Goal: Task Accomplishment & Management: Complete application form

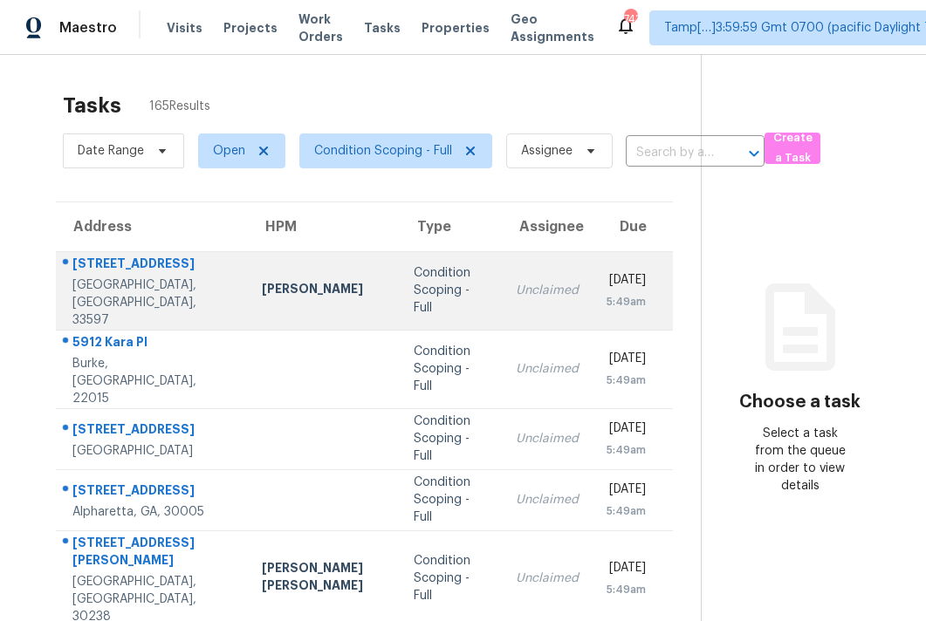
click at [502, 283] on td "Unclaimed" at bounding box center [547, 290] width 91 height 79
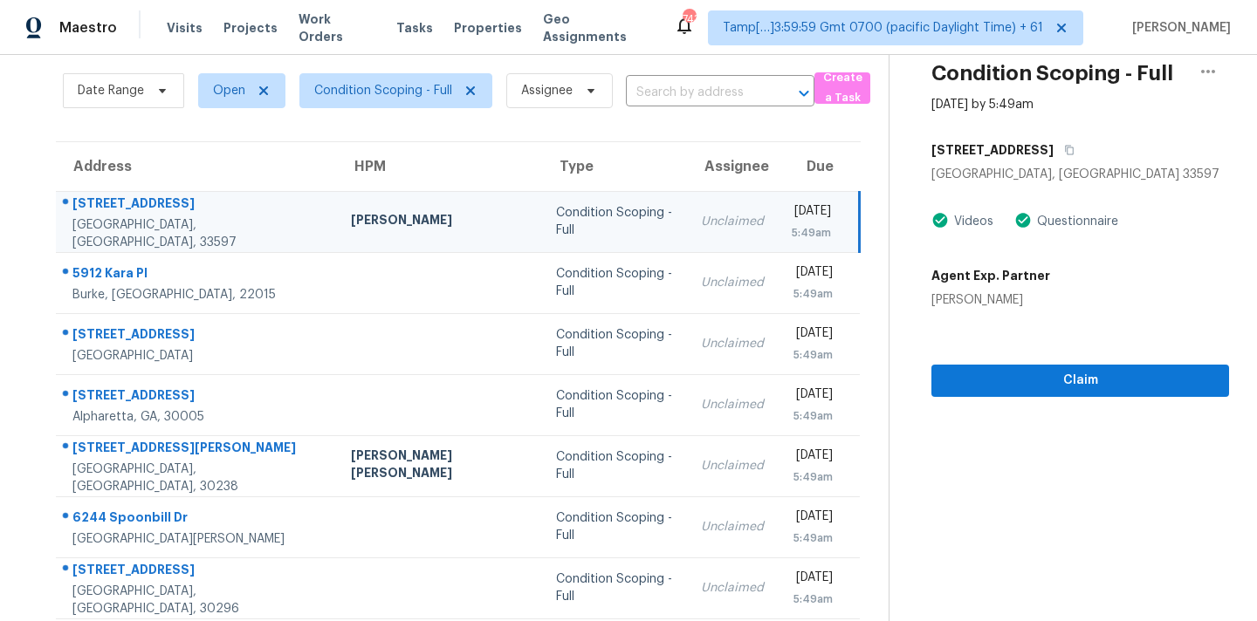
scroll to position [68, 0]
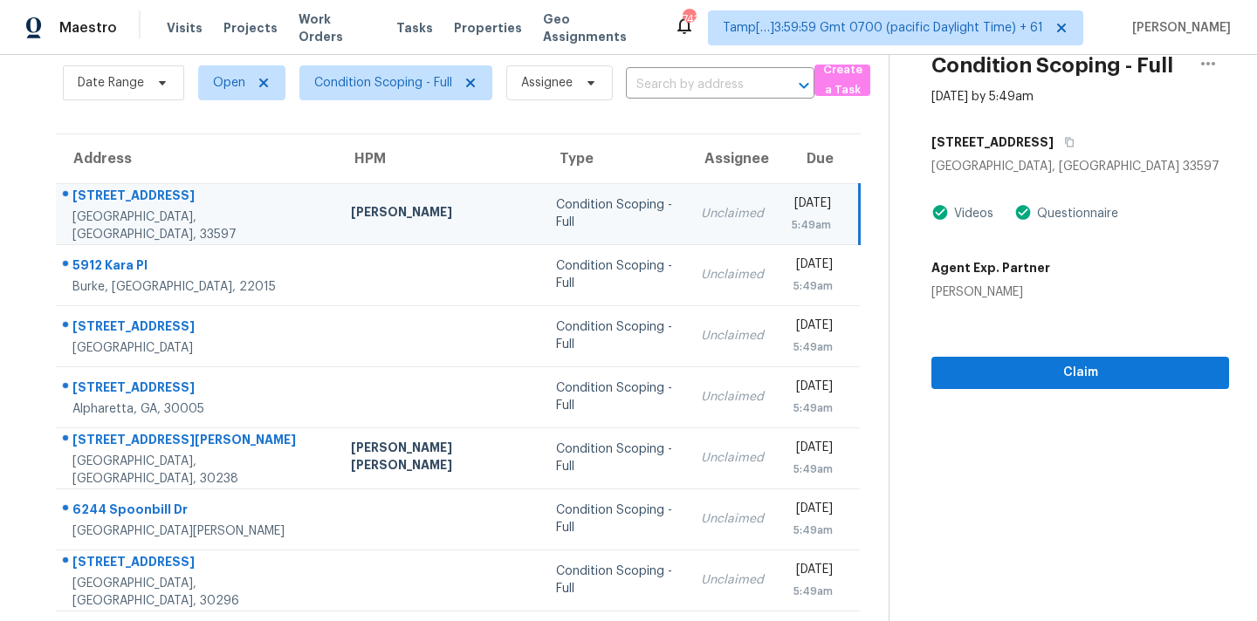
click at [701, 215] on div "Unclaimed" at bounding box center [732, 213] width 63 height 17
click at [1065, 146] on icon "button" at bounding box center [1069, 143] width 9 height 10
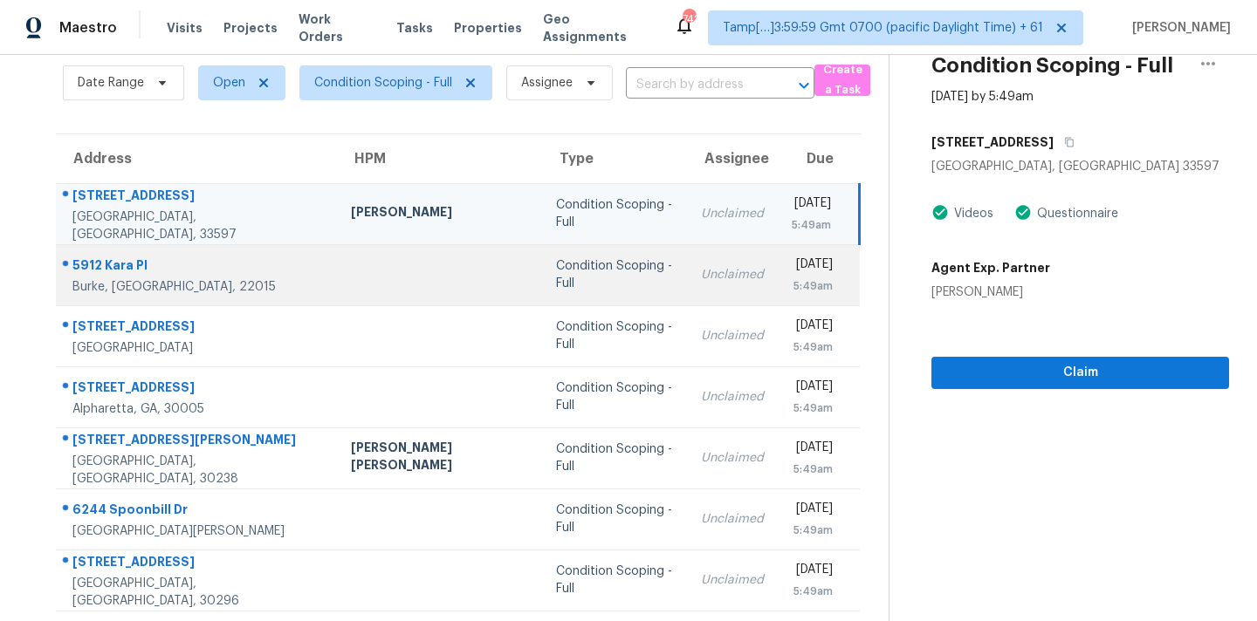
click at [687, 261] on td "Unclaimed" at bounding box center [732, 274] width 91 height 61
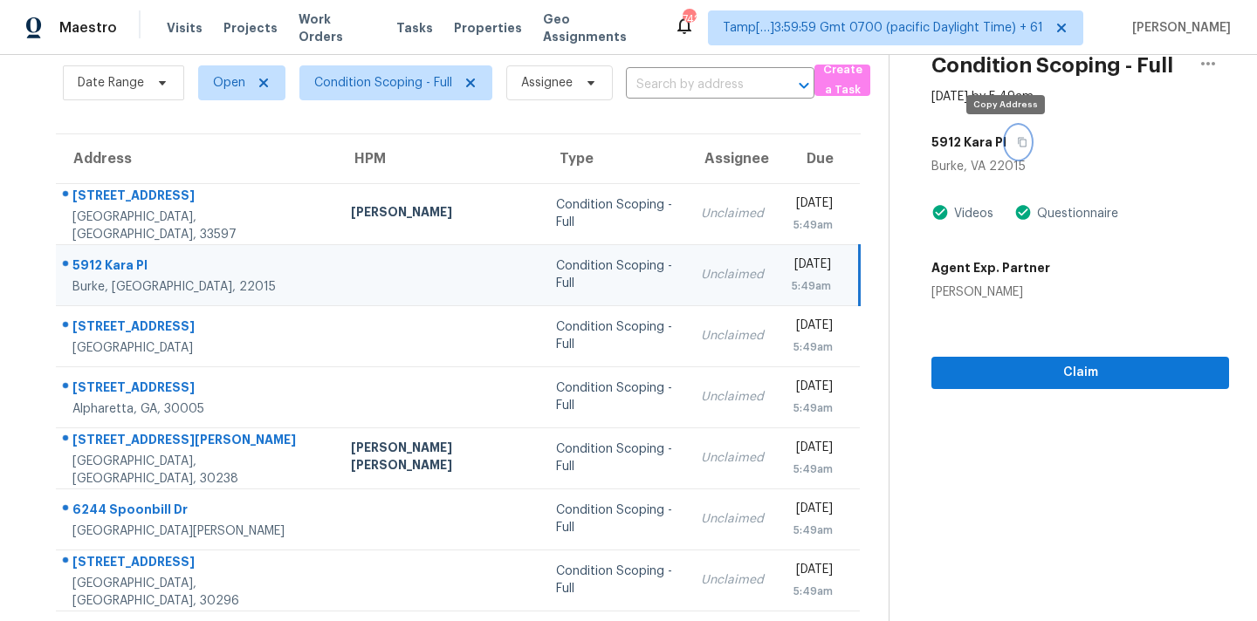
click at [1017, 142] on icon "button" at bounding box center [1022, 142] width 10 height 10
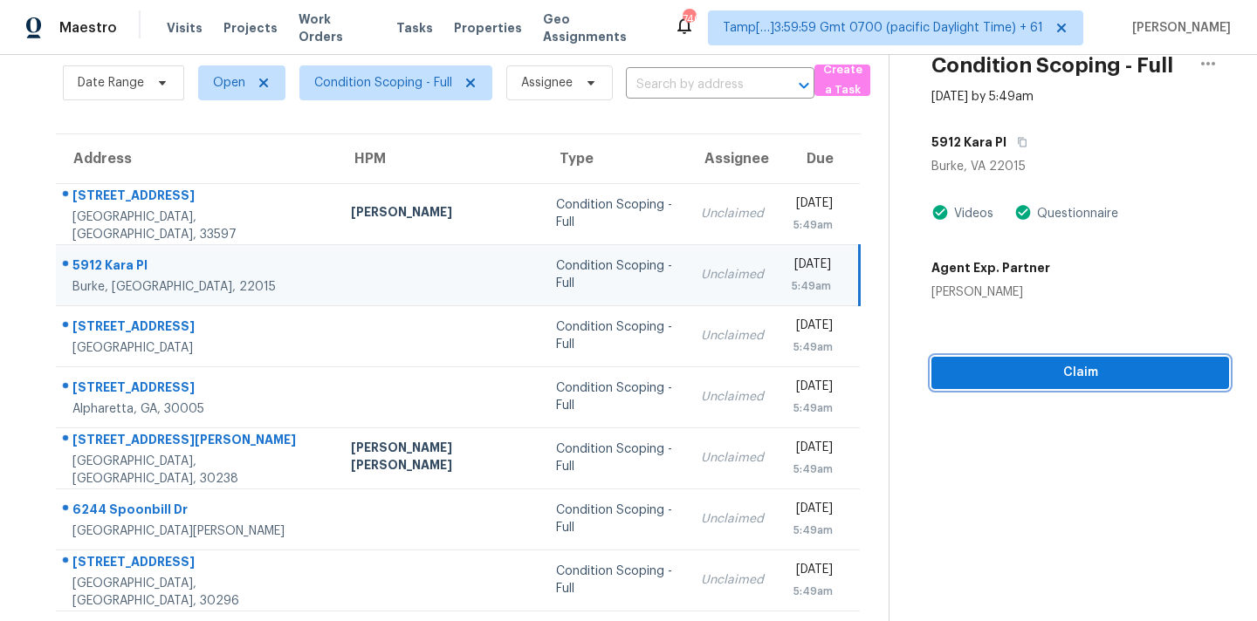
click at [965, 382] on span "Claim" at bounding box center [1080, 373] width 270 height 22
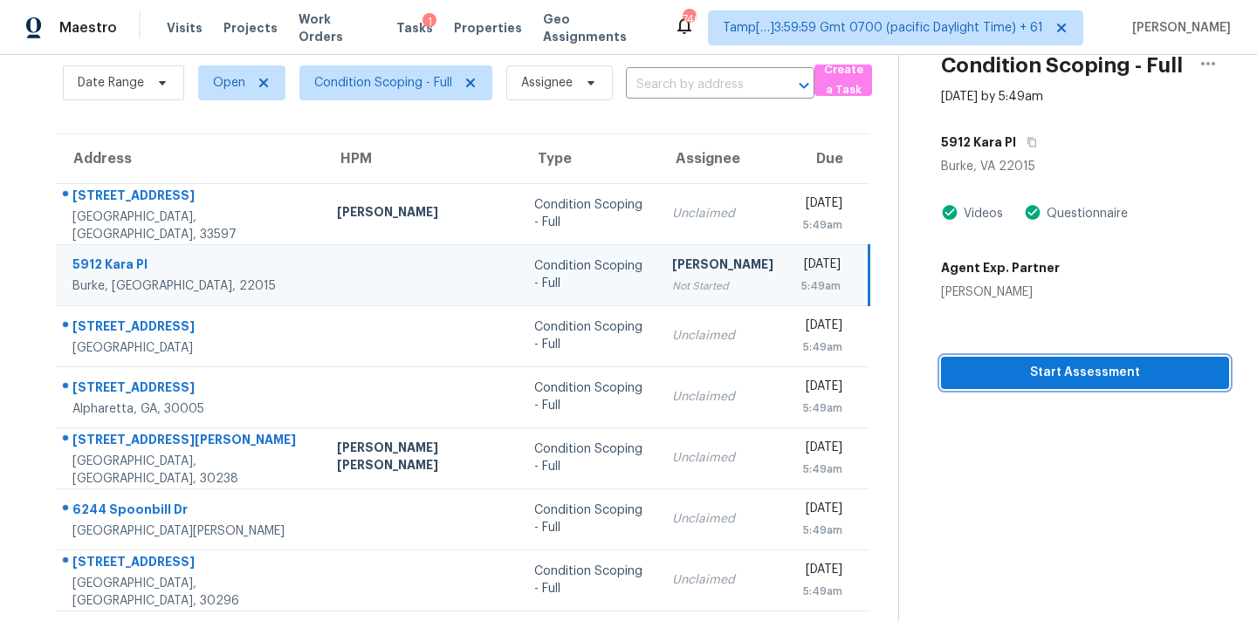
click at [965, 382] on span "Start Assessment" at bounding box center [1085, 373] width 260 height 22
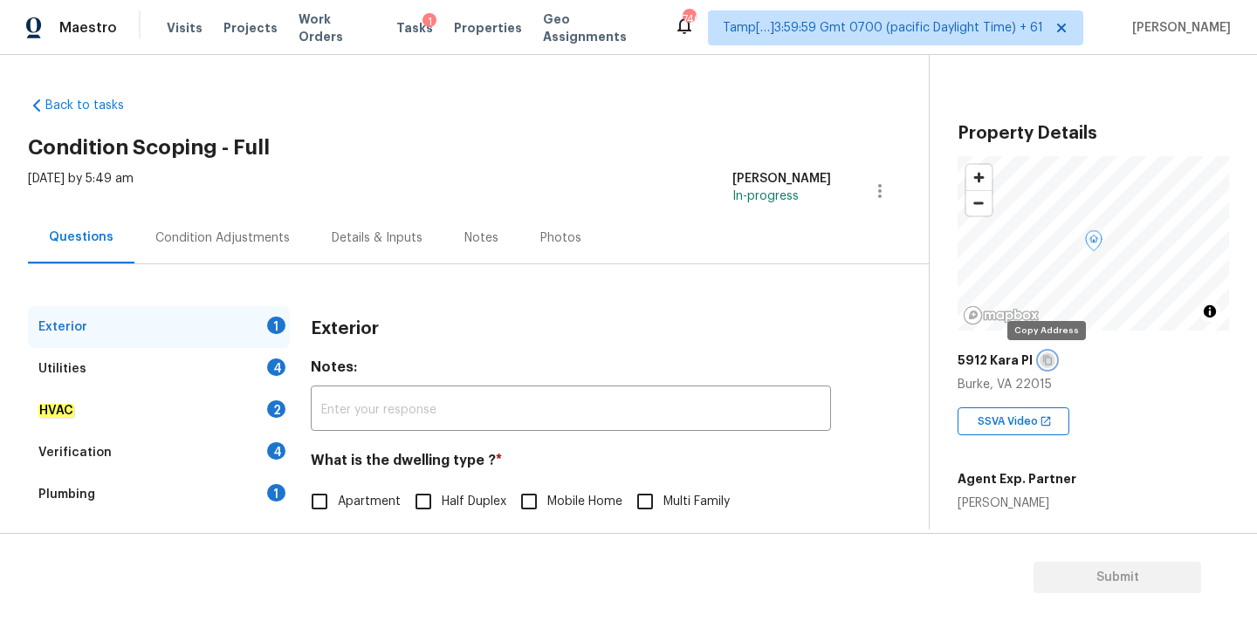
click at [1045, 364] on icon "button" at bounding box center [1047, 360] width 10 height 10
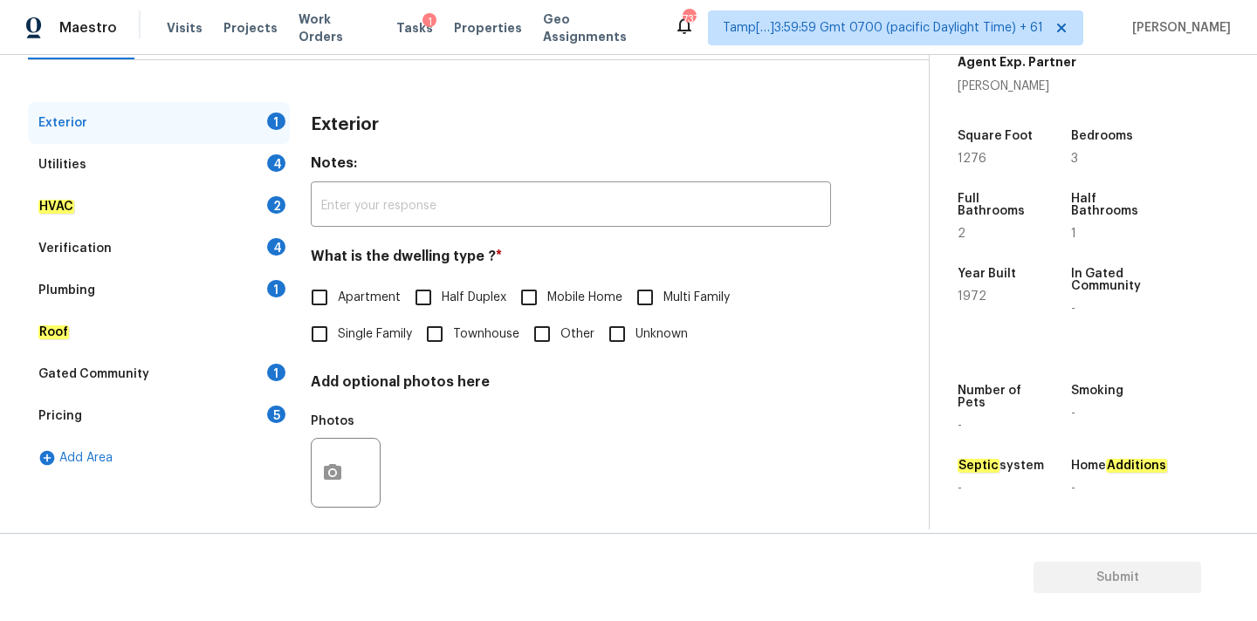
scroll to position [219, 0]
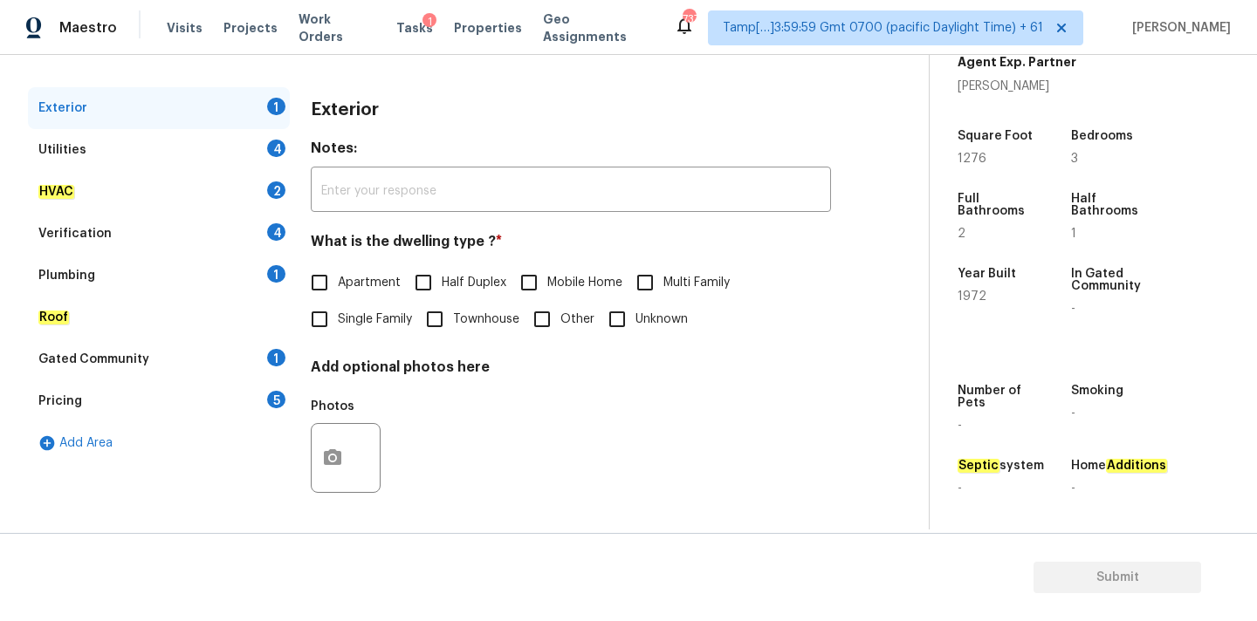
click at [474, 320] on span "Townhouse" at bounding box center [486, 320] width 66 height 18
click at [453, 320] on input "Townhouse" at bounding box center [434, 319] width 37 height 37
checkbox input "true"
click at [241, 155] on div "Utilities 4" at bounding box center [159, 150] width 262 height 42
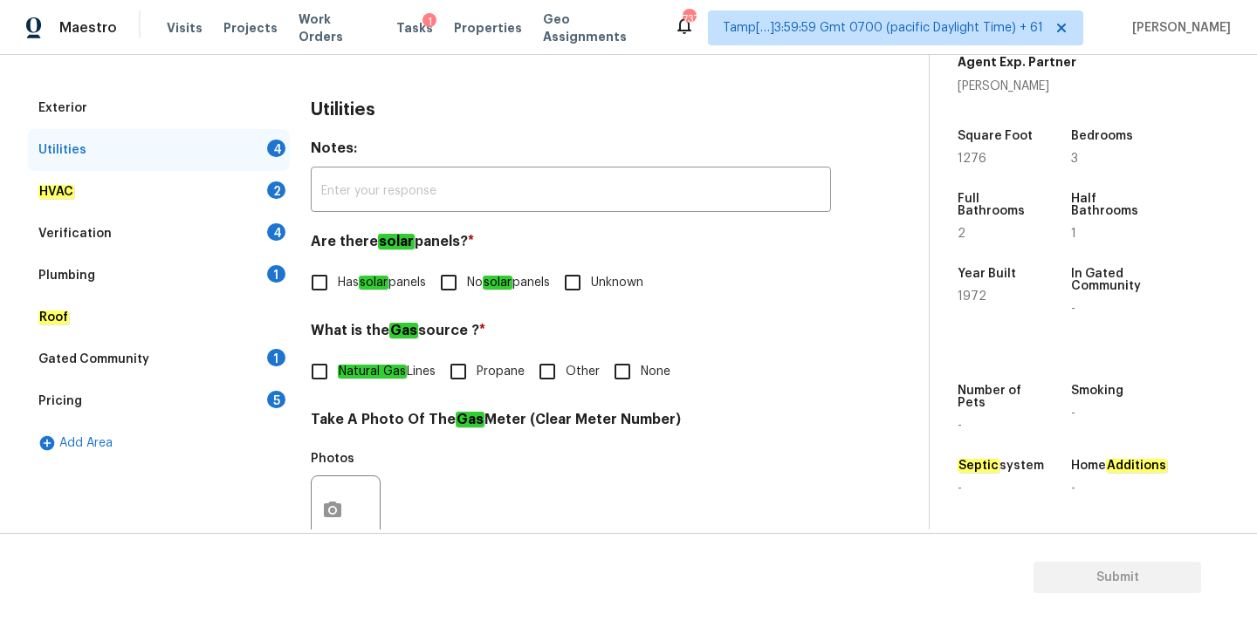
click at [488, 283] on span "No solar panels" at bounding box center [508, 283] width 83 height 18
click at [467, 283] on input "No solar panels" at bounding box center [448, 282] width 37 height 37
checkbox input "true"
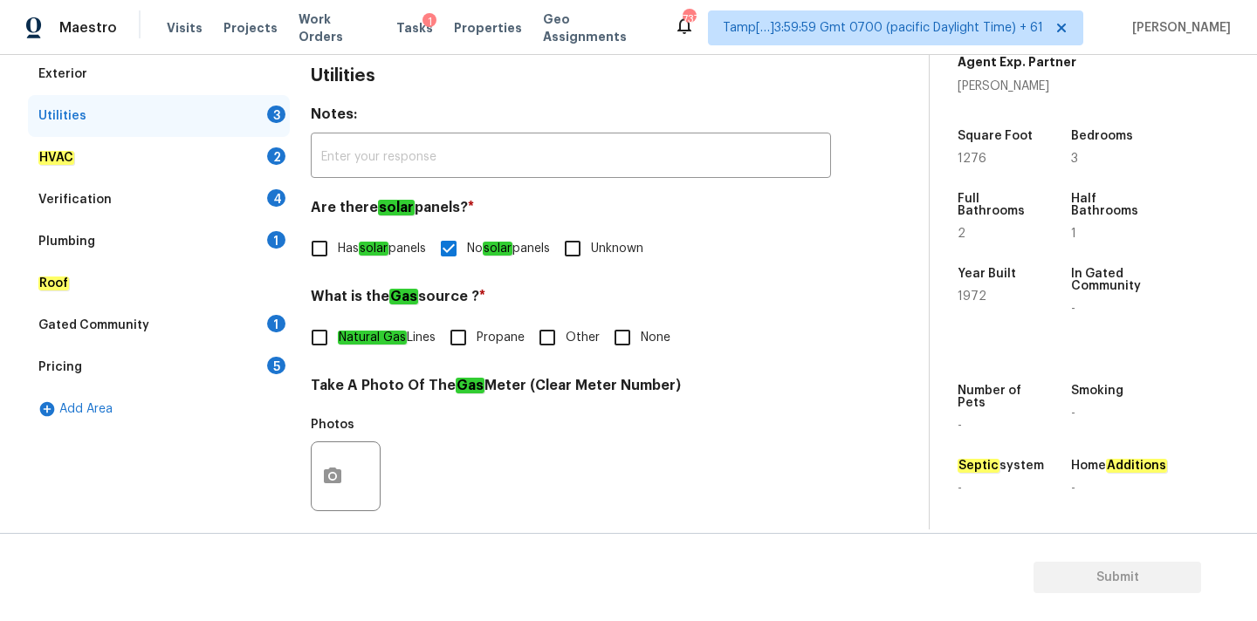
click at [411, 341] on span "Natural Gas Lines" at bounding box center [387, 338] width 98 height 18
click at [338, 341] on input "Natural Gas Lines" at bounding box center [319, 337] width 37 height 37
checkbox input "true"
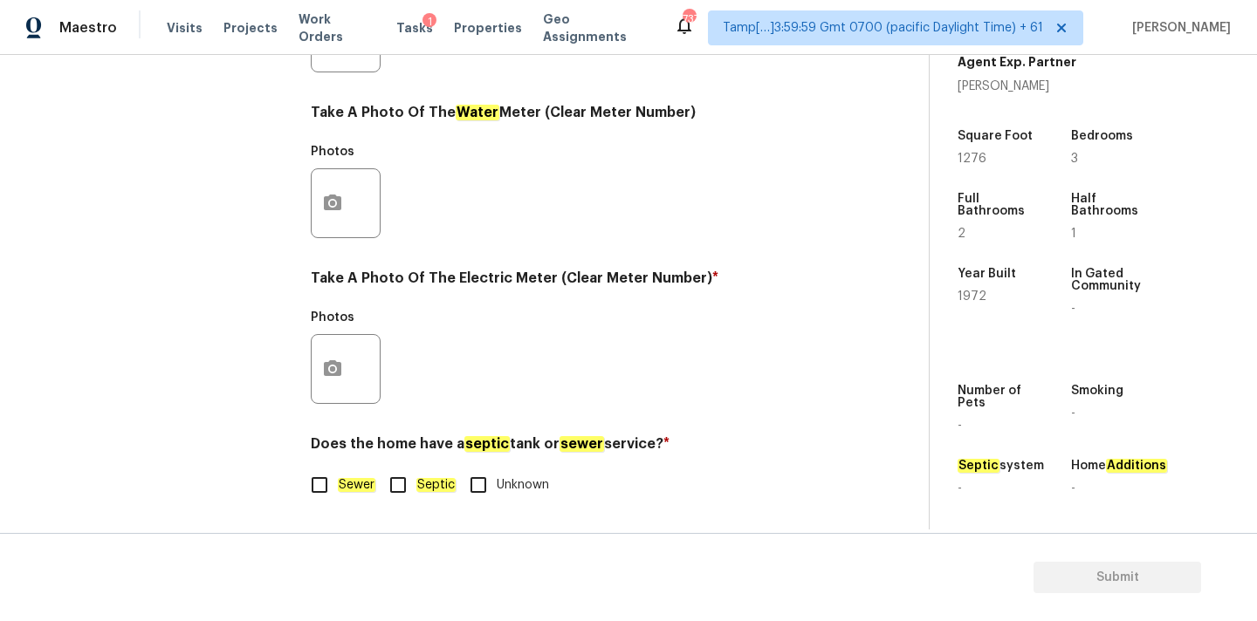
scroll to position [692, 0]
click at [361, 493] on span "Sewer" at bounding box center [357, 486] width 38 height 18
click at [338, 493] on input "Sewer" at bounding box center [319, 485] width 37 height 37
checkbox input "true"
click at [328, 348] on button "button" at bounding box center [333, 369] width 42 height 68
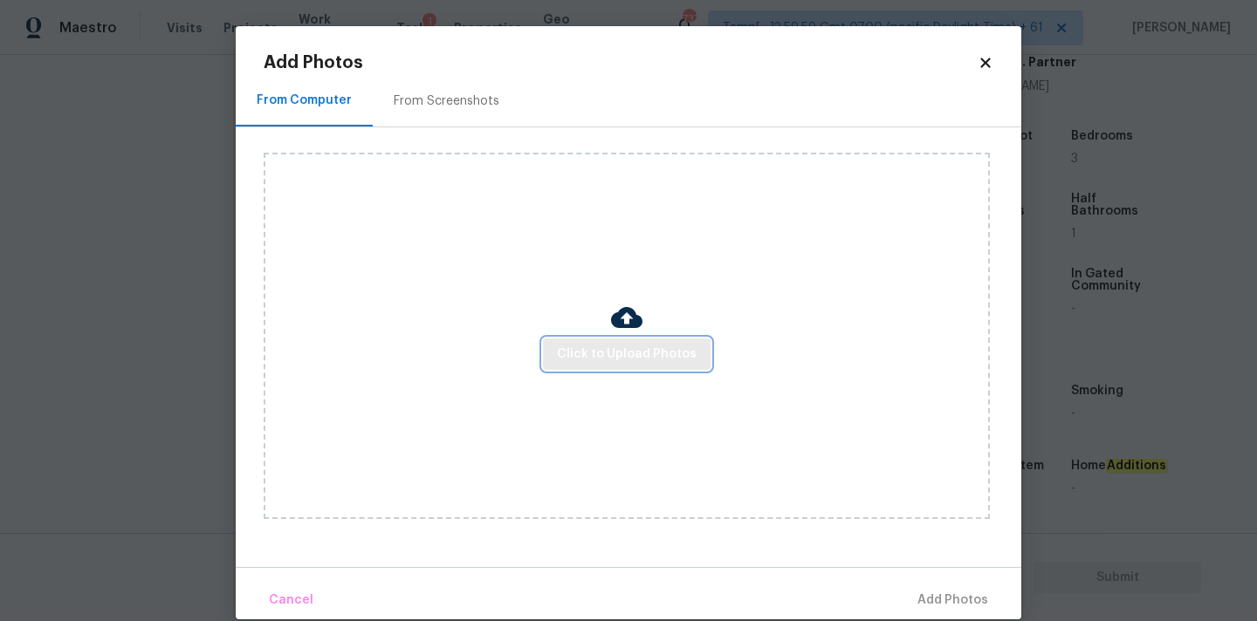
click at [571, 342] on button "Click to Upload Photos" at bounding box center [627, 355] width 168 height 32
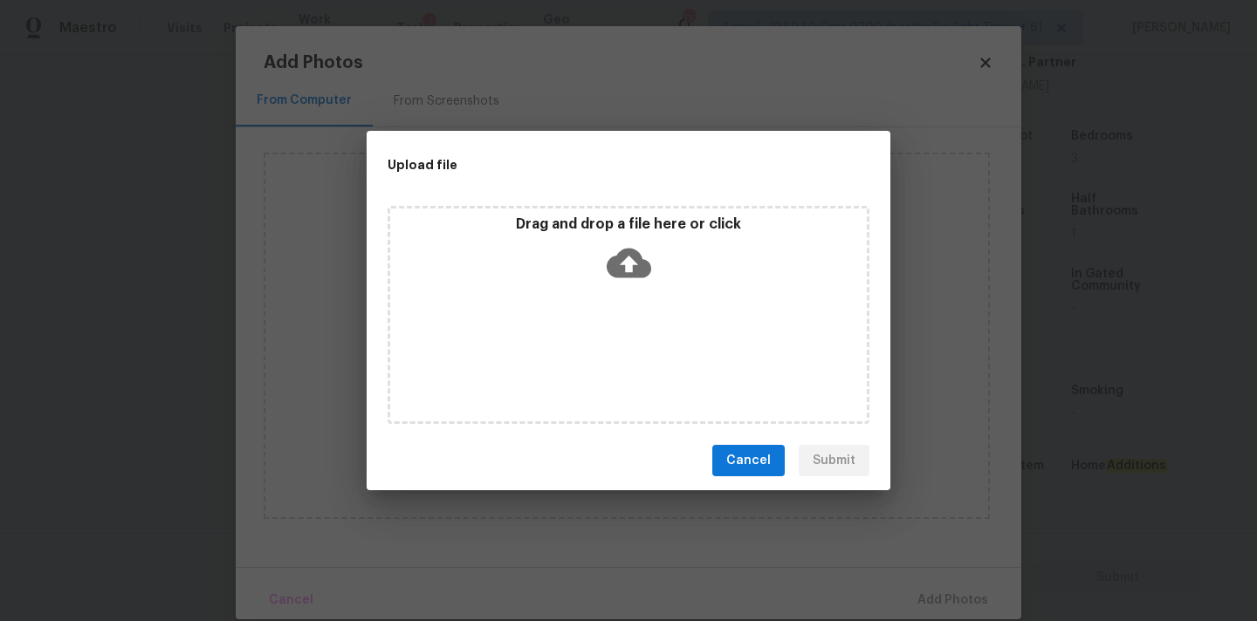
click at [622, 263] on icon at bounding box center [629, 263] width 45 height 45
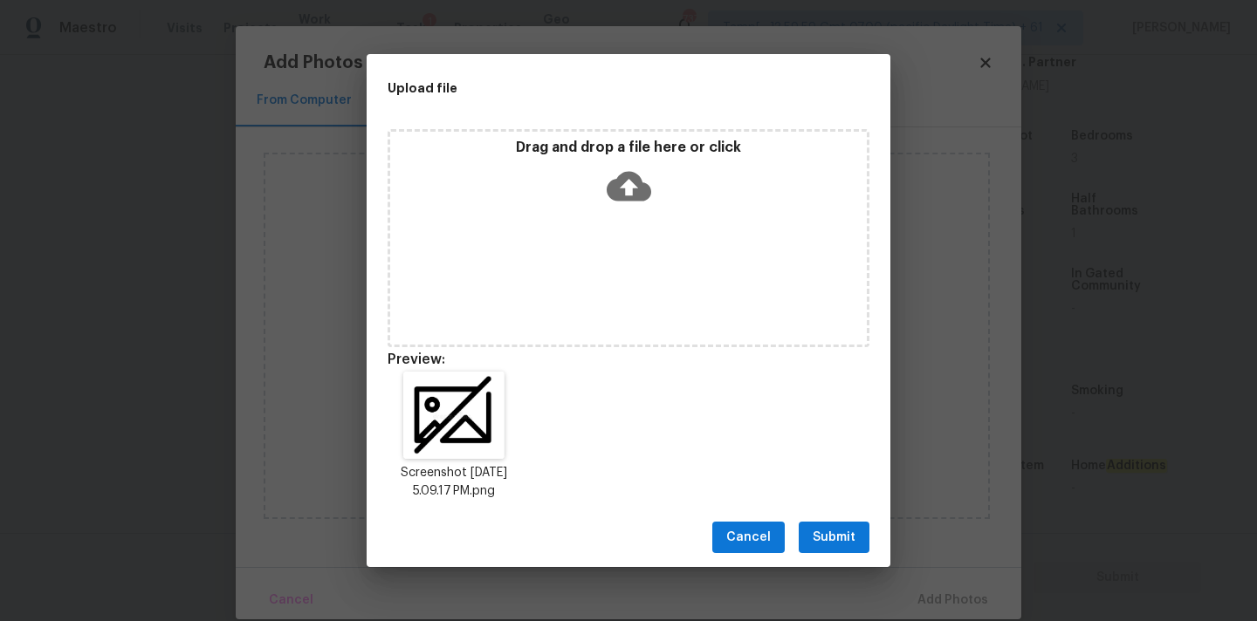
click at [830, 542] on span "Submit" at bounding box center [834, 538] width 43 height 22
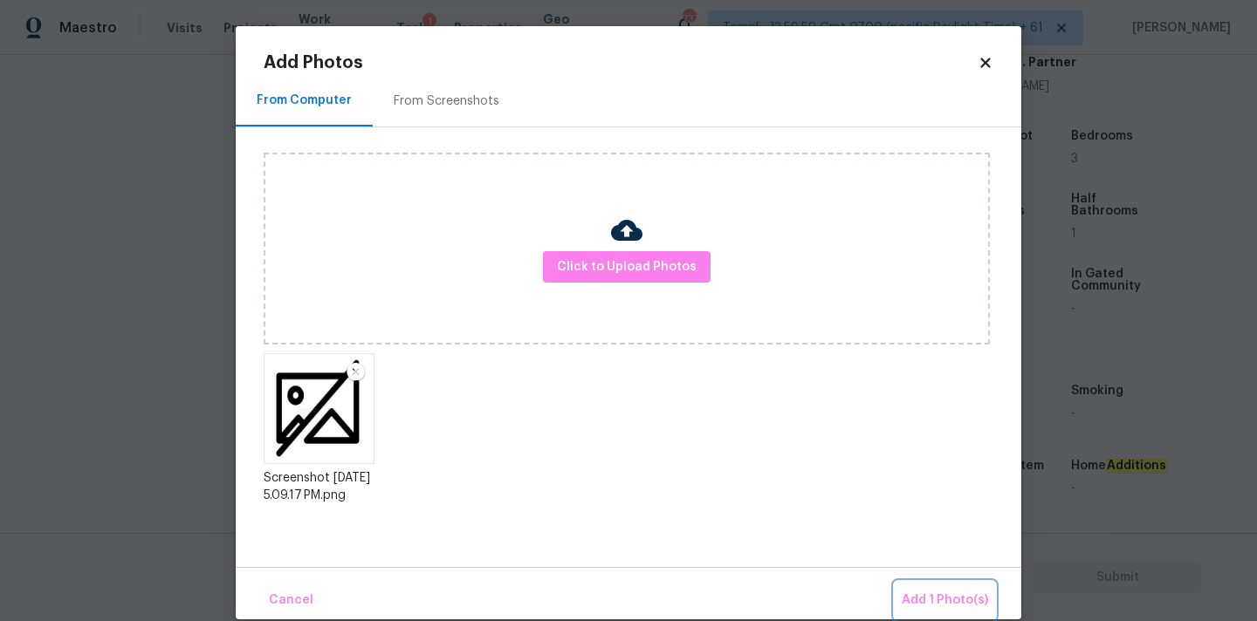
click at [927, 586] on button "Add 1 Photo(s)" at bounding box center [945, 601] width 100 height 38
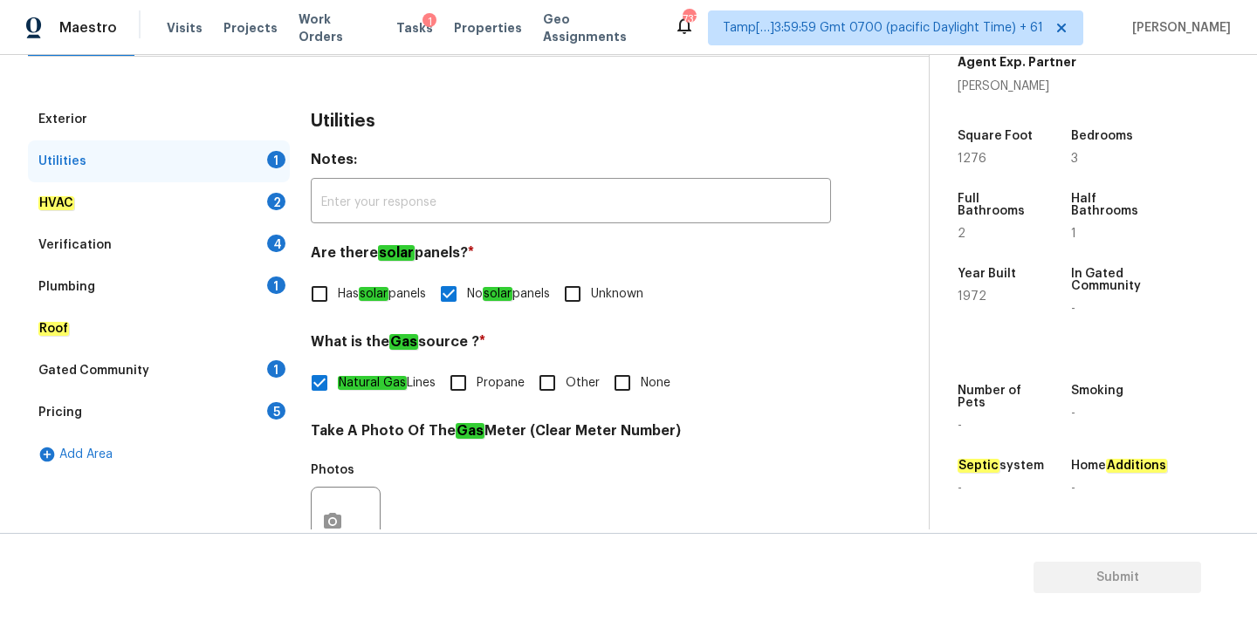
scroll to position [200, 0]
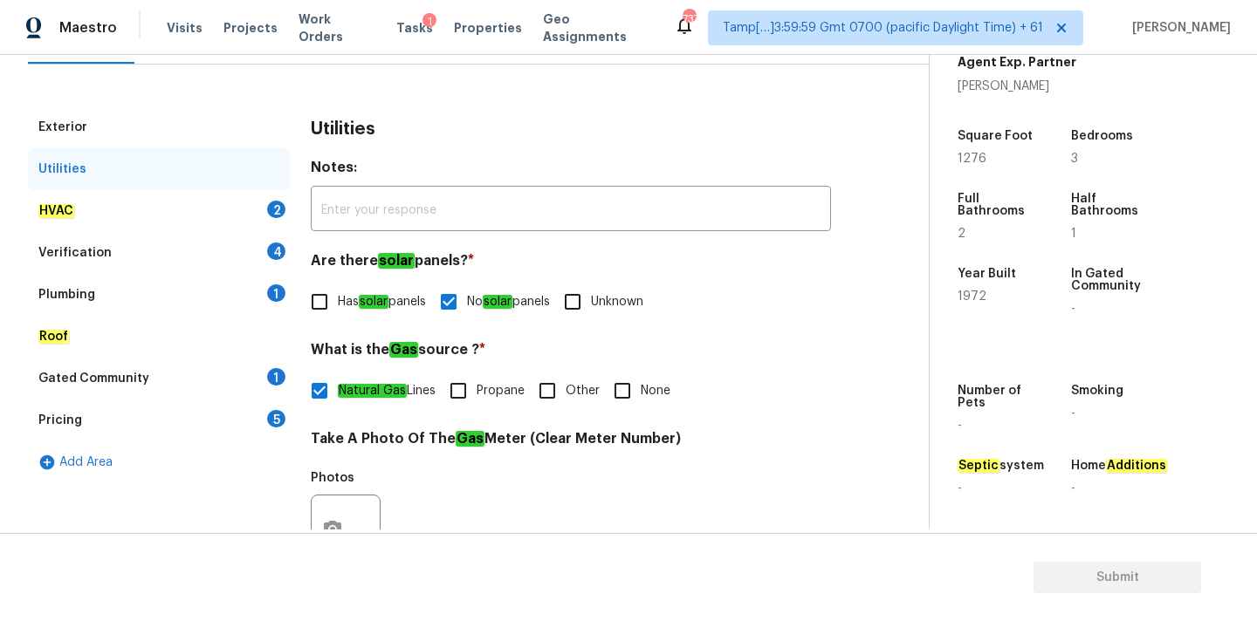
click at [257, 213] on div "HVAC 2" at bounding box center [159, 211] width 262 height 42
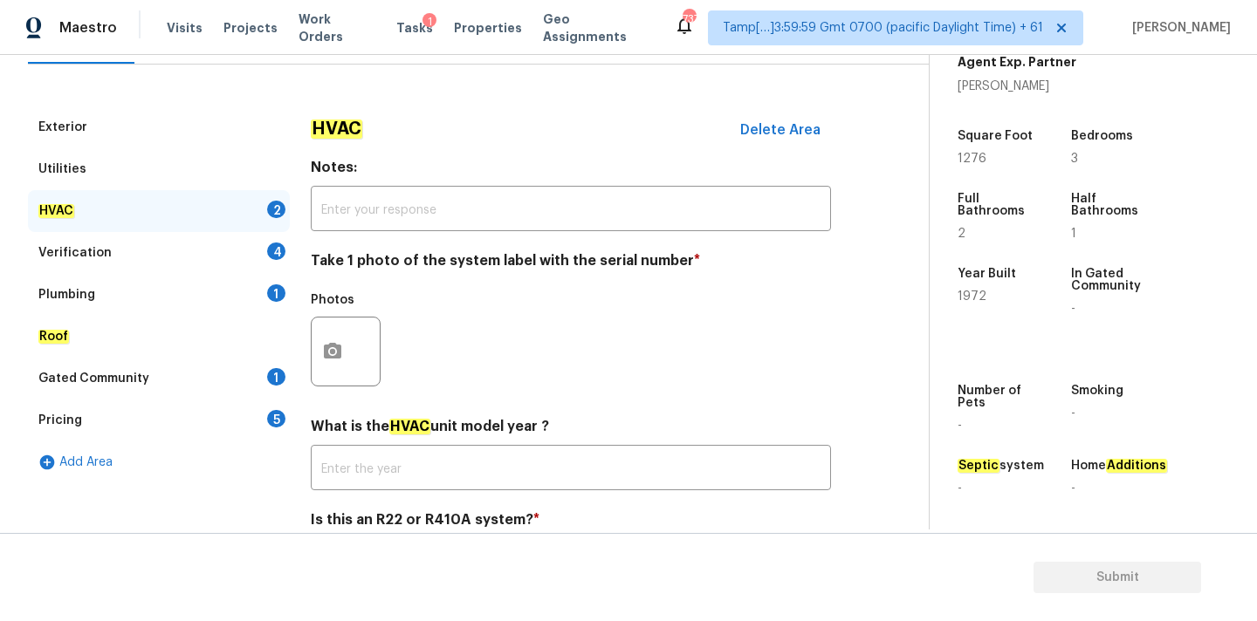
scroll to position [277, 0]
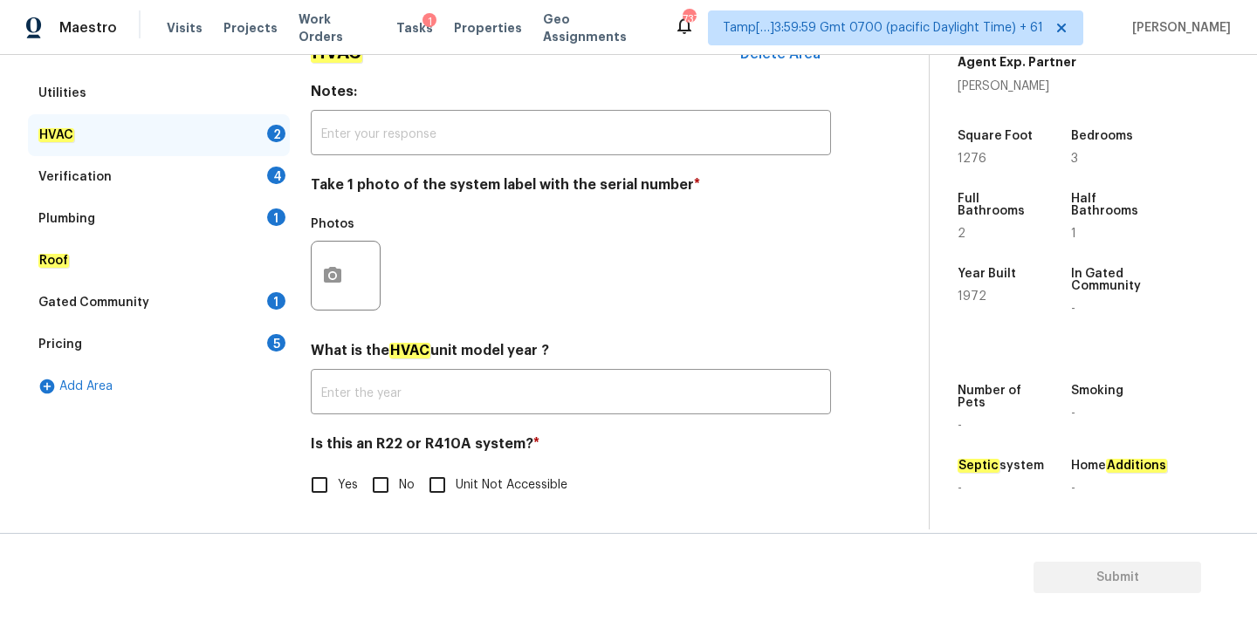
click at [387, 473] on input "No" at bounding box center [380, 485] width 37 height 37
checkbox input "true"
click at [332, 276] on circle "button" at bounding box center [332, 275] width 5 height 5
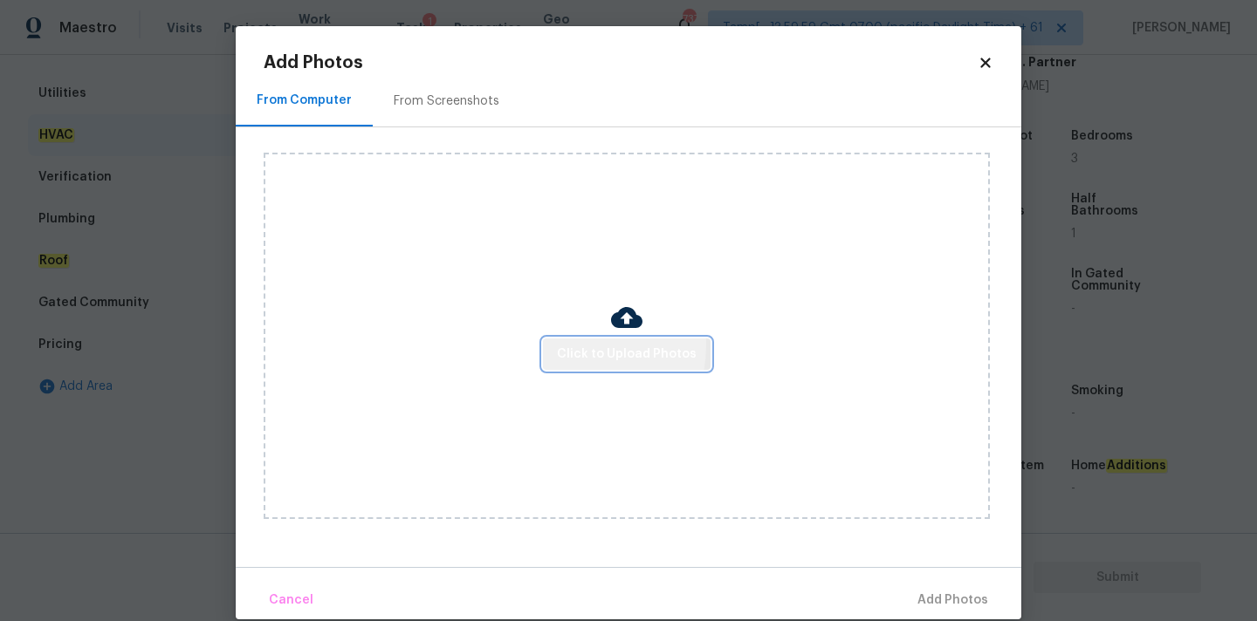
click at [569, 345] on span "Click to Upload Photos" at bounding box center [627, 355] width 140 height 22
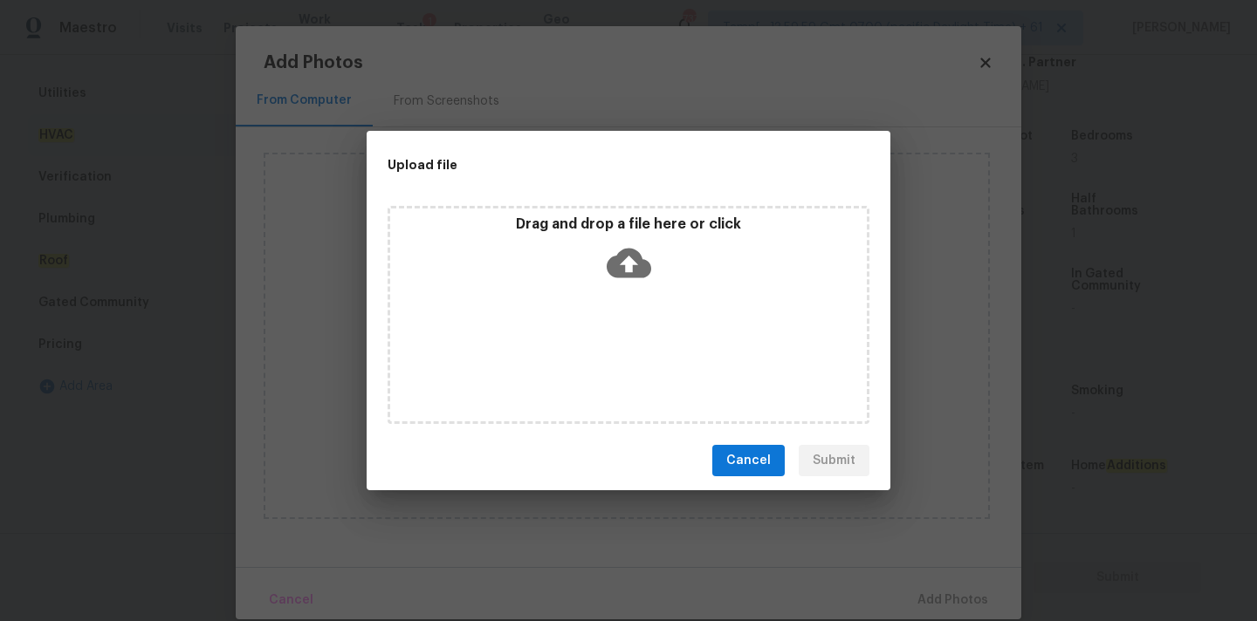
click at [617, 261] on icon at bounding box center [629, 264] width 45 height 30
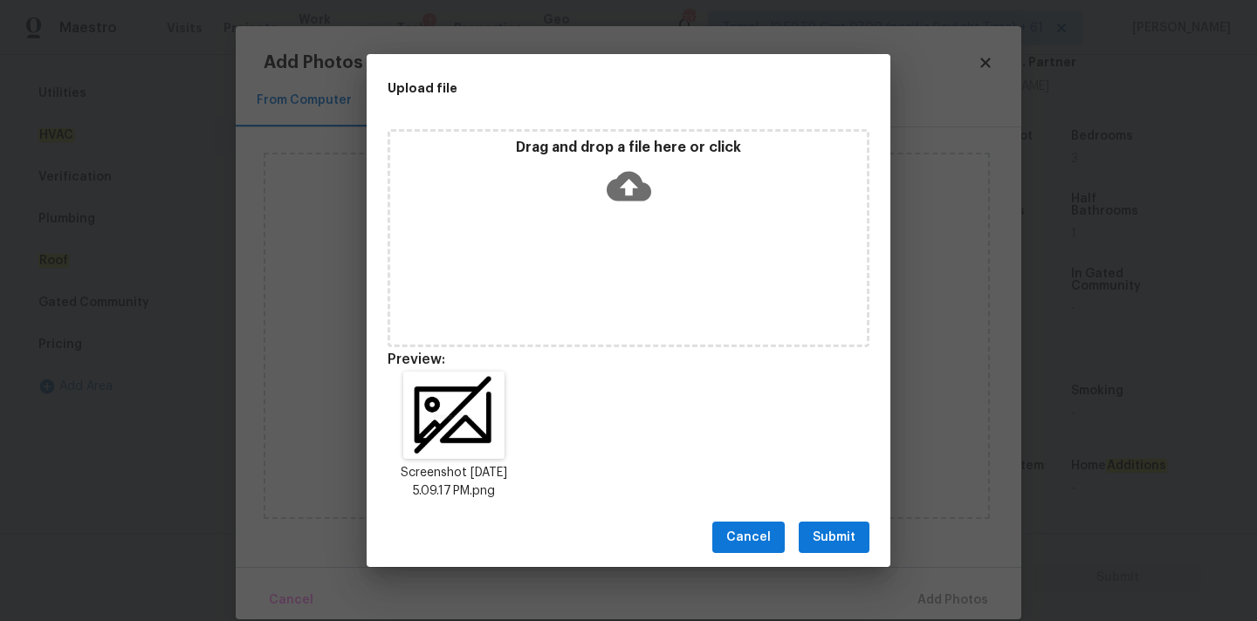
click at [825, 541] on span "Submit" at bounding box center [834, 538] width 43 height 22
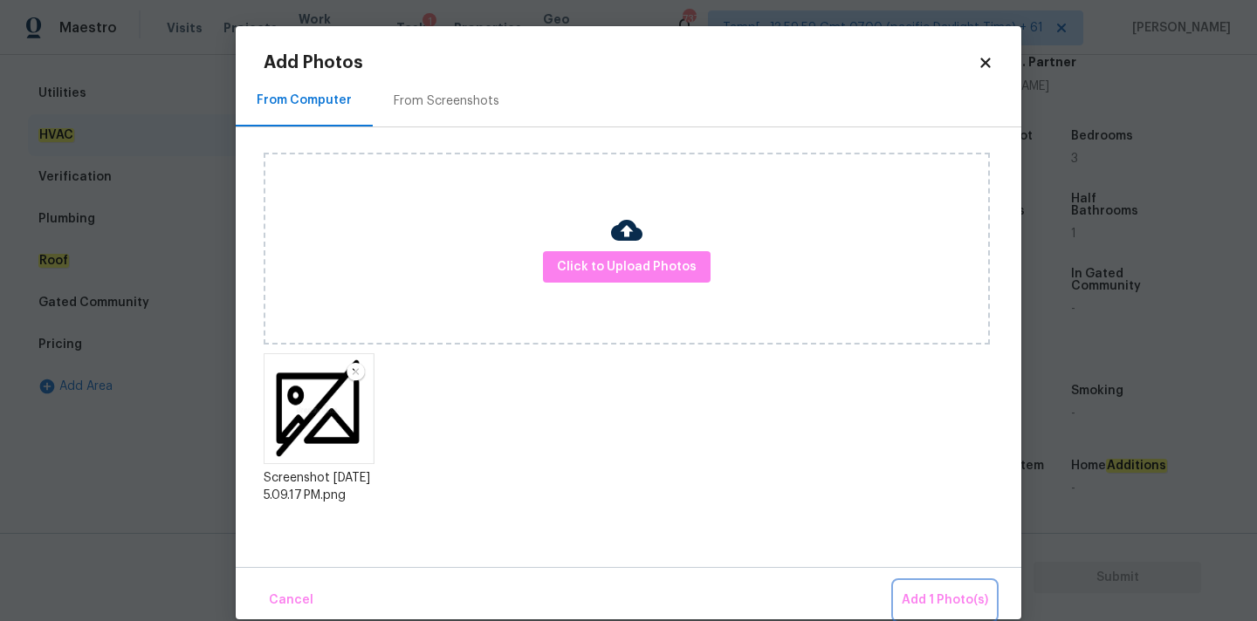
click at [929, 591] on span "Add 1 Photo(s)" at bounding box center [945, 601] width 86 height 22
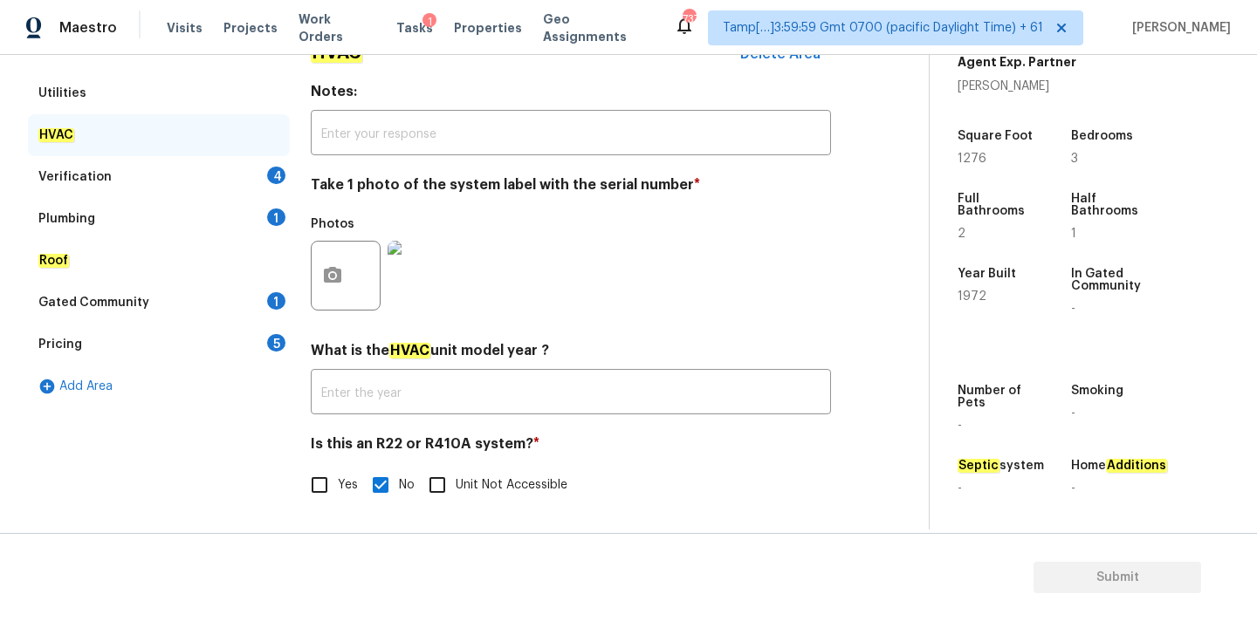
click at [172, 171] on div "Verification 4" at bounding box center [159, 177] width 262 height 42
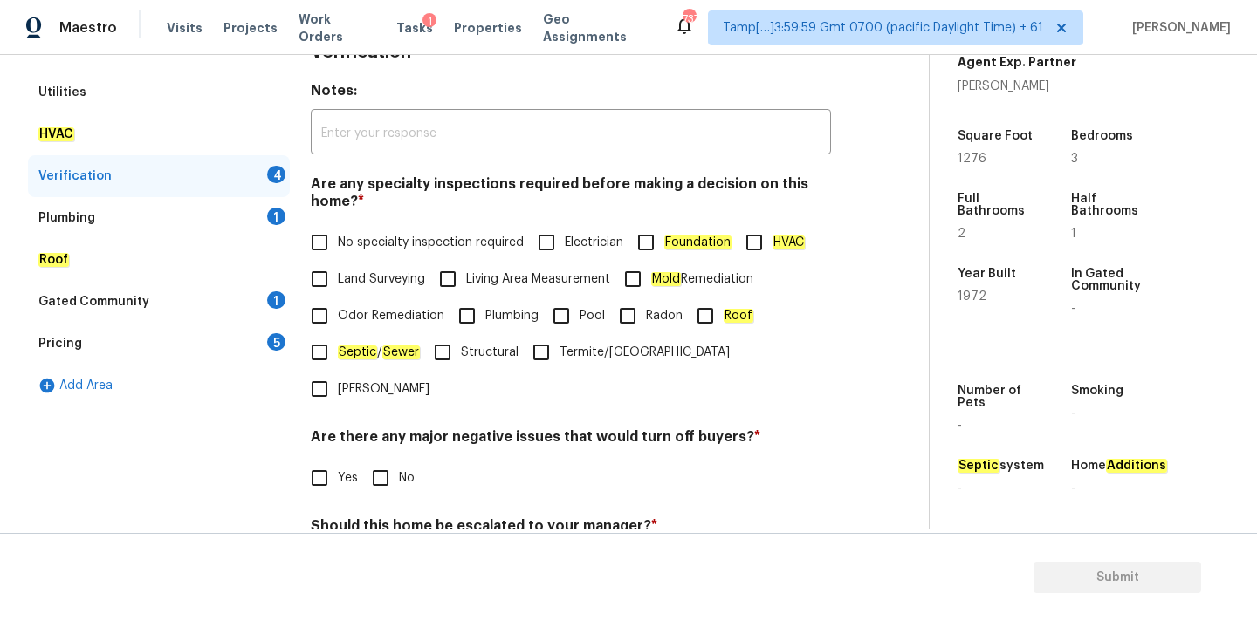
click at [354, 247] on span "No specialty inspection required" at bounding box center [431, 243] width 186 height 18
click at [338, 247] on input "No specialty inspection required" at bounding box center [319, 242] width 37 height 37
checkbox input "true"
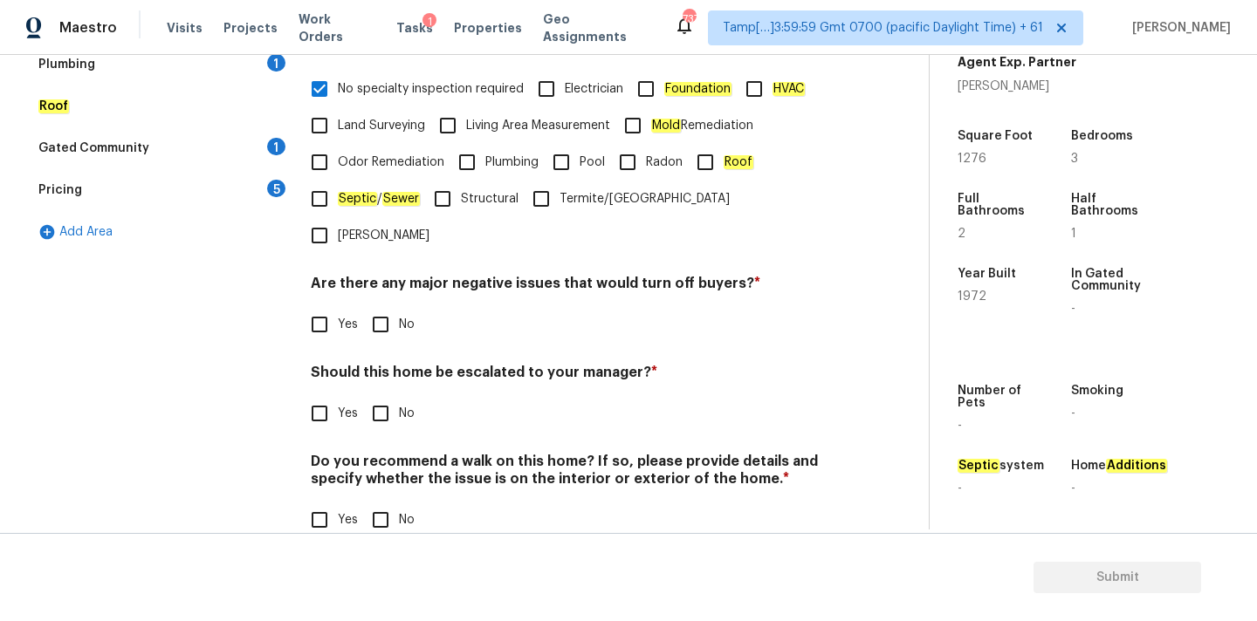
scroll to position [429, 0]
click at [374, 308] on input "No" at bounding box center [380, 326] width 37 height 37
checkbox input "true"
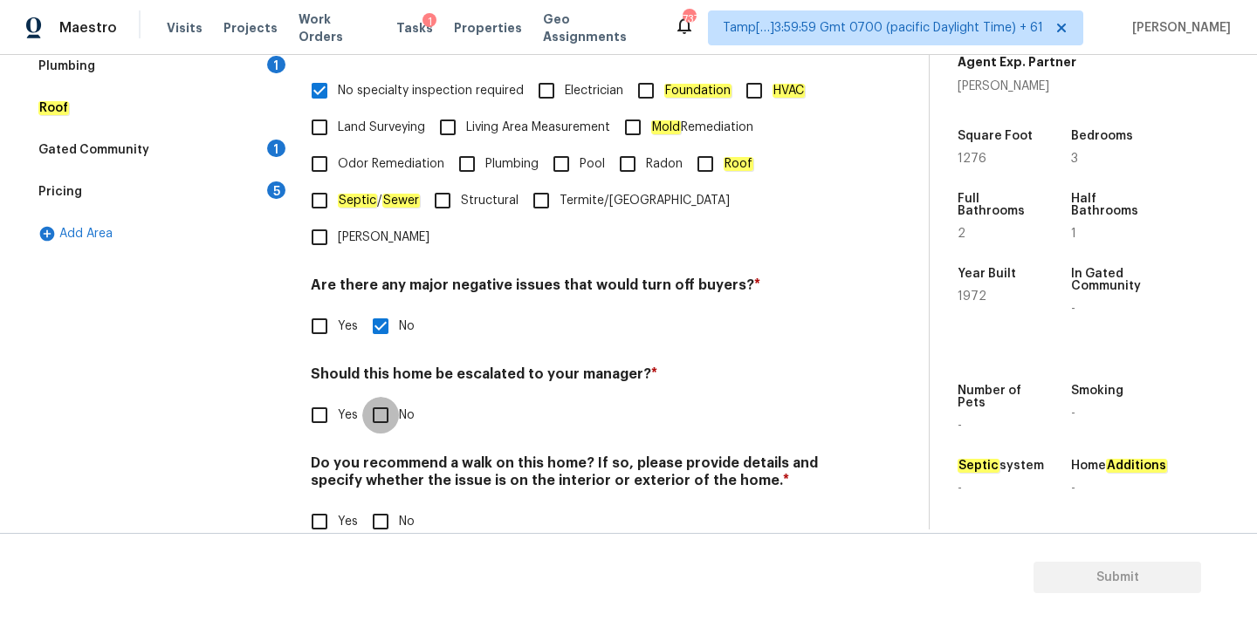
click at [383, 397] on input "No" at bounding box center [380, 415] width 37 height 37
checkbox input "true"
click at [383, 505] on input "No" at bounding box center [380, 523] width 37 height 37
checkbox input "true"
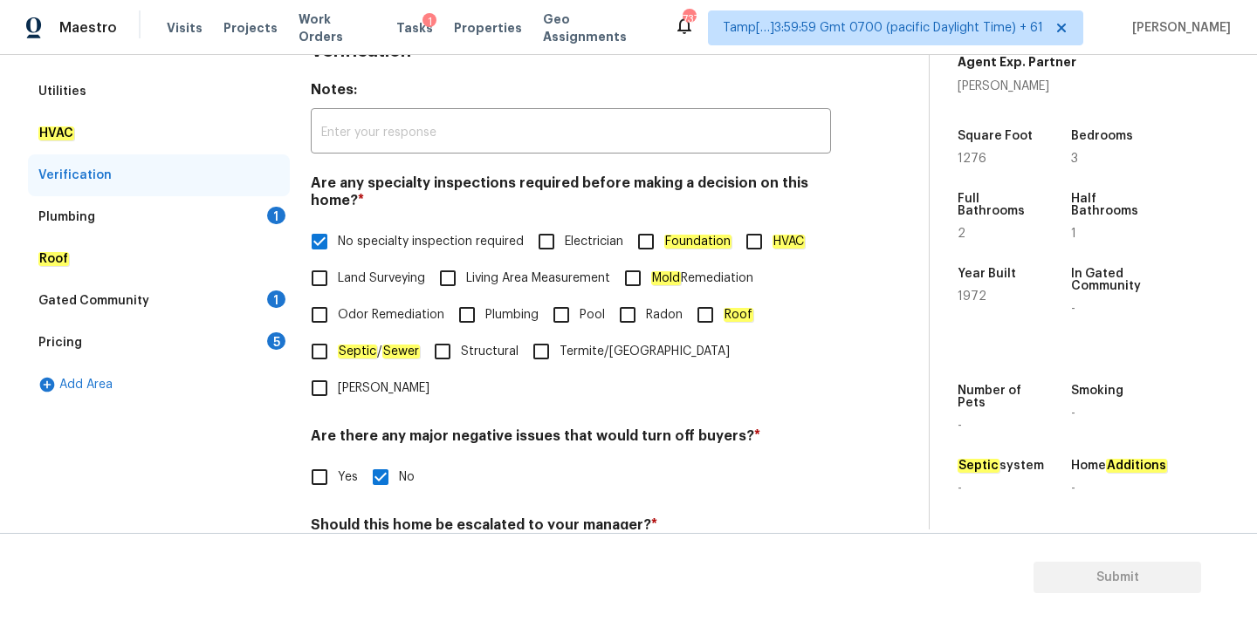
click at [222, 198] on div "Plumbing 1" at bounding box center [159, 217] width 262 height 42
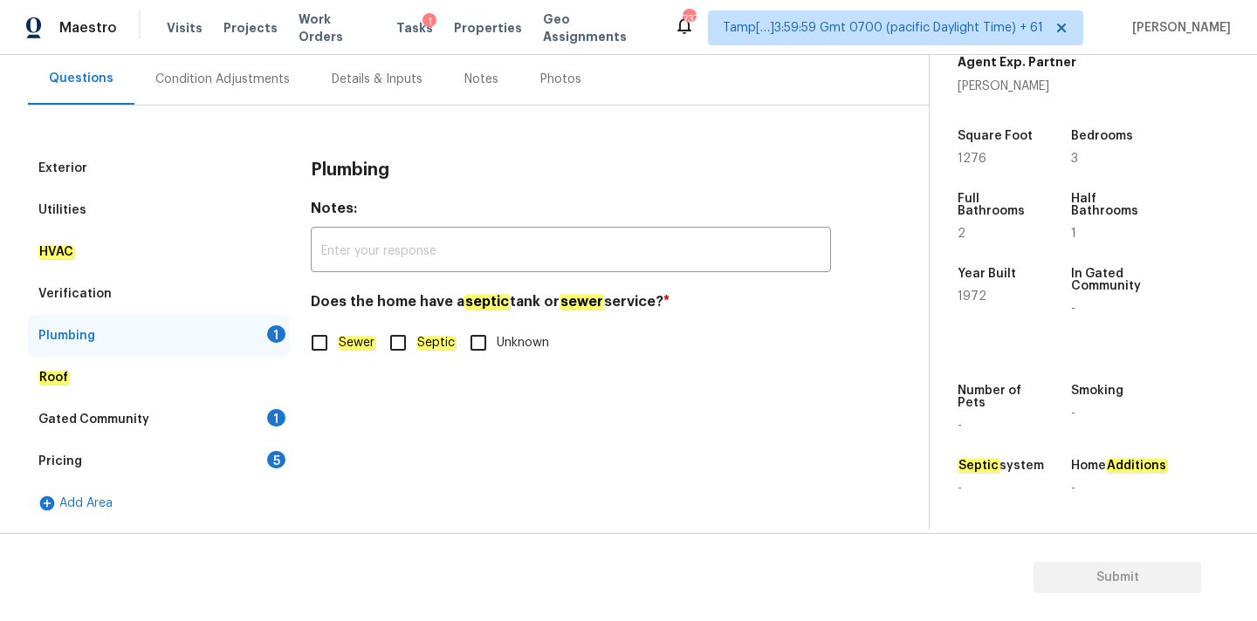
click at [346, 326] on label "Sewer" at bounding box center [338, 343] width 74 height 37
click at [338, 326] on input "Sewer" at bounding box center [319, 343] width 37 height 37
checkbox input "true"
click at [237, 408] on div "Gated Community 1" at bounding box center [159, 420] width 262 height 42
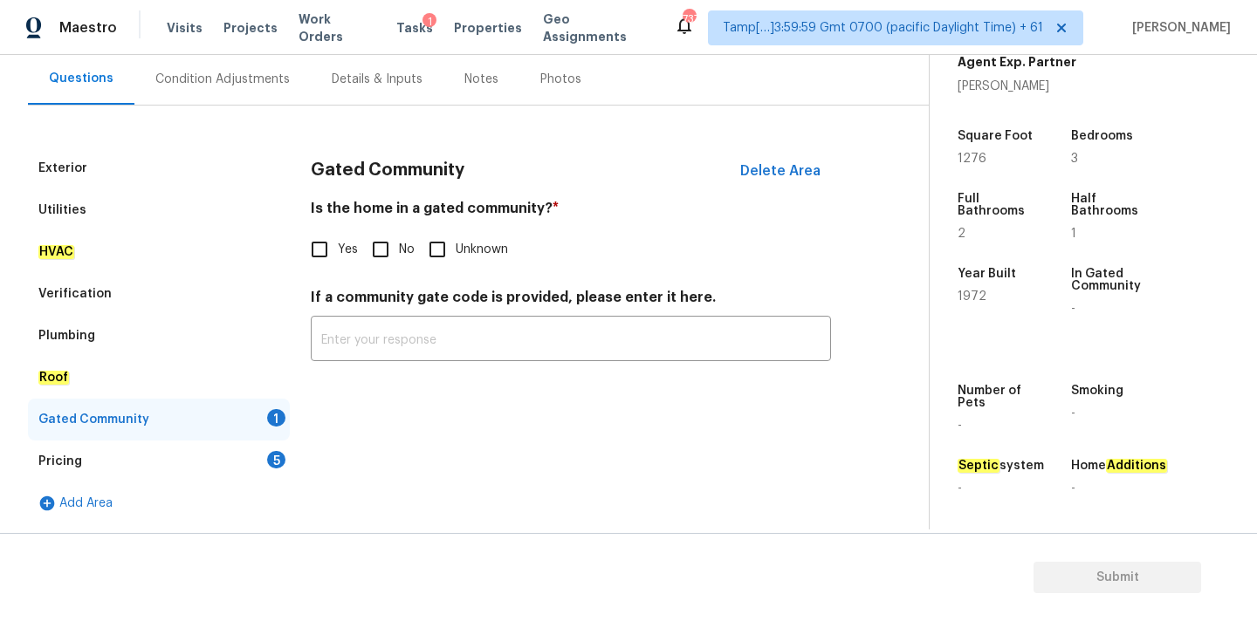
click at [388, 249] on input "No" at bounding box center [380, 249] width 37 height 37
checkbox input "true"
click at [257, 457] on div "Pricing 5" at bounding box center [159, 462] width 262 height 42
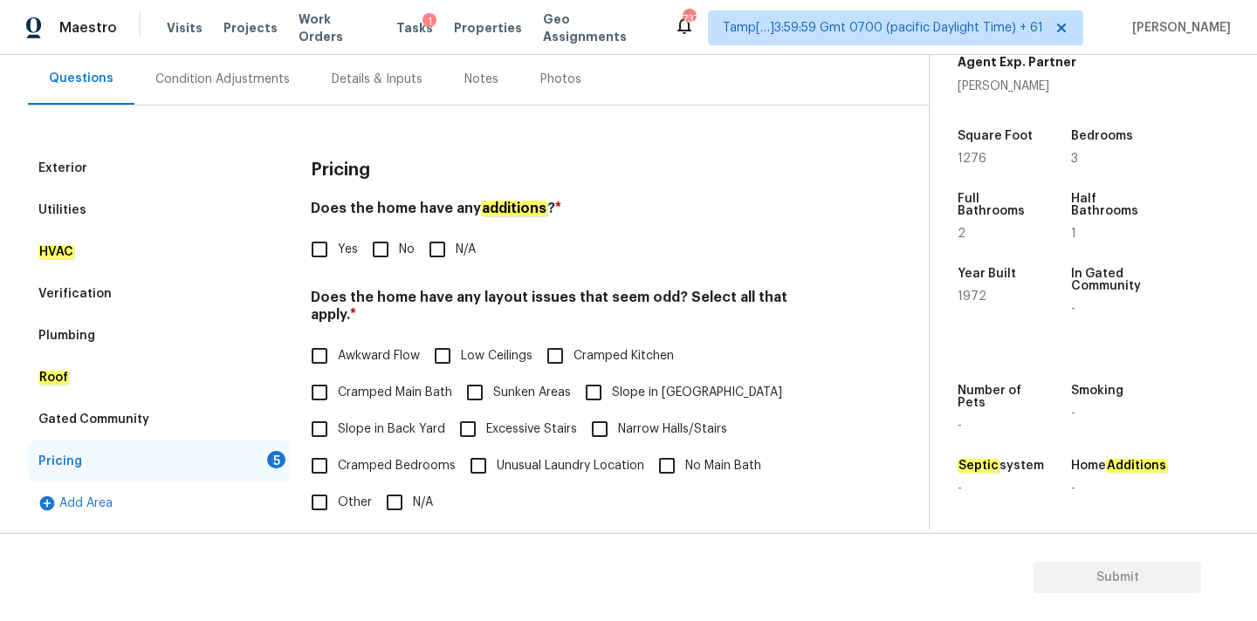
click at [378, 257] on input "No" at bounding box center [380, 249] width 37 height 37
checkbox input "true"
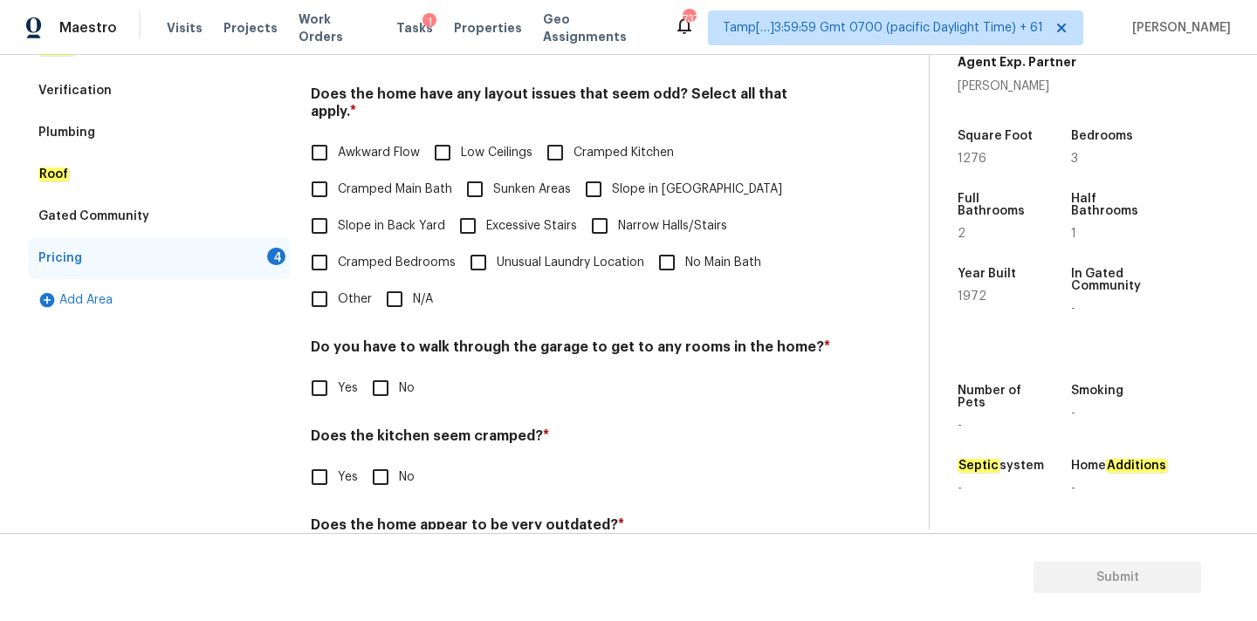
scroll to position [426, 0]
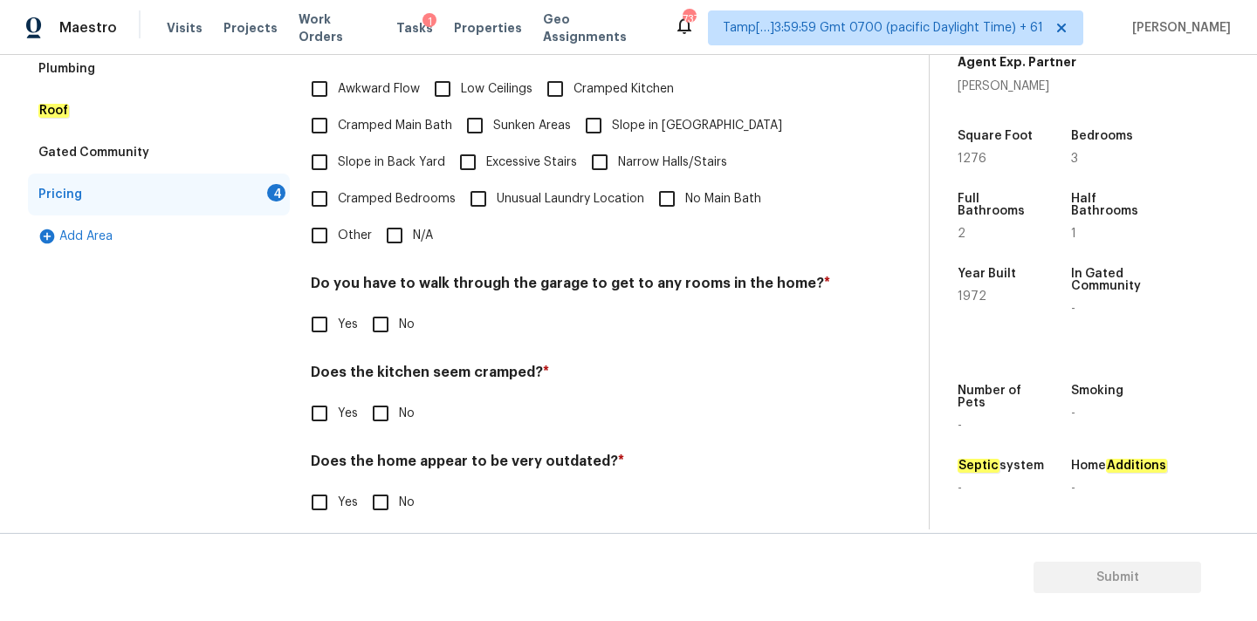
click at [402, 199] on label "Cramped Bedrooms" at bounding box center [378, 199] width 154 height 37
click at [338, 199] on input "Cramped Bedrooms" at bounding box center [319, 199] width 37 height 37
checkbox input "true"
click at [387, 249] on div "Pricing Does the home have any additions ? * Yes No N/A Does the home have any …" at bounding box center [571, 211] width 520 height 662
click at [398, 217] on input "N/A" at bounding box center [394, 235] width 37 height 37
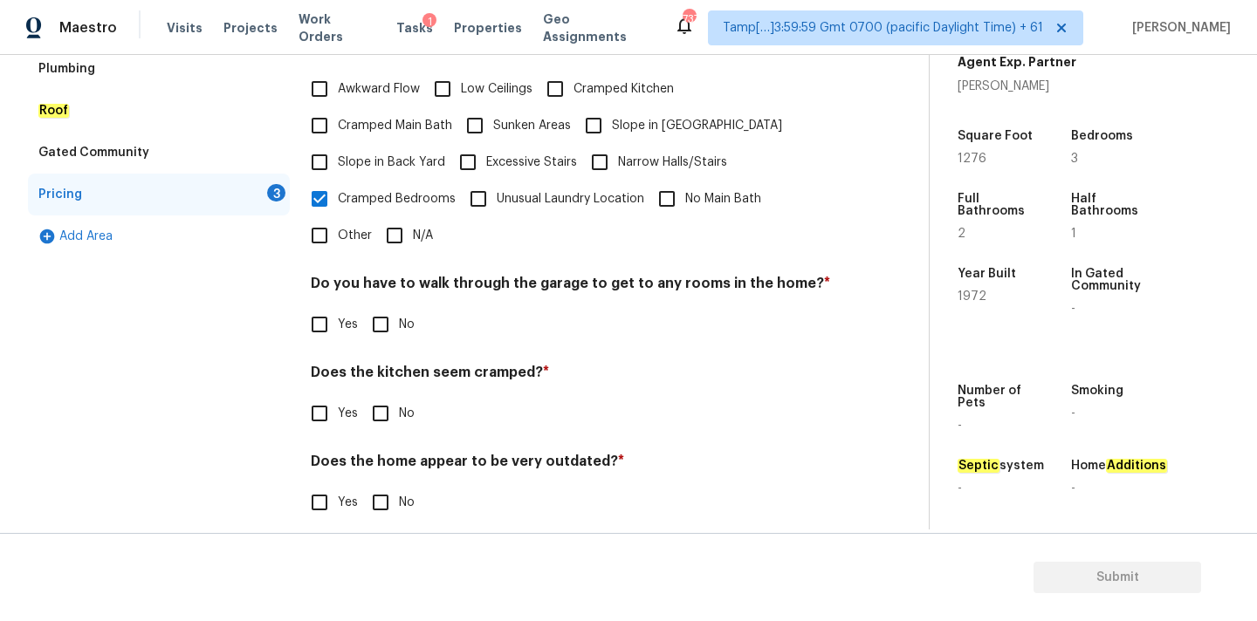
checkbox input "true"
click at [390, 314] on input "No" at bounding box center [380, 326] width 37 height 37
checkbox input "true"
click at [387, 397] on input "No" at bounding box center [380, 413] width 37 height 37
checkbox input "true"
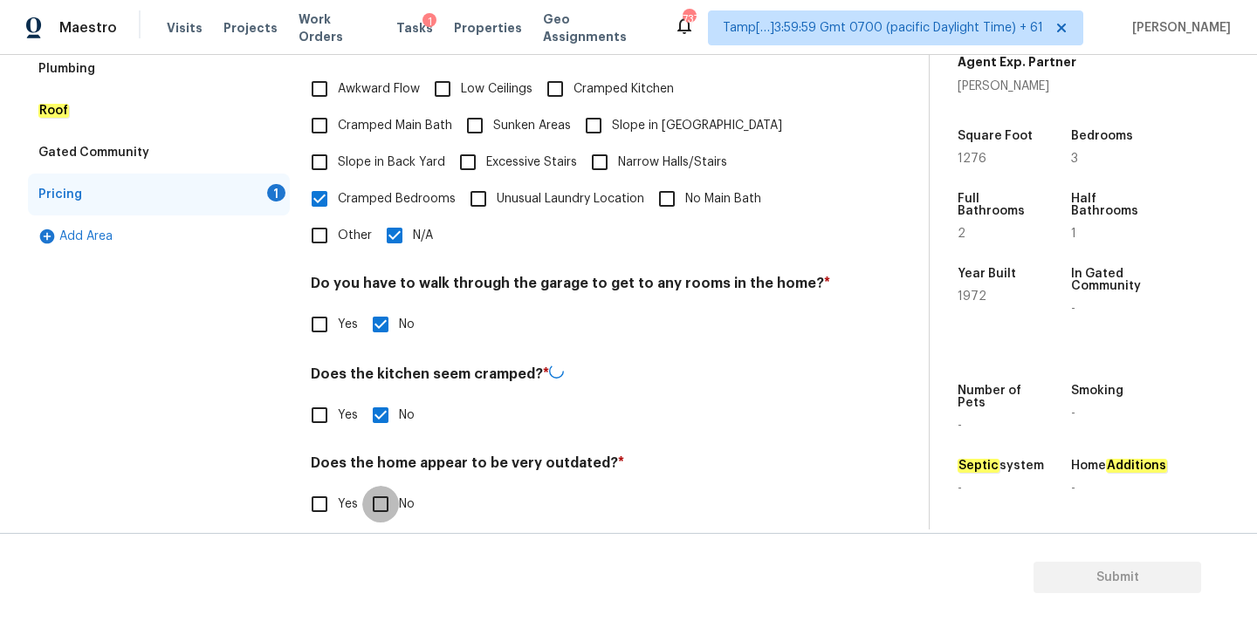
click at [387, 486] on input "No" at bounding box center [380, 504] width 37 height 37
checkbox input "true"
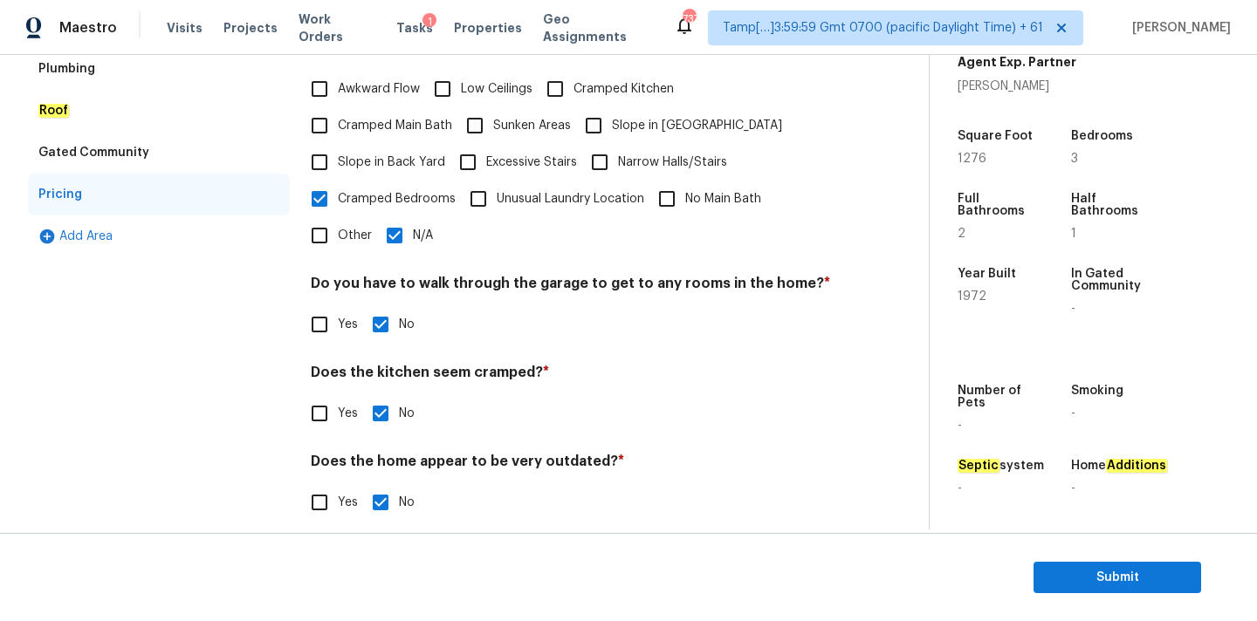
scroll to position [0, 0]
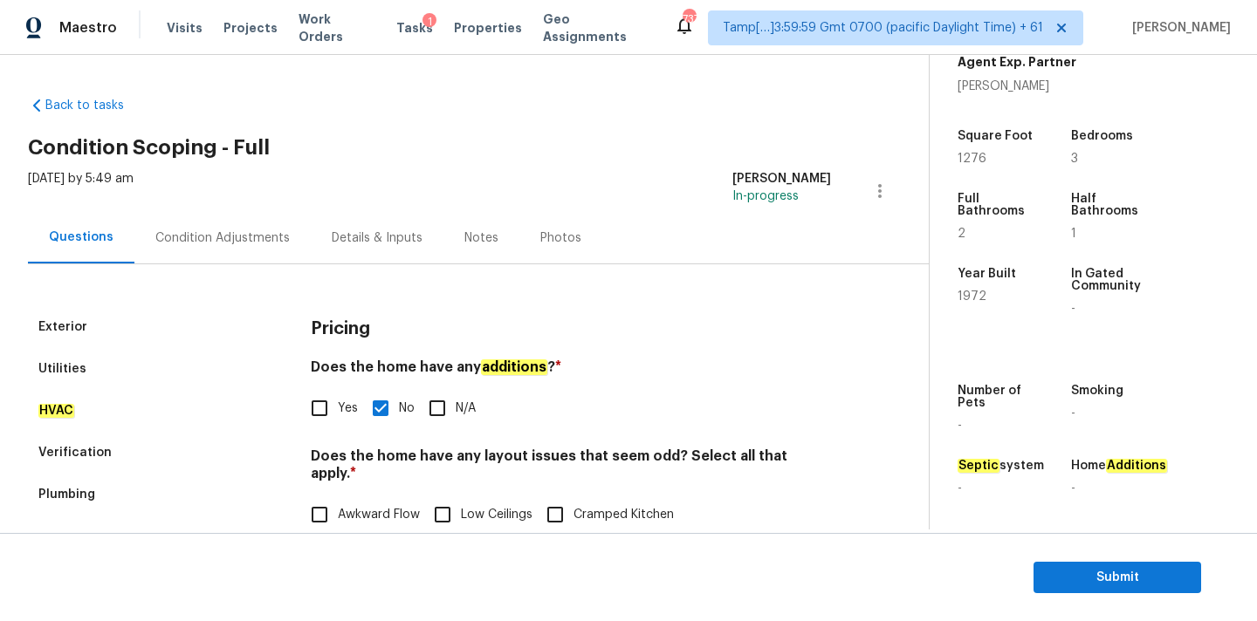
click at [281, 243] on div "Condition Adjustments" at bounding box center [222, 238] width 134 height 17
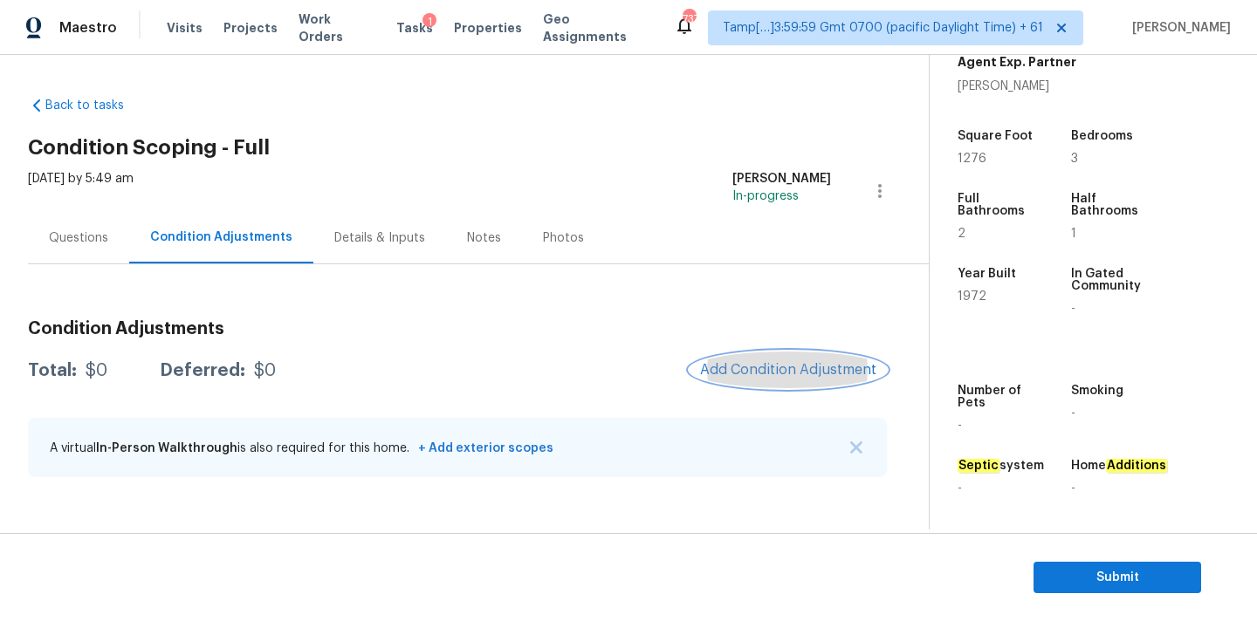
click at [768, 356] on button "Add Condition Adjustment" at bounding box center [787, 370] width 197 height 37
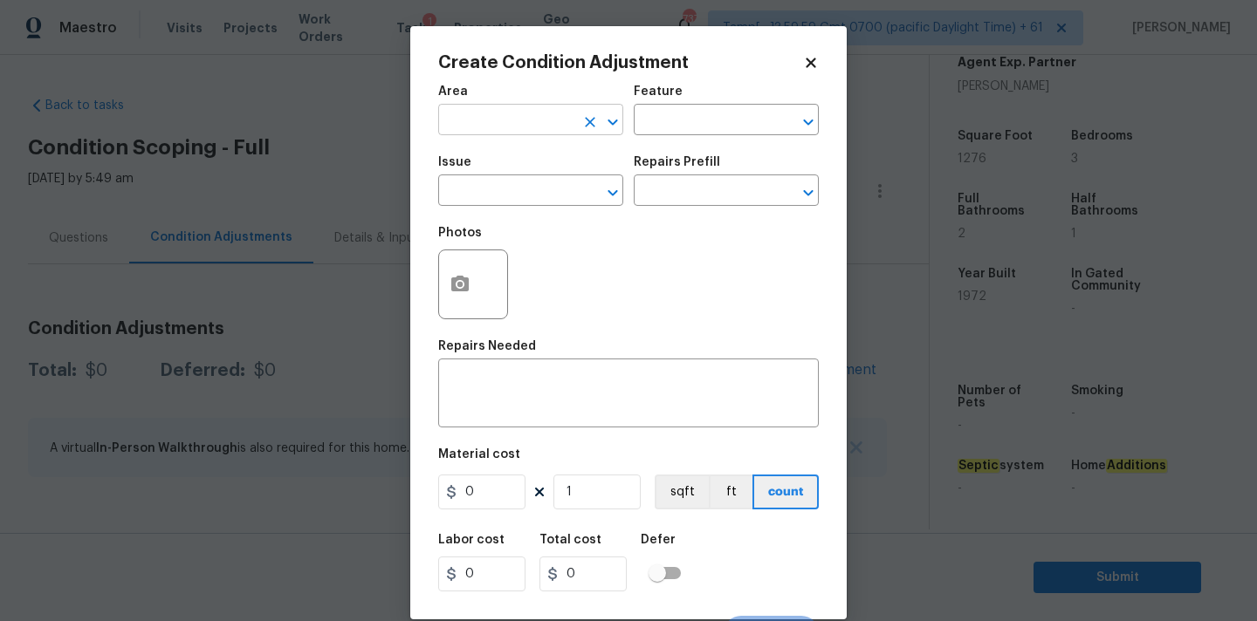
click at [539, 132] on input "text" at bounding box center [506, 121] width 136 height 27
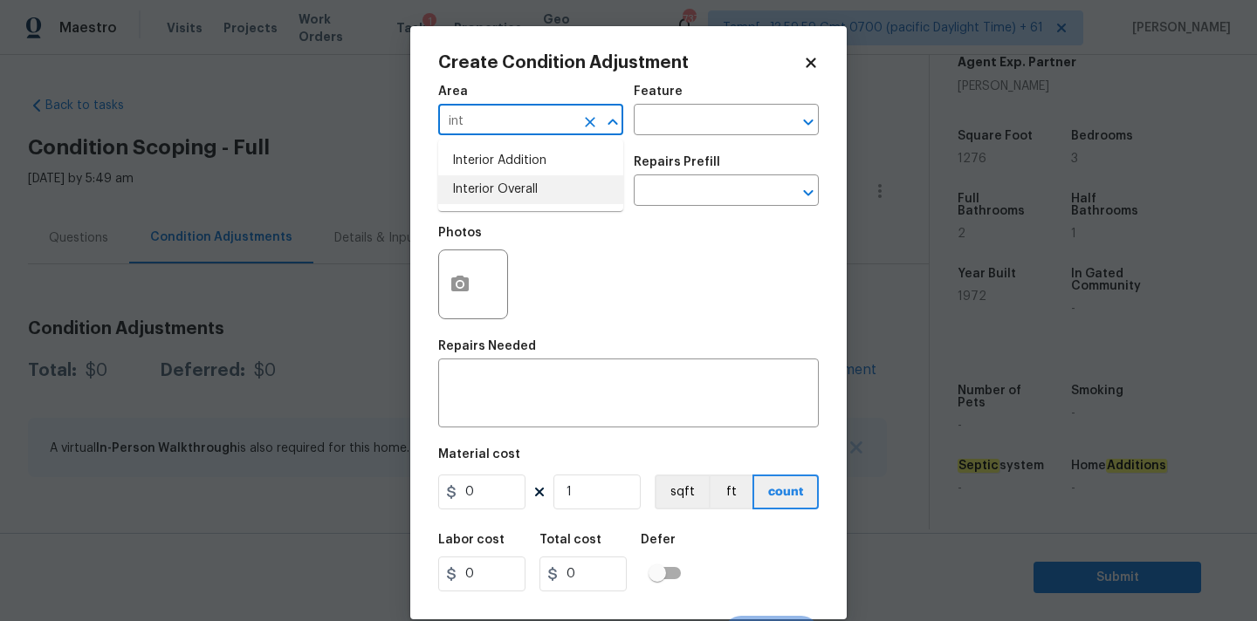
click at [539, 188] on li "Interior Overall" at bounding box center [530, 189] width 185 height 29
type input "Interior Overall"
click at [539, 194] on input "text" at bounding box center [506, 192] width 136 height 27
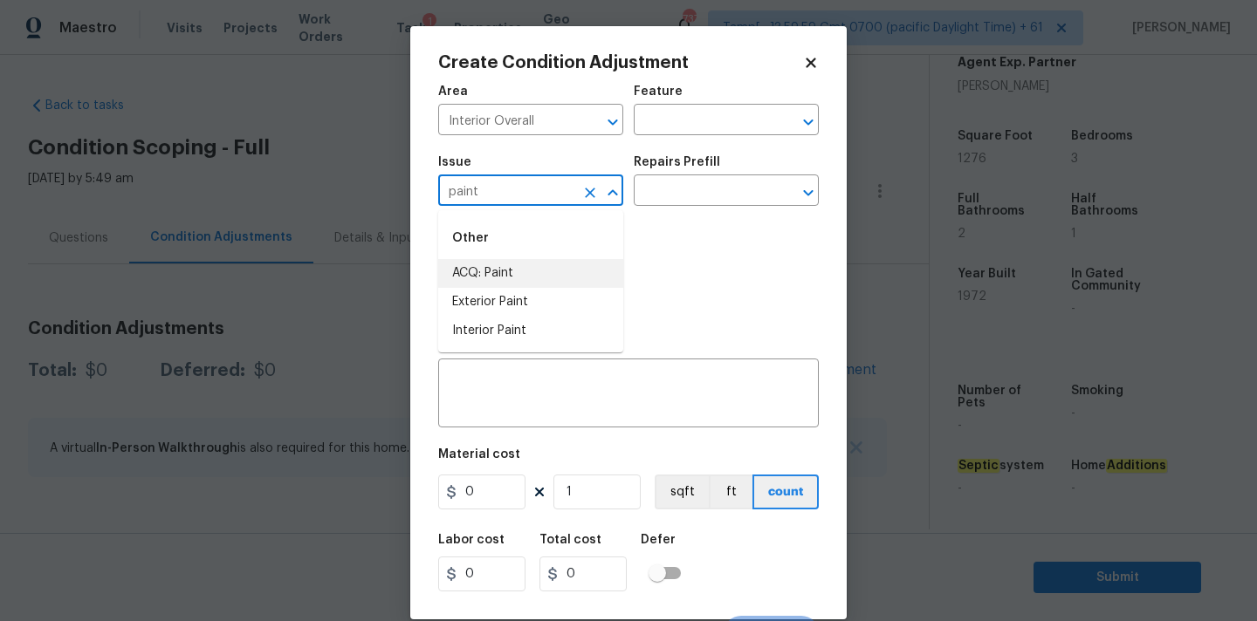
click at [524, 264] on li "ACQ: Paint" at bounding box center [530, 273] width 185 height 29
type input "ACQ: Paint"
click at [700, 193] on input "text" at bounding box center [702, 192] width 136 height 27
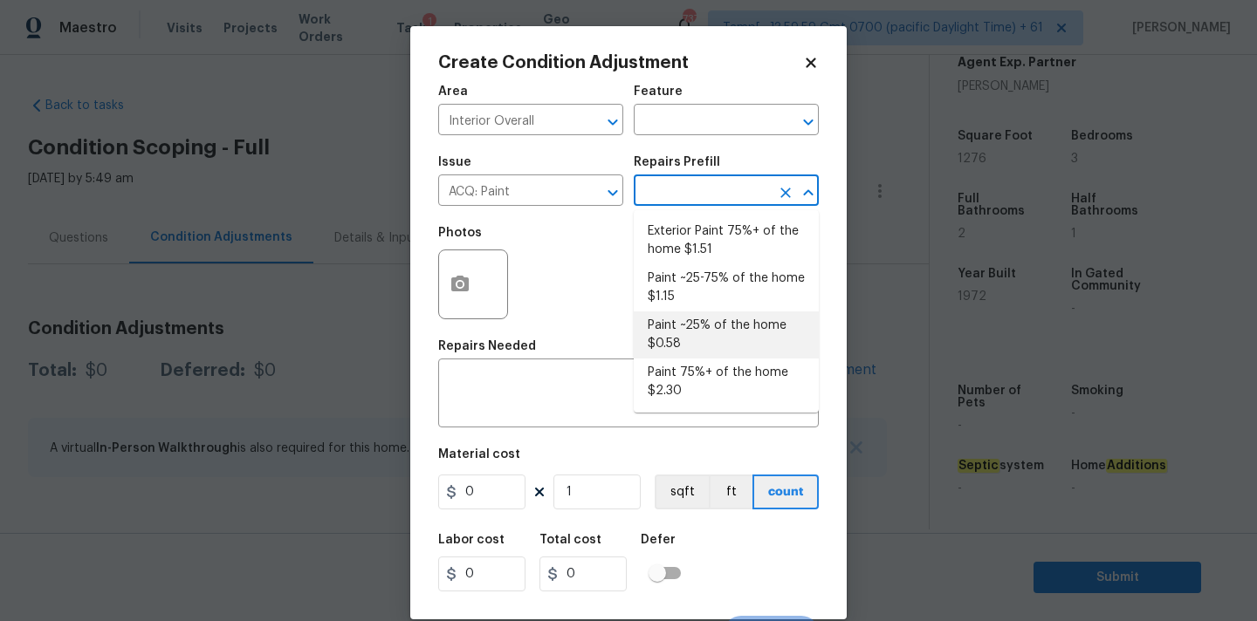
click at [702, 320] on li "Paint ~25% of the home $0.58" at bounding box center [726, 335] width 185 height 47
type input "Acquisition"
type textarea "Acquisition Scope: ~25% of the home needs interior paint"
type input "0.58"
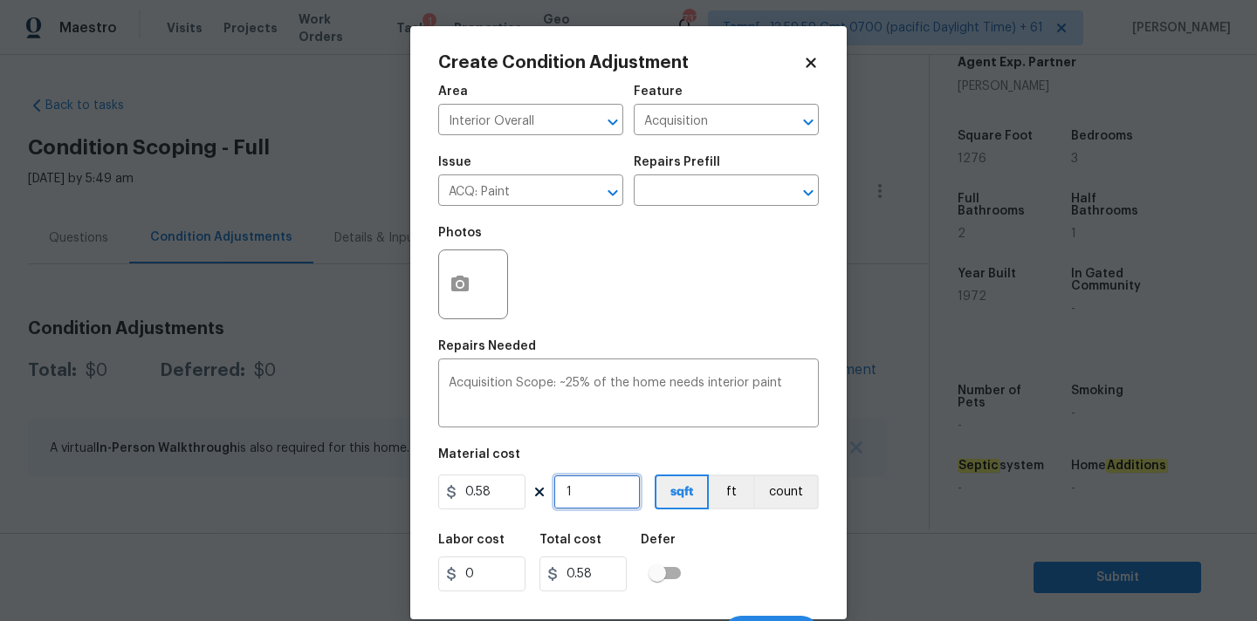
click at [587, 488] on input "1" at bounding box center [596, 492] width 87 height 35
type input "12"
type input "6.96"
type input "127"
type input "73.66"
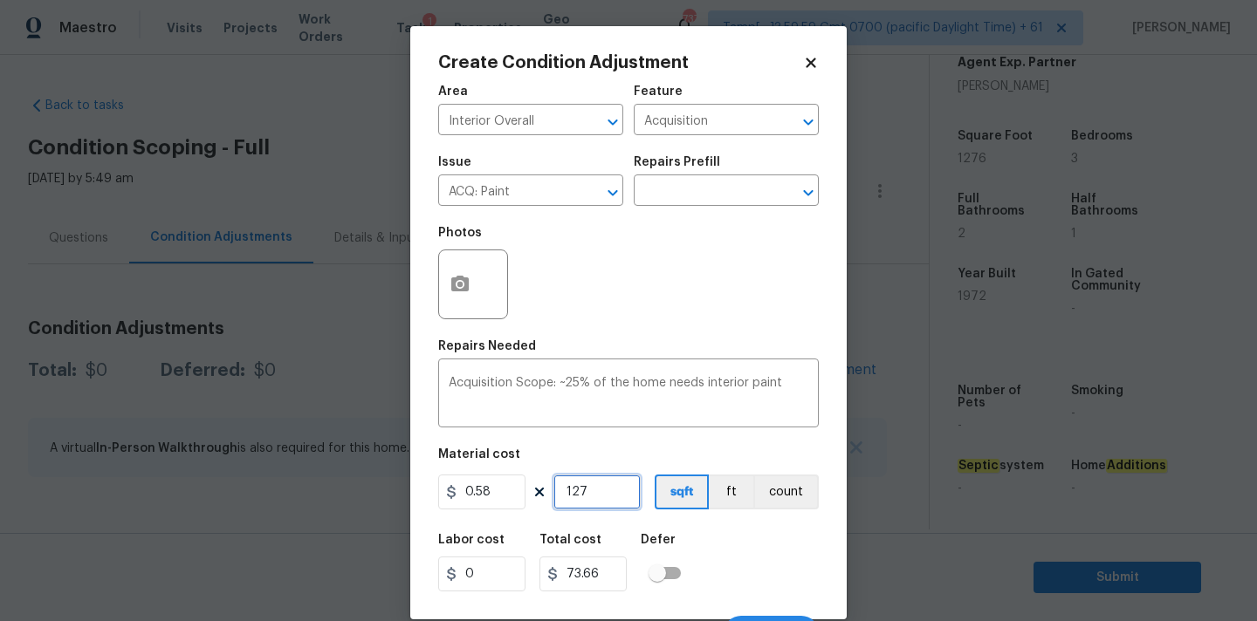
type input "1276"
type input "740.08"
type input "1276"
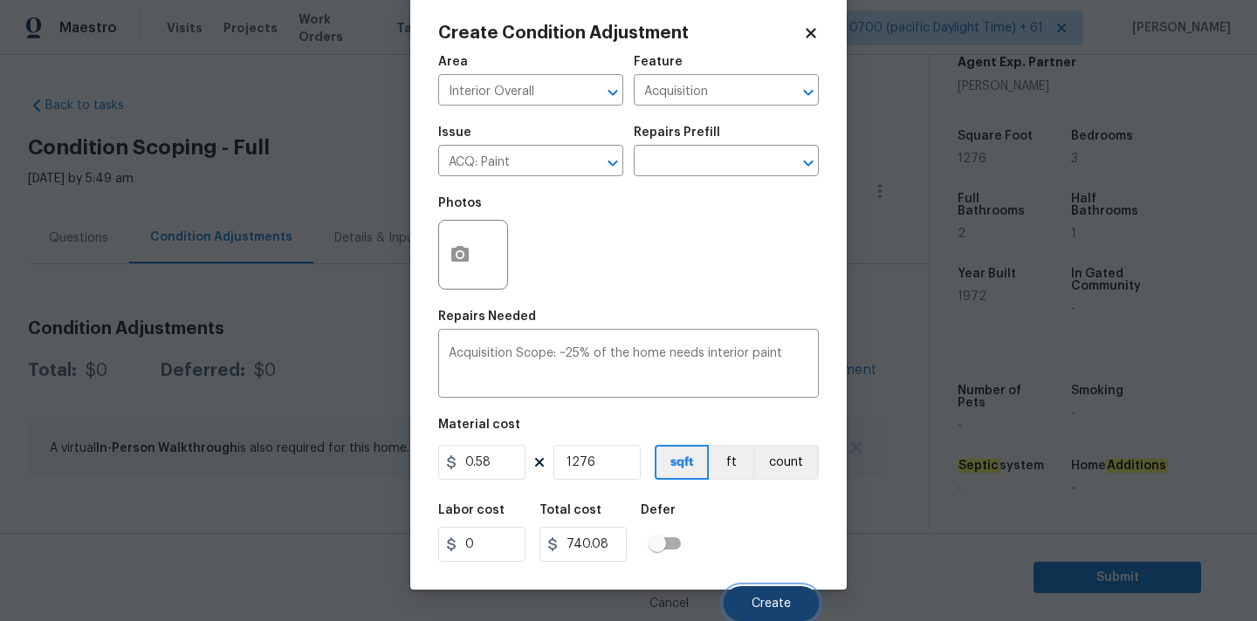
click at [768, 604] on span "Create" at bounding box center [770, 604] width 39 height 13
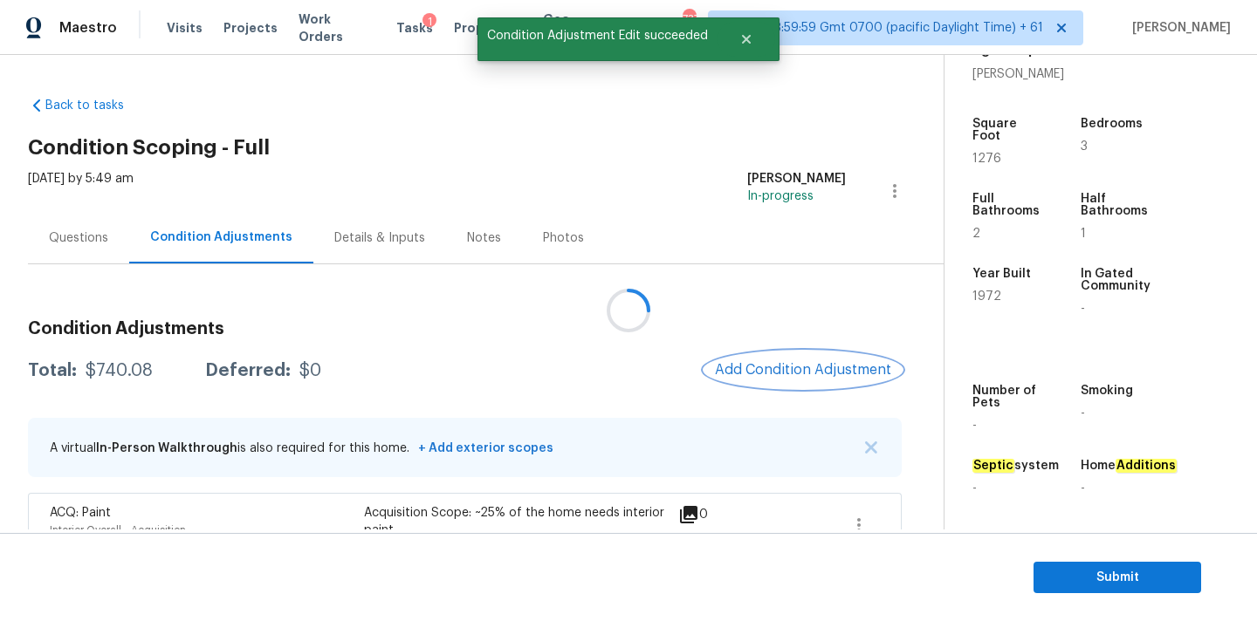
scroll to position [0, 0]
click at [753, 367] on div at bounding box center [628, 310] width 1257 height 621
click at [728, 364] on span "Add Condition Adjustment" at bounding box center [803, 370] width 176 height 16
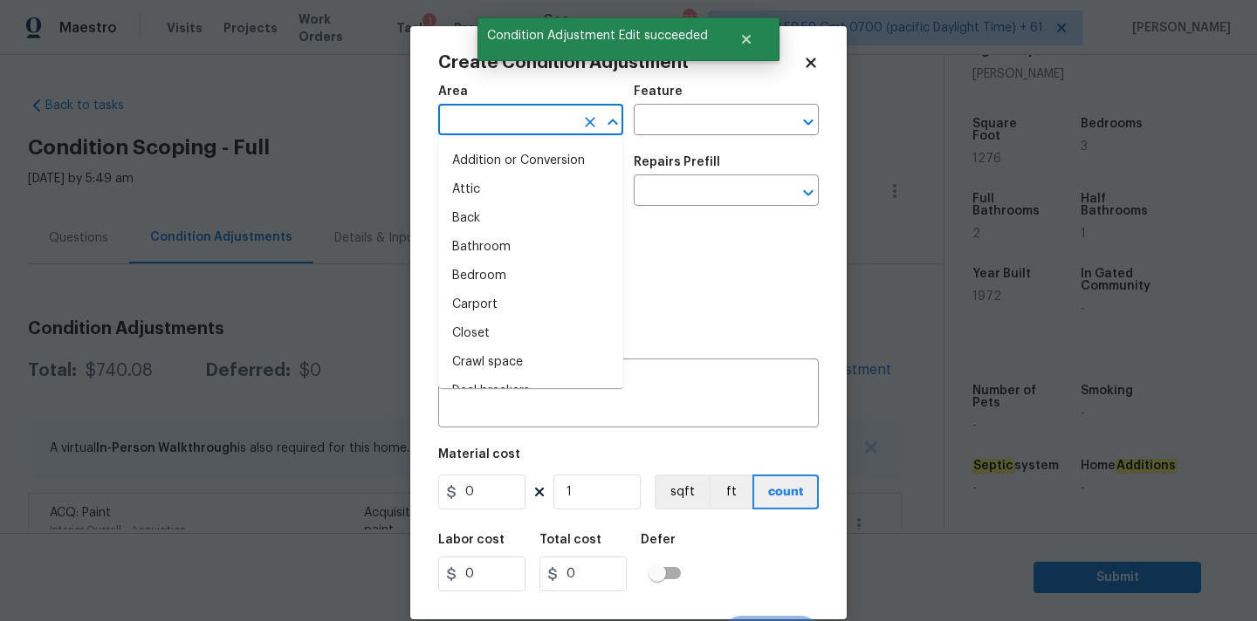
click at [515, 125] on input "text" at bounding box center [506, 121] width 136 height 27
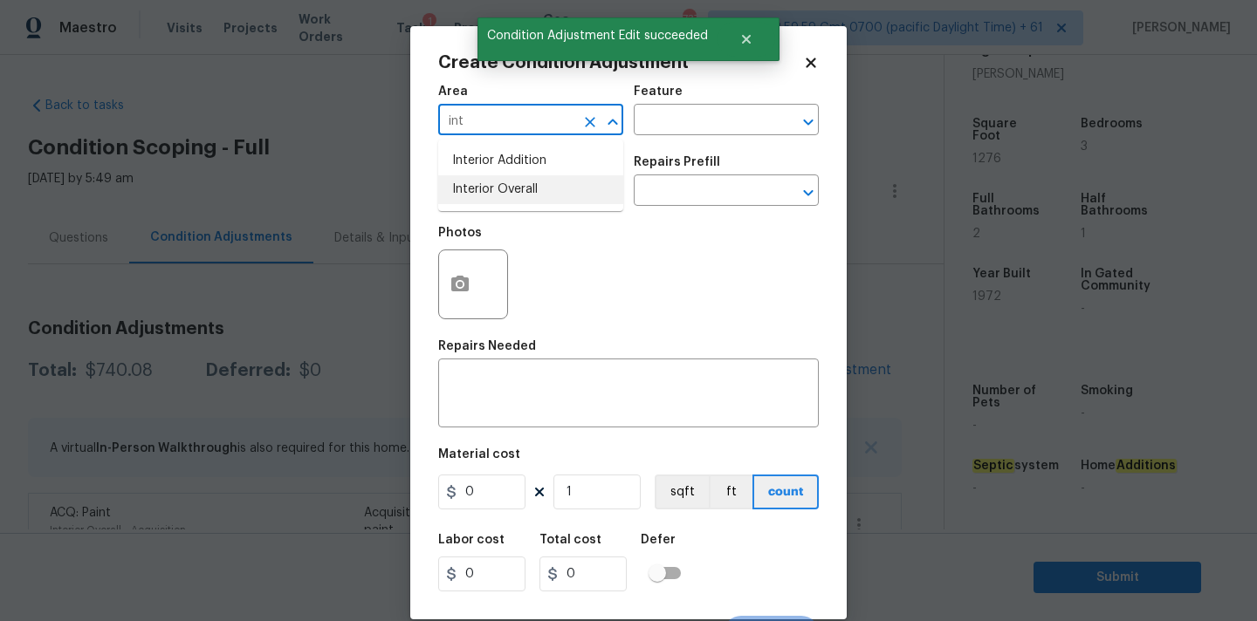
click at [525, 182] on li "Interior Overall" at bounding box center [530, 189] width 185 height 29
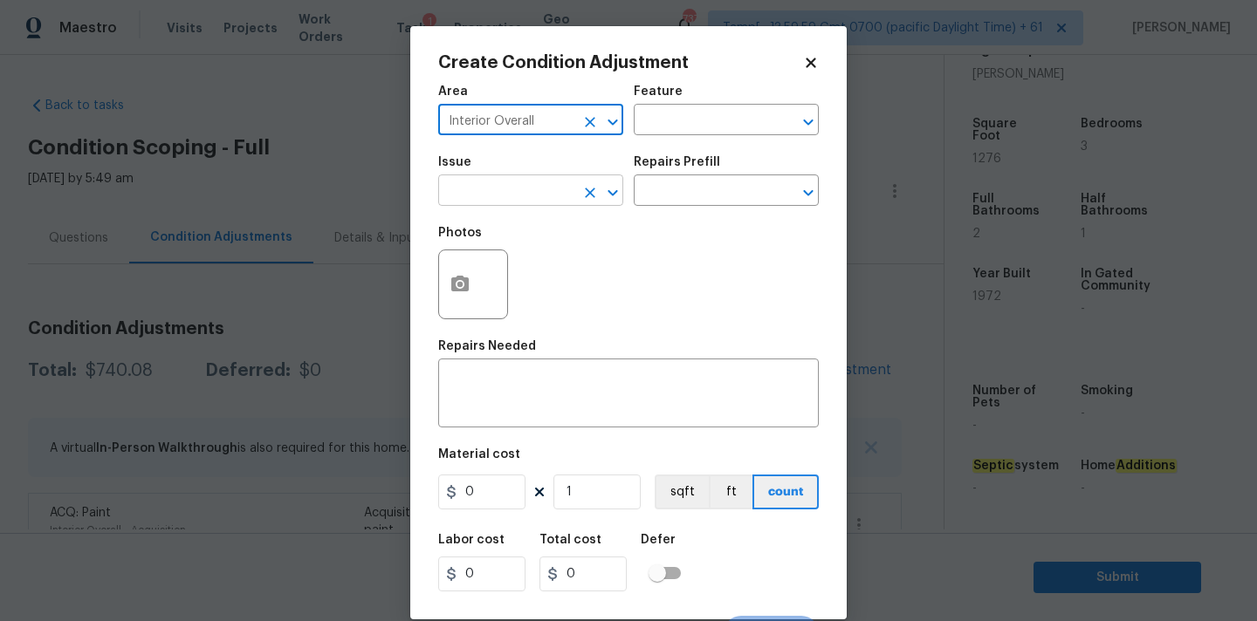
type input "Interior Overall"
click at [524, 198] on input "text" at bounding box center [506, 192] width 136 height 27
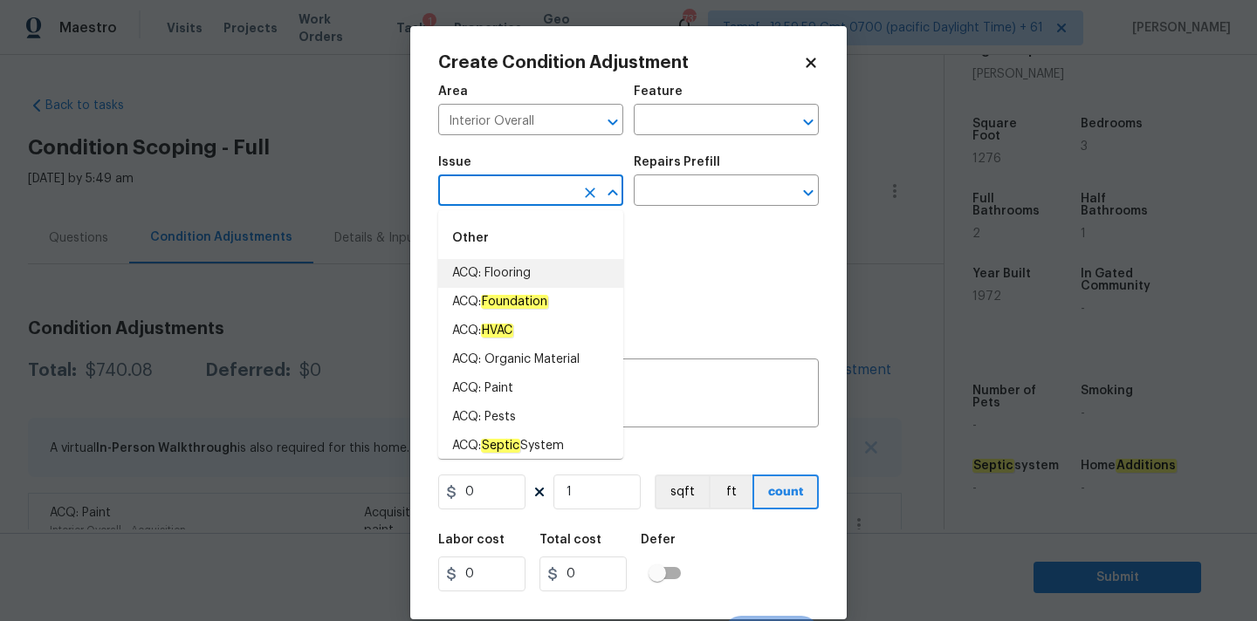
click at [493, 275] on li "ACQ: Flooring" at bounding box center [530, 273] width 185 height 29
type input "ACQ: Flooring"
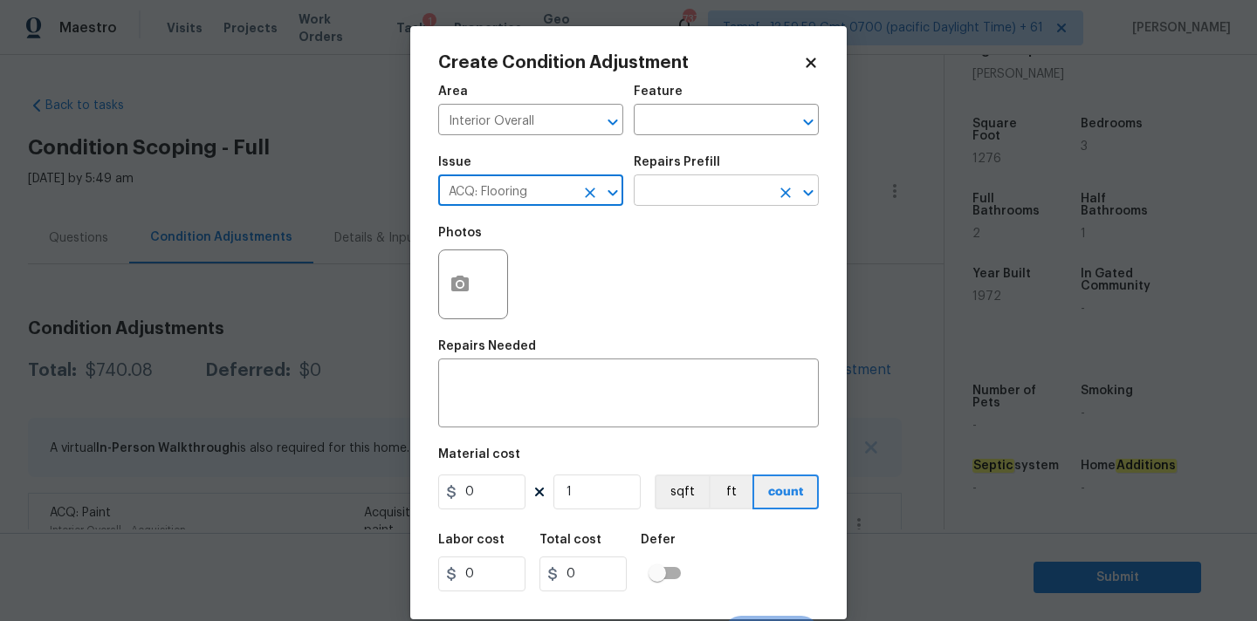
click at [698, 186] on input "text" at bounding box center [702, 192] width 136 height 27
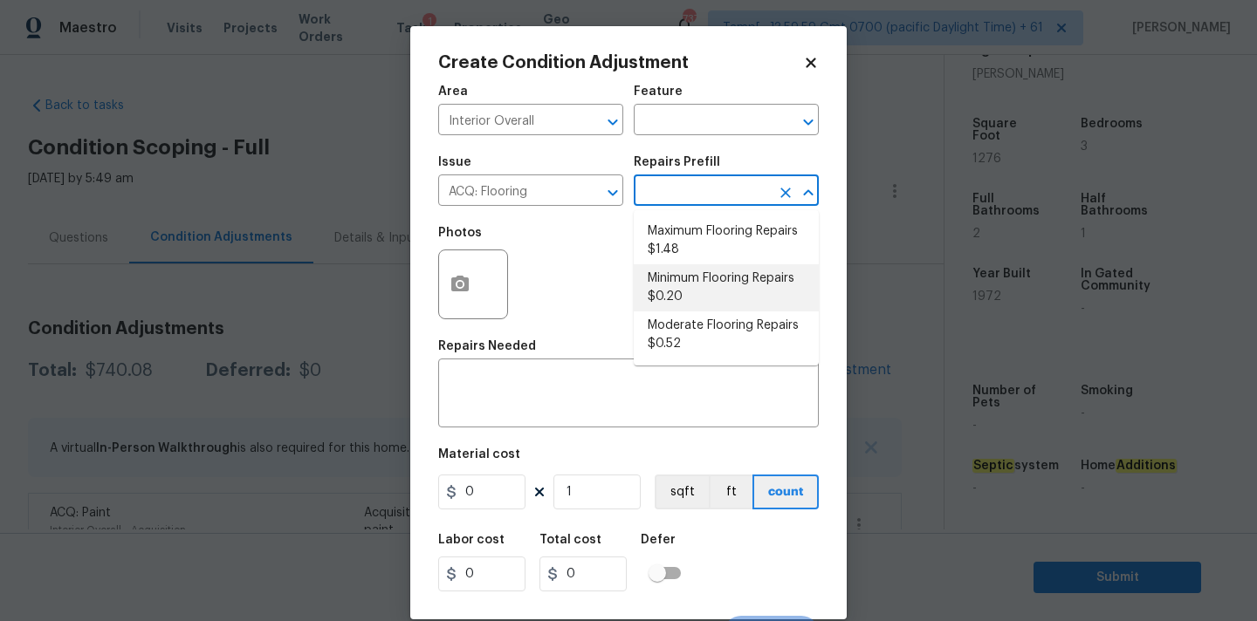
click at [692, 284] on li "Minimum Flooring Repairs $0.20" at bounding box center [726, 287] width 185 height 47
type input "Acquisition"
type textarea "Acquisition Scope: Minimum flooring repairs"
type input "0.2"
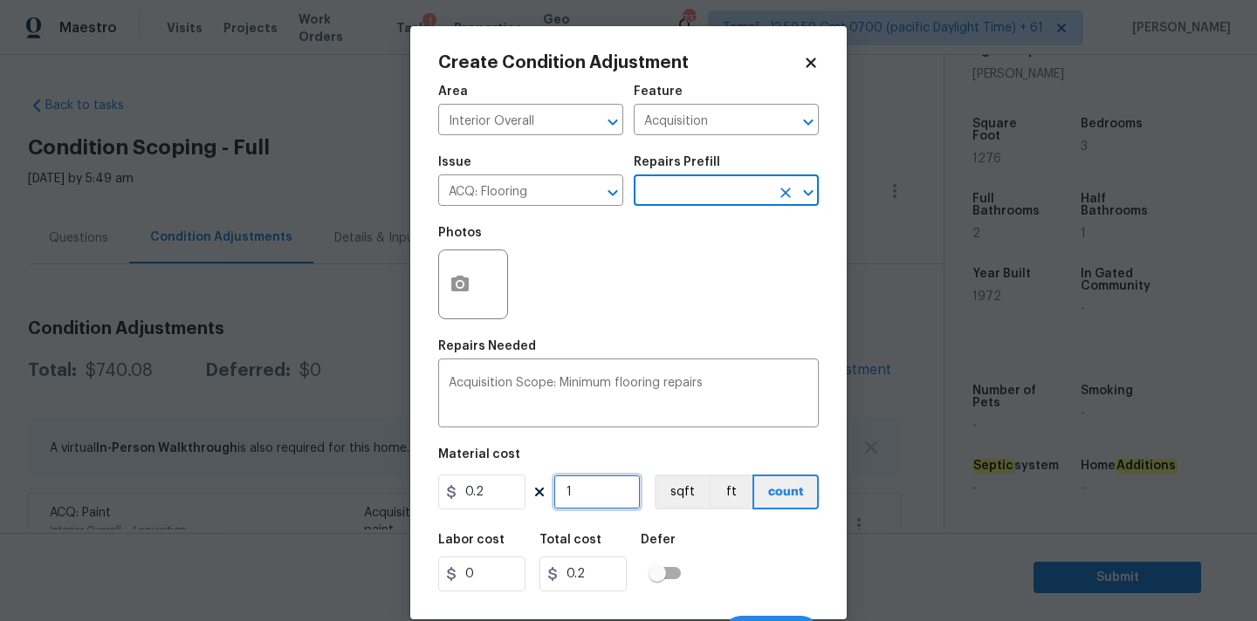
click at [605, 492] on input "1" at bounding box center [596, 492] width 87 height 35
type input "12"
type input "2.4"
type input "127"
type input "25.4"
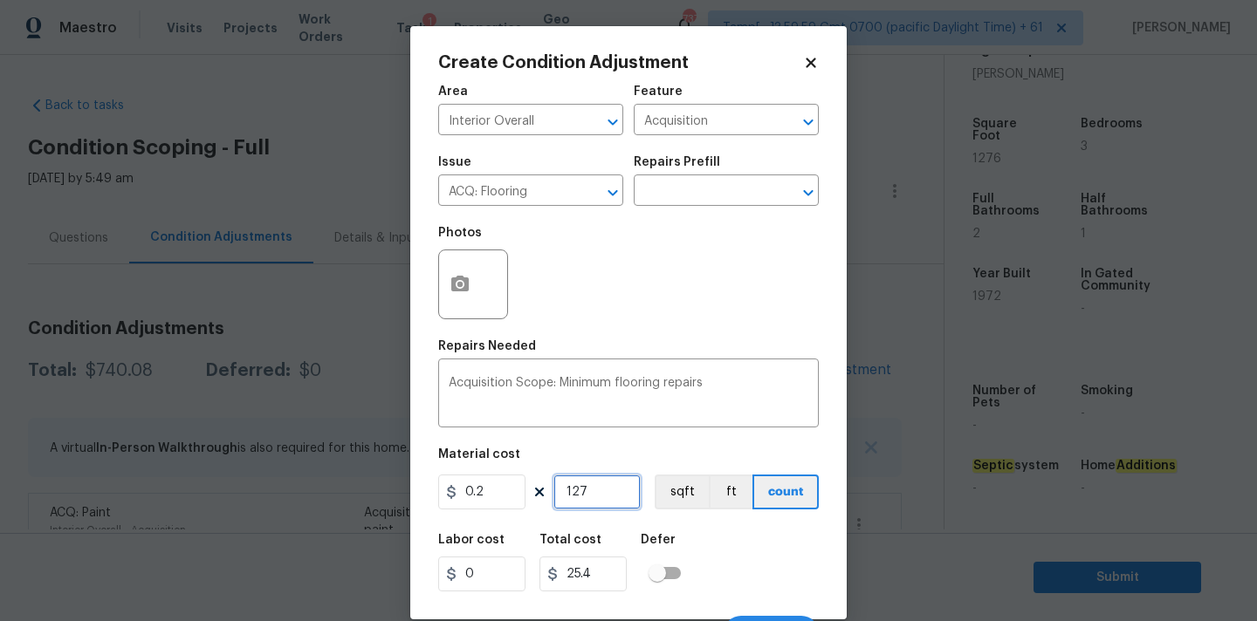
type input "1276"
type input "255.2"
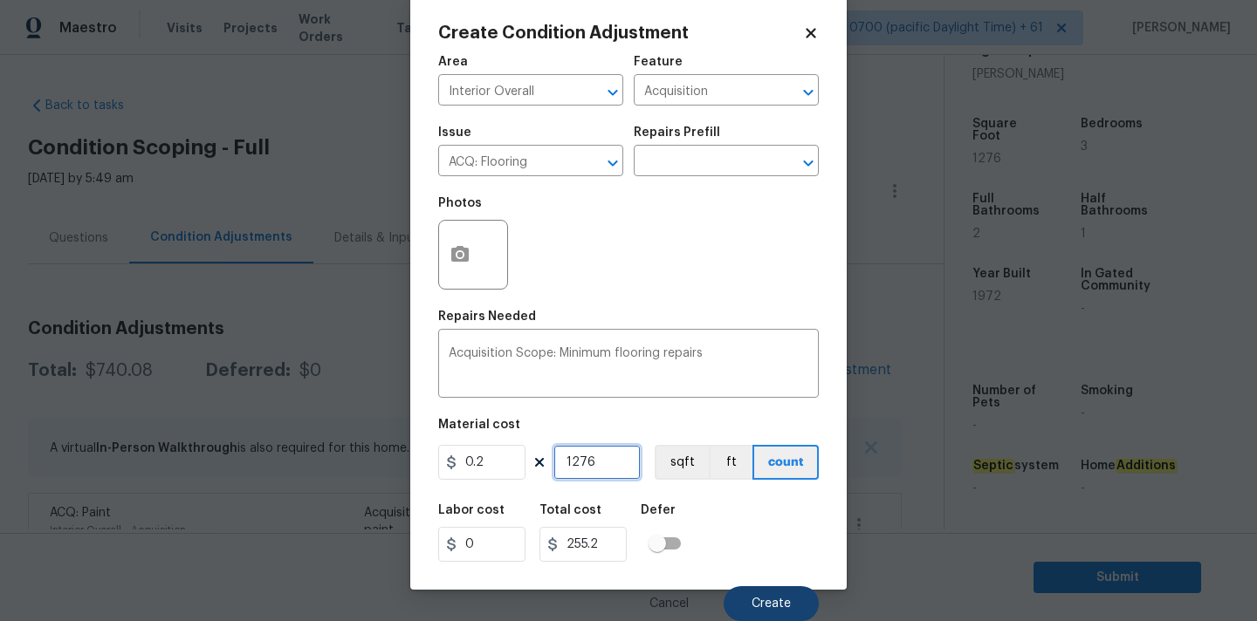
type input "1276"
click at [744, 593] on button "Create" at bounding box center [770, 603] width 95 height 35
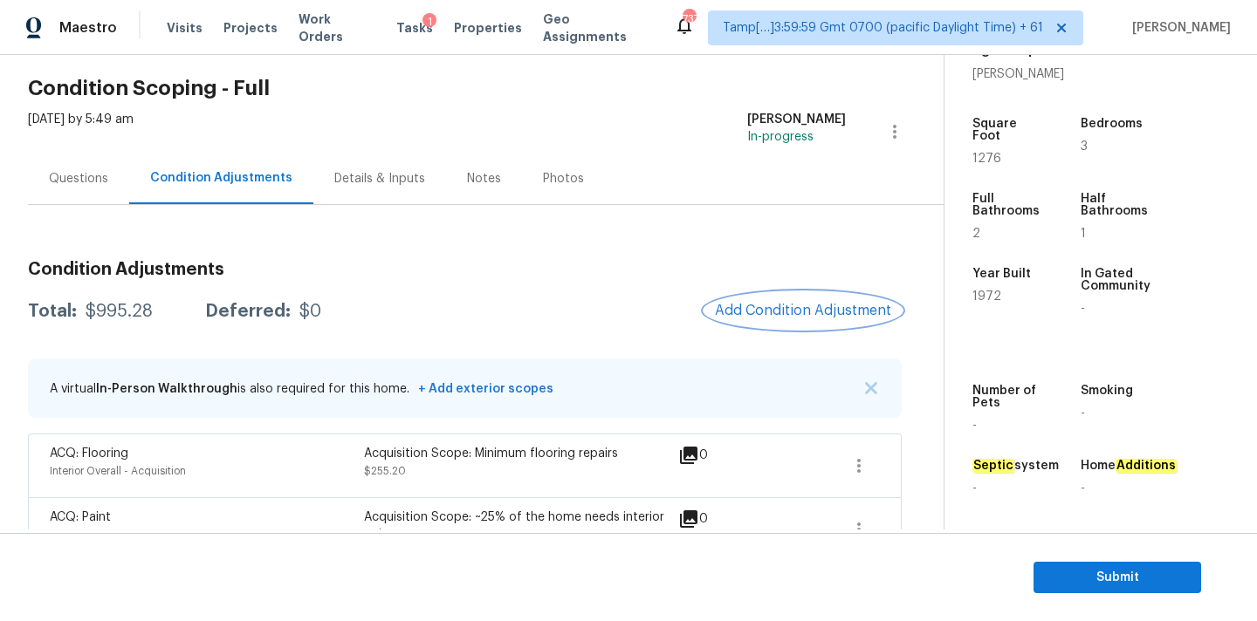
scroll to position [107, 0]
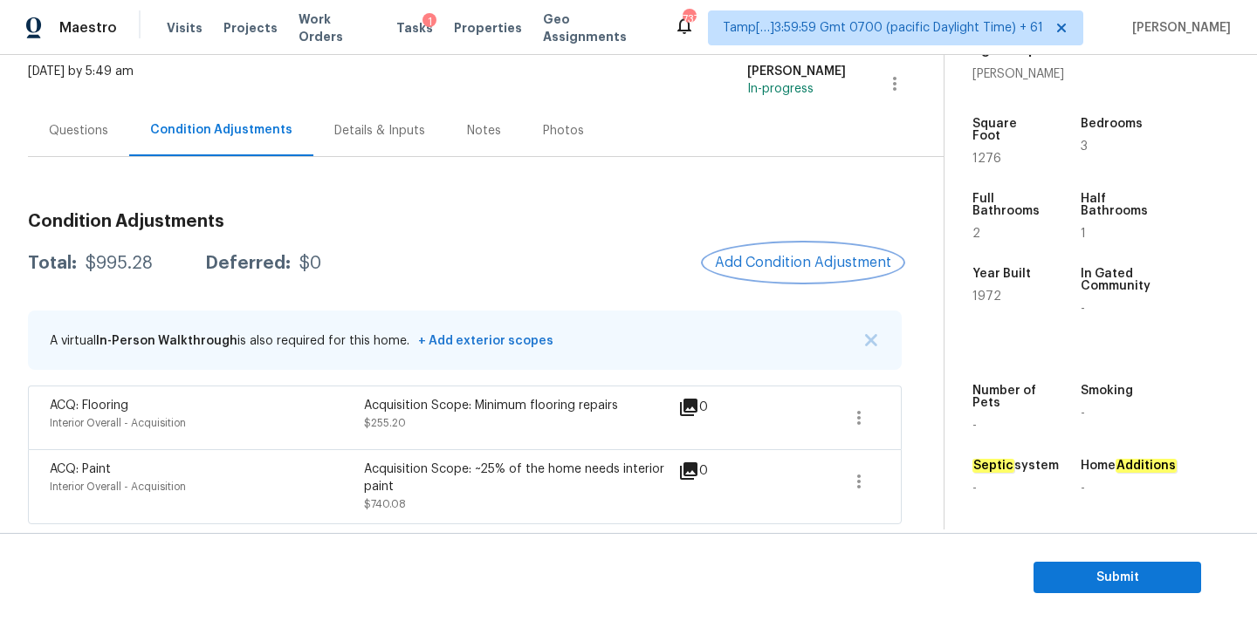
click at [813, 264] on span "Add Condition Adjustment" at bounding box center [803, 263] width 176 height 16
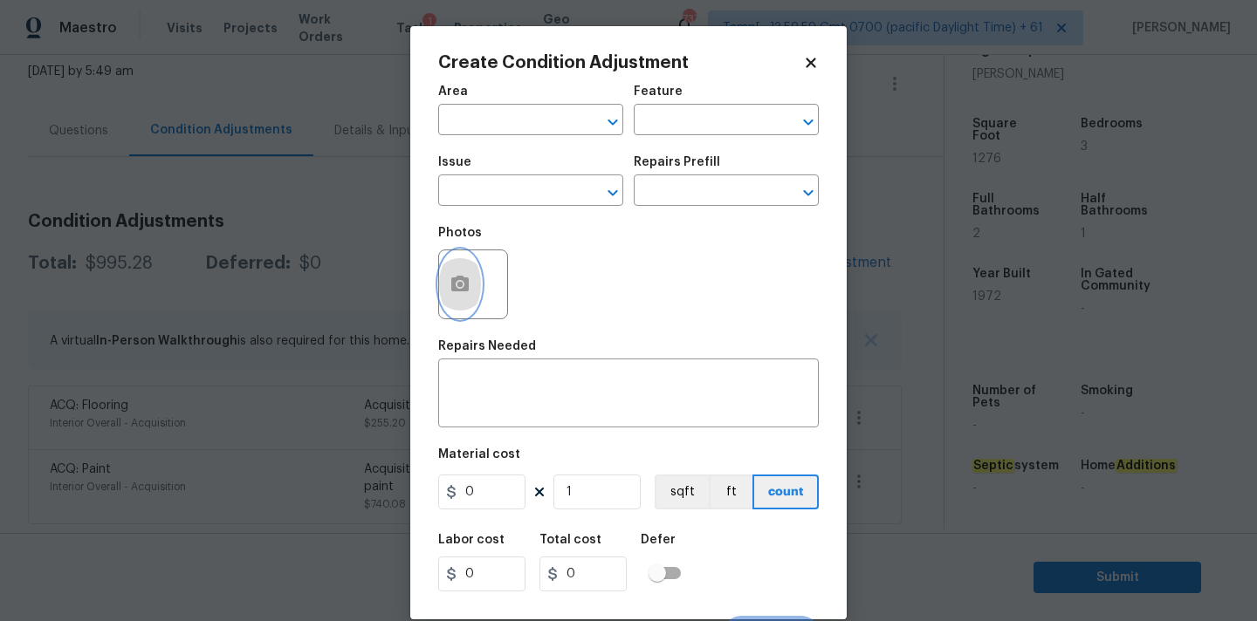
click at [466, 305] on button "button" at bounding box center [460, 284] width 42 height 68
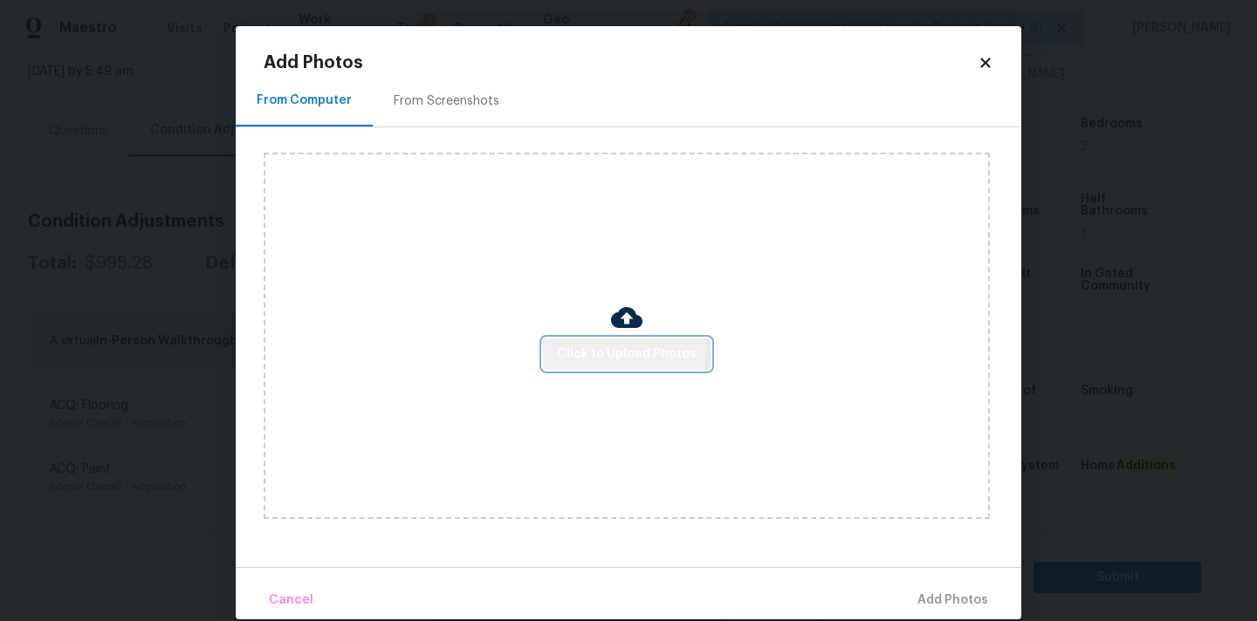
click at [551, 343] on button "Click to Upload Photos" at bounding box center [627, 355] width 168 height 32
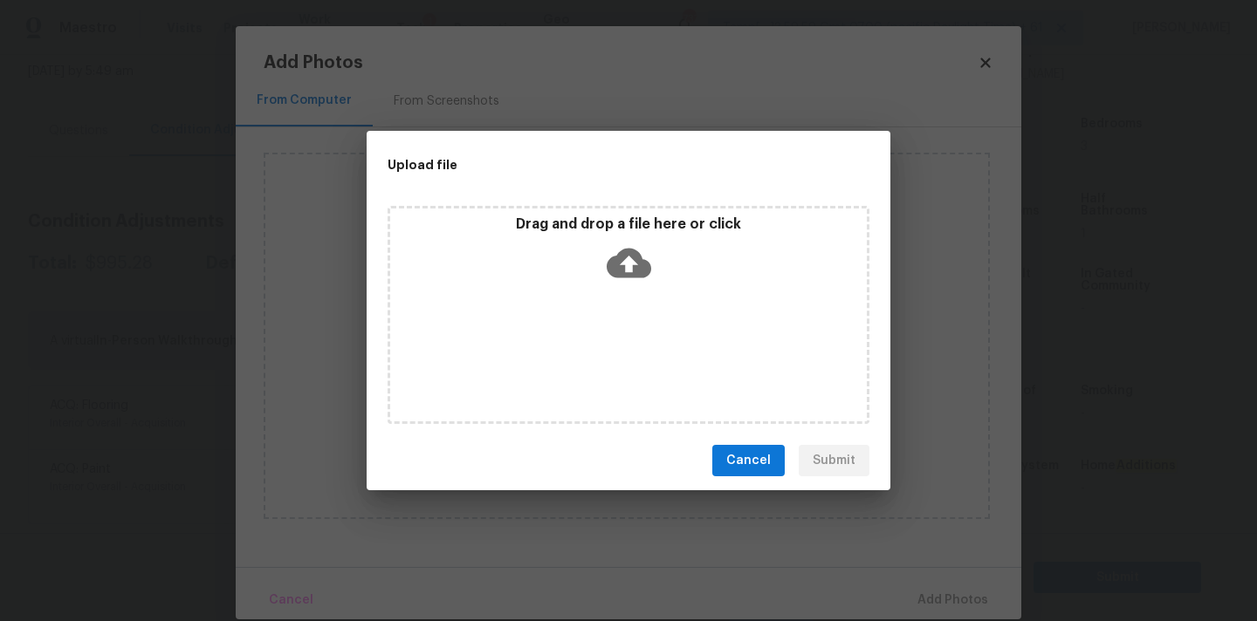
click at [629, 241] on icon at bounding box center [629, 263] width 45 height 45
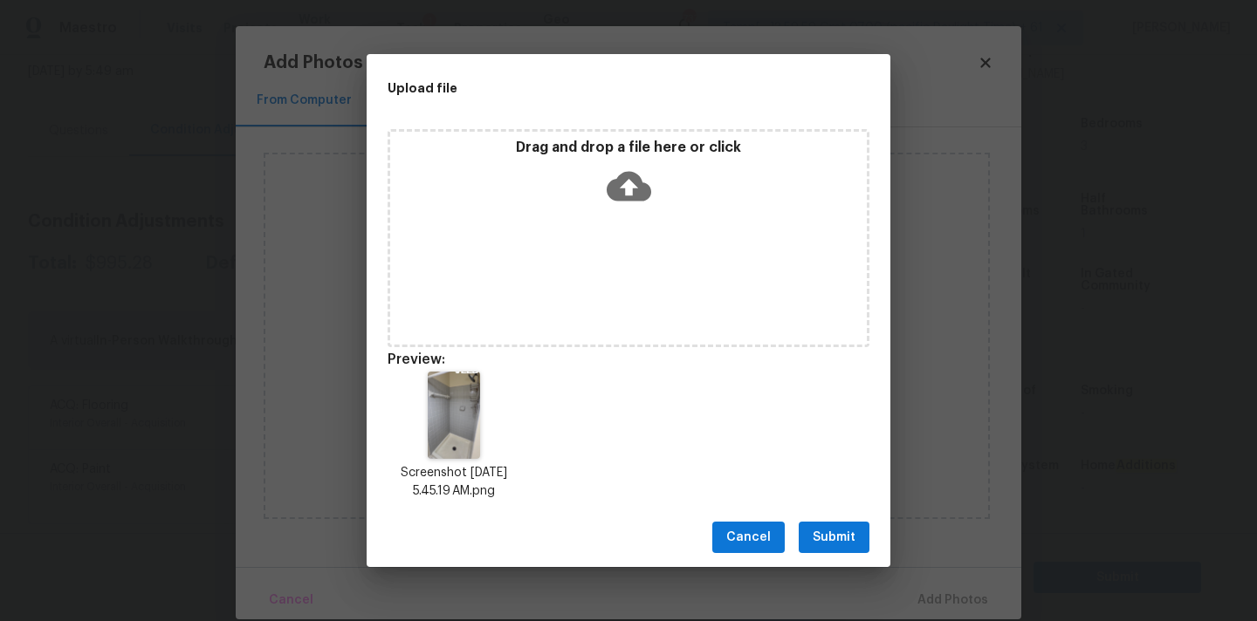
click at [845, 531] on span "Submit" at bounding box center [834, 538] width 43 height 22
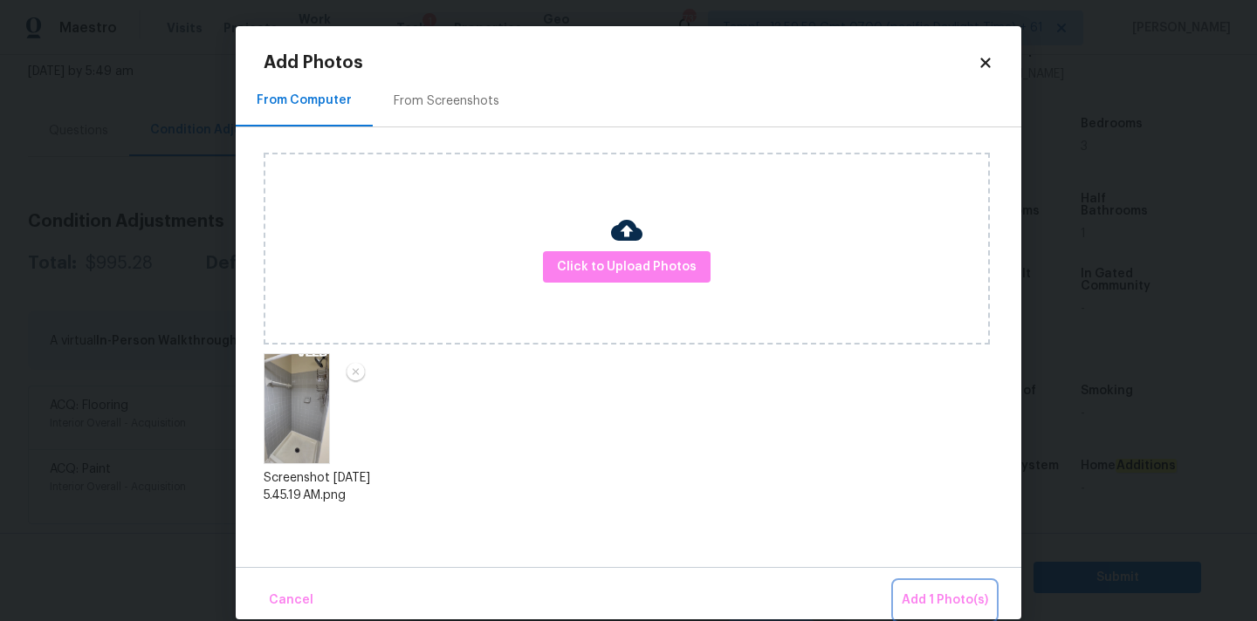
click at [929, 586] on button "Add 1 Photo(s)" at bounding box center [945, 601] width 100 height 38
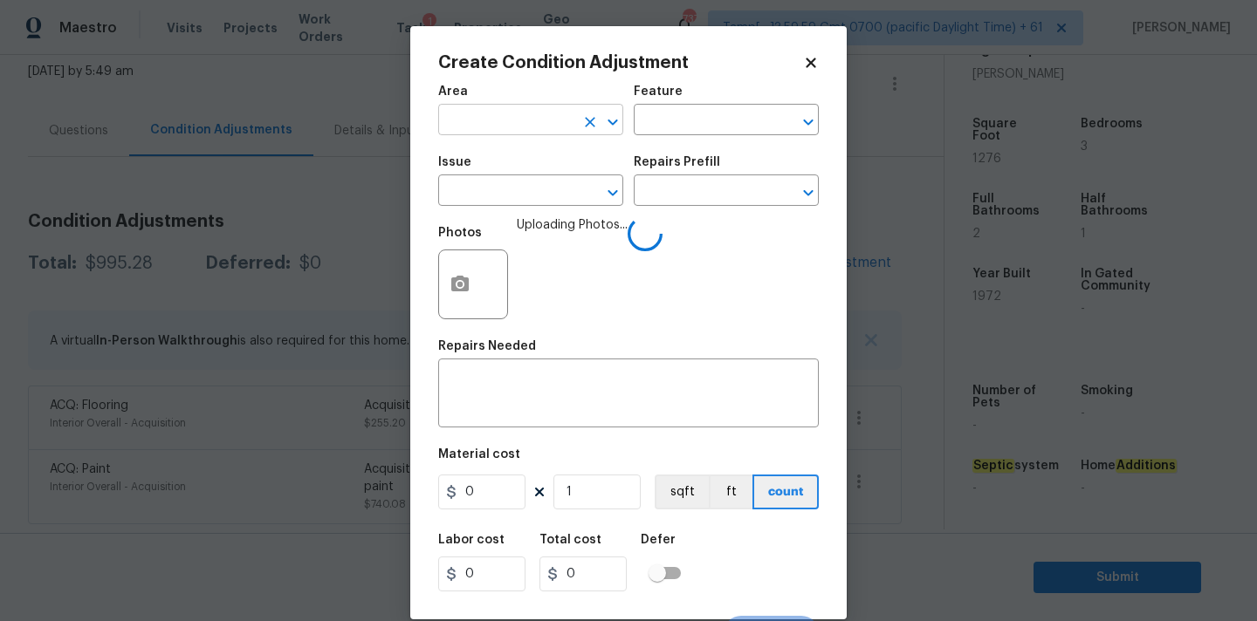
click at [512, 127] on input "text" at bounding box center [506, 121] width 136 height 27
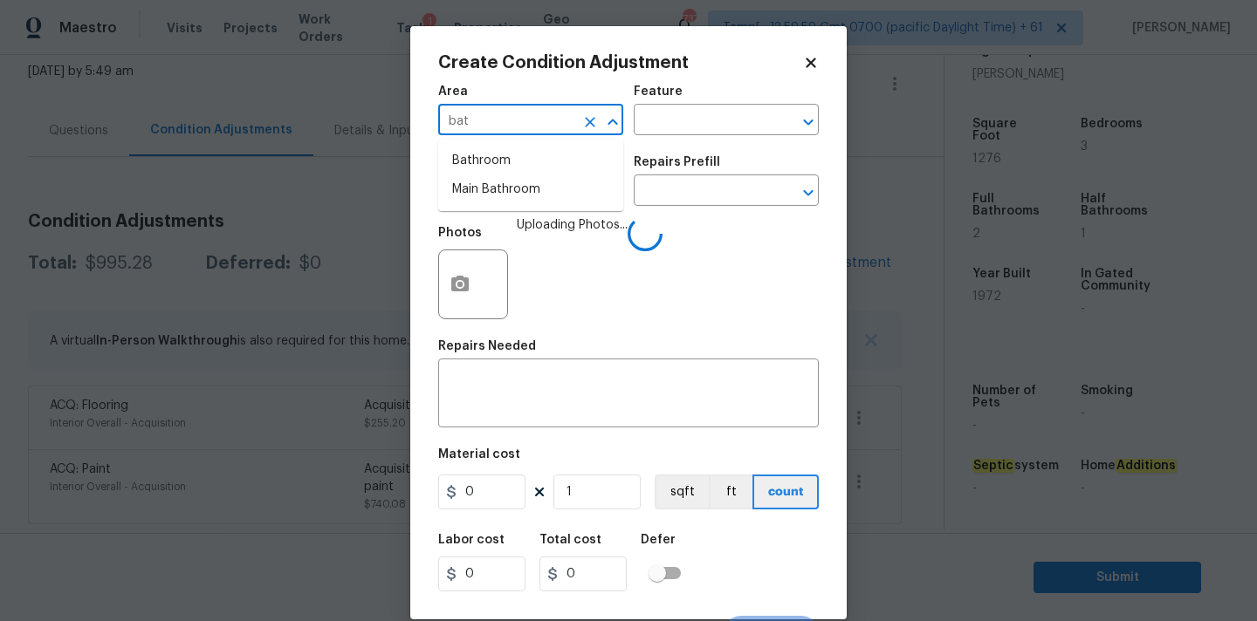
type input "bath"
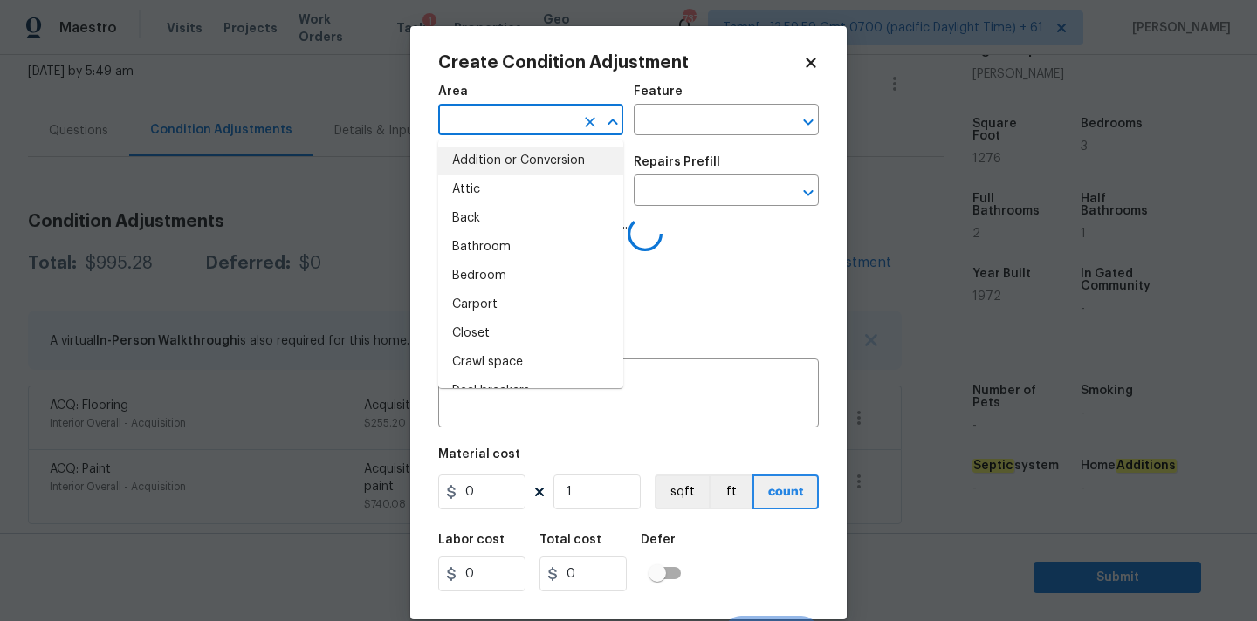
type input "Addition or Conversion"
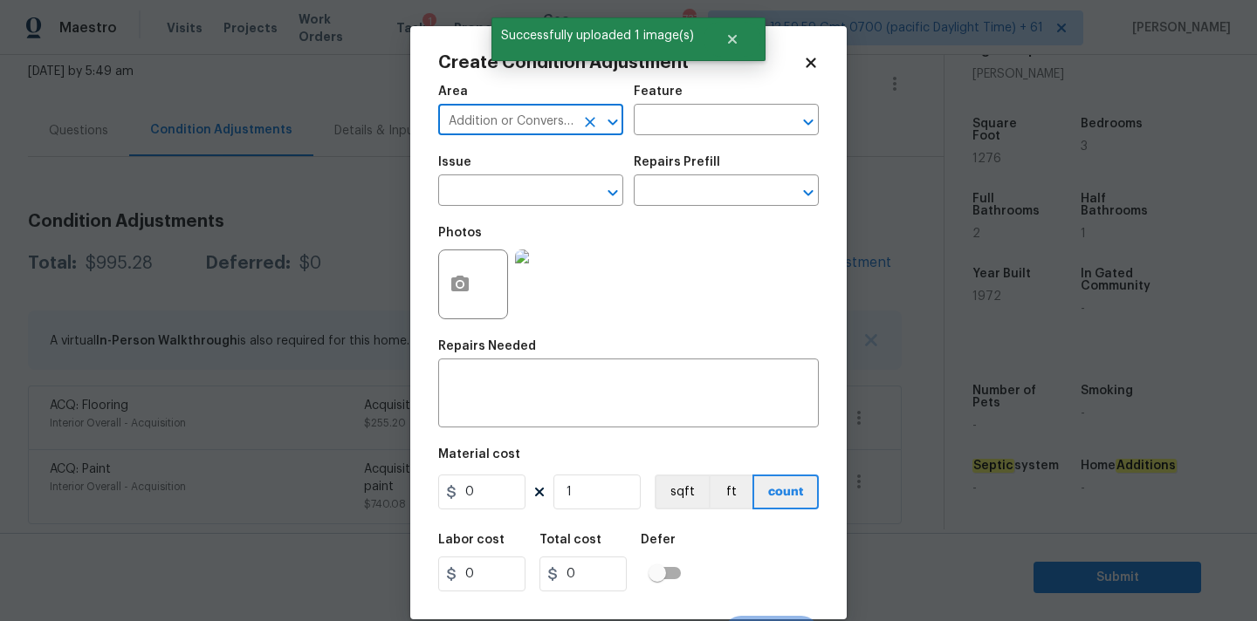
click at [591, 121] on icon "Clear" at bounding box center [590, 122] width 10 height 10
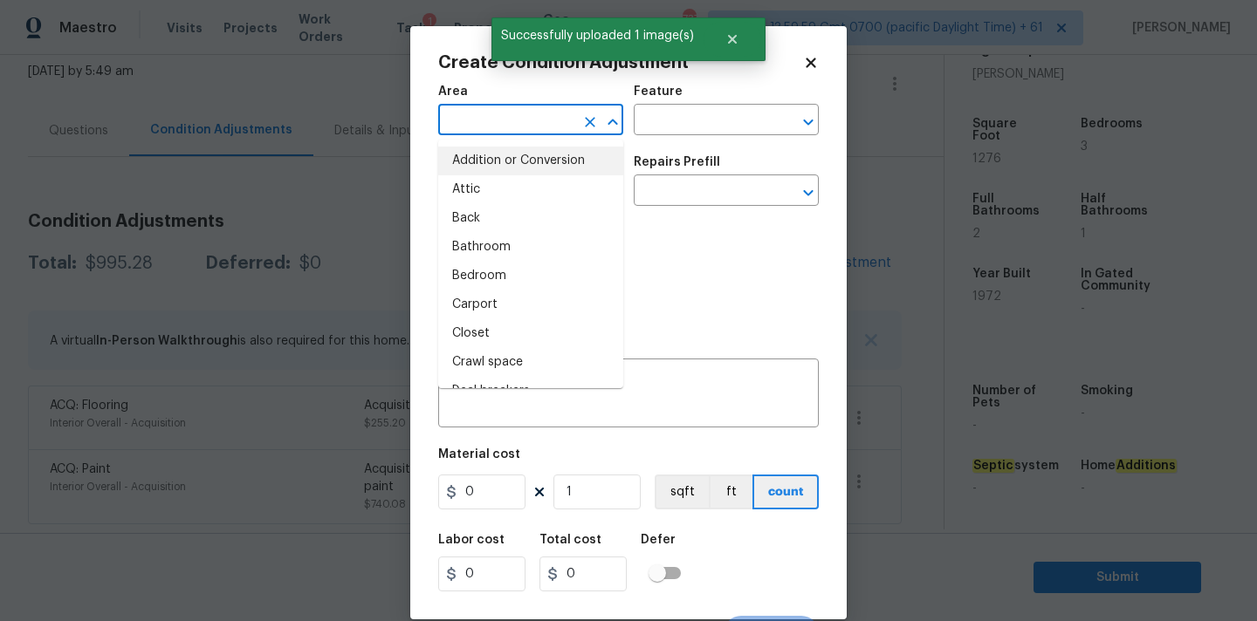
click at [476, 122] on input "text" at bounding box center [506, 121] width 136 height 27
type input "ba"
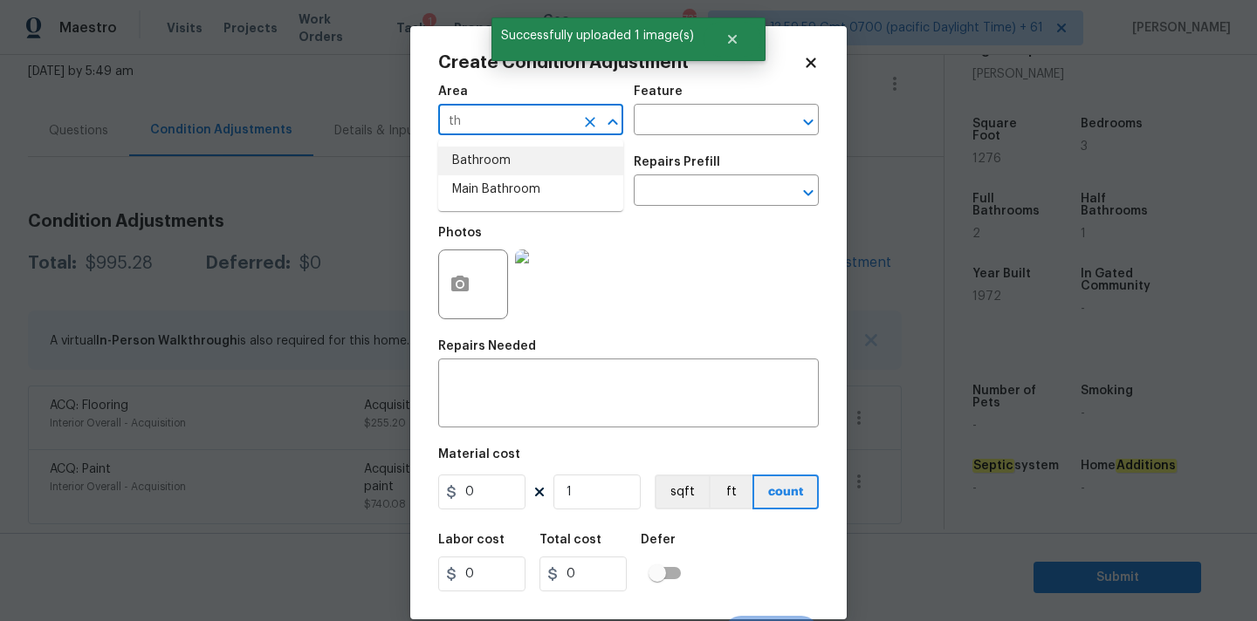
click at [471, 160] on li "Bathroom" at bounding box center [530, 161] width 185 height 29
type input "Bathroom"
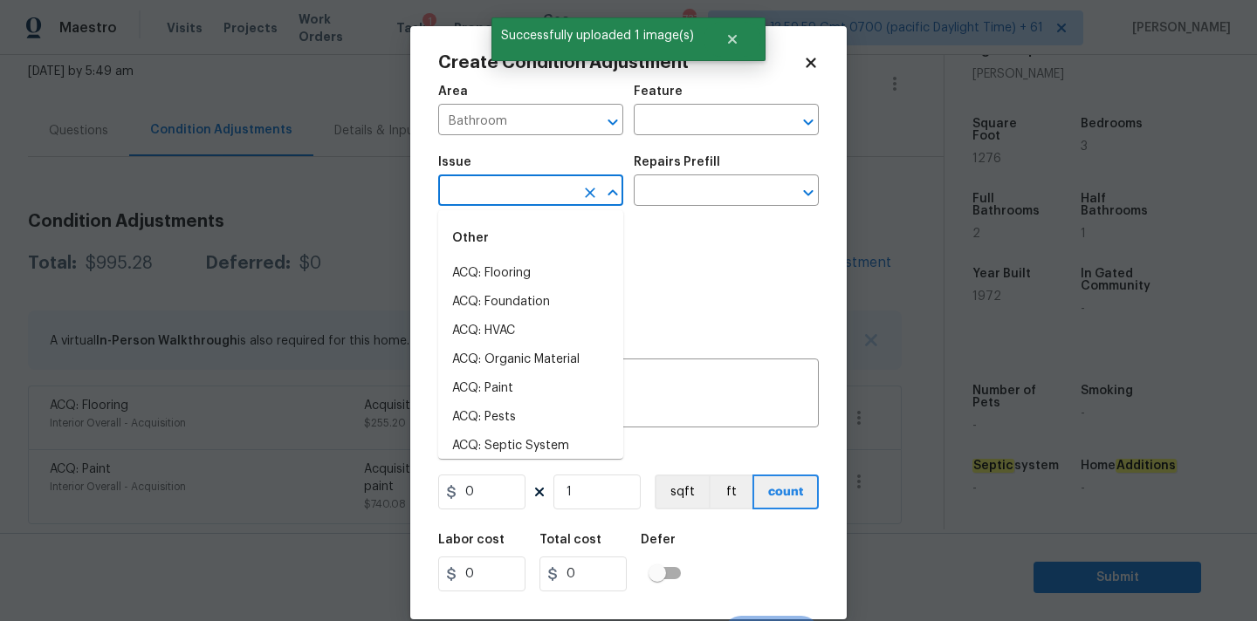
click at [483, 194] on input "text" at bounding box center [506, 192] width 136 height 27
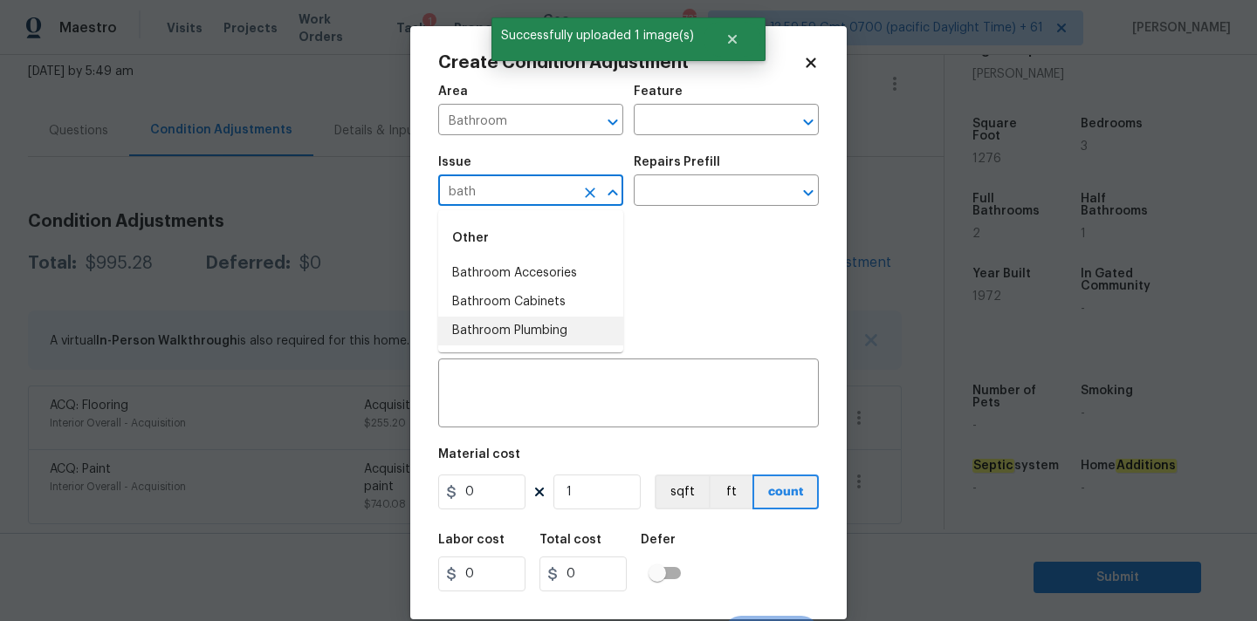
click at [509, 335] on li "Bathroom Plumbing" at bounding box center [530, 331] width 185 height 29
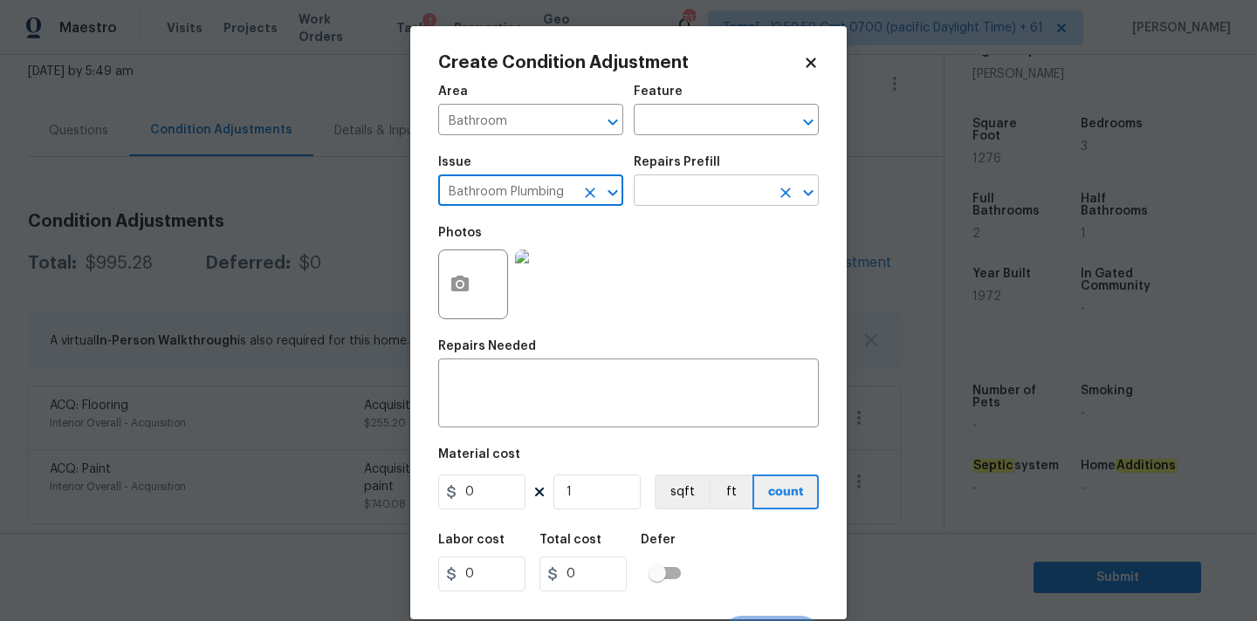
type input "Bathroom Plumbing"
click at [689, 192] on input "text" at bounding box center [702, 192] width 136 height 27
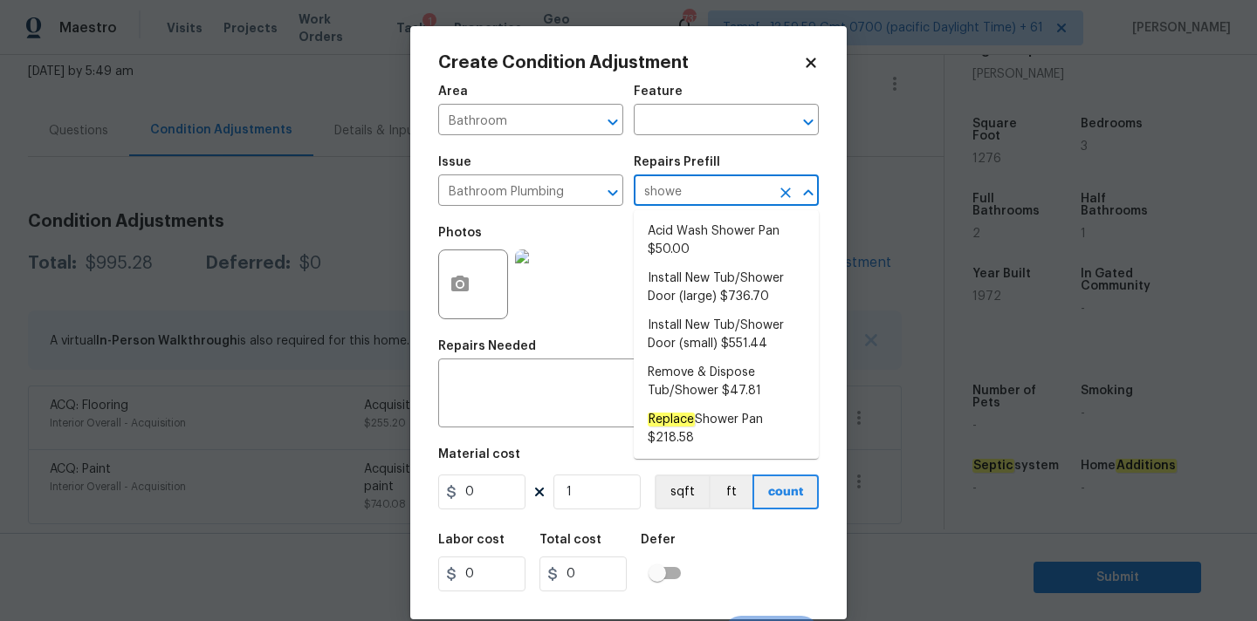
type input "shower"
click at [711, 347] on li "Install New Tub/Shower Door (small) $551.44" at bounding box center [726, 335] width 185 height 47
type input "Plumbing"
type textarea "Prep the tub/shower surround and install a new 32''-36'' tempered shower door. …"
type input "551.44"
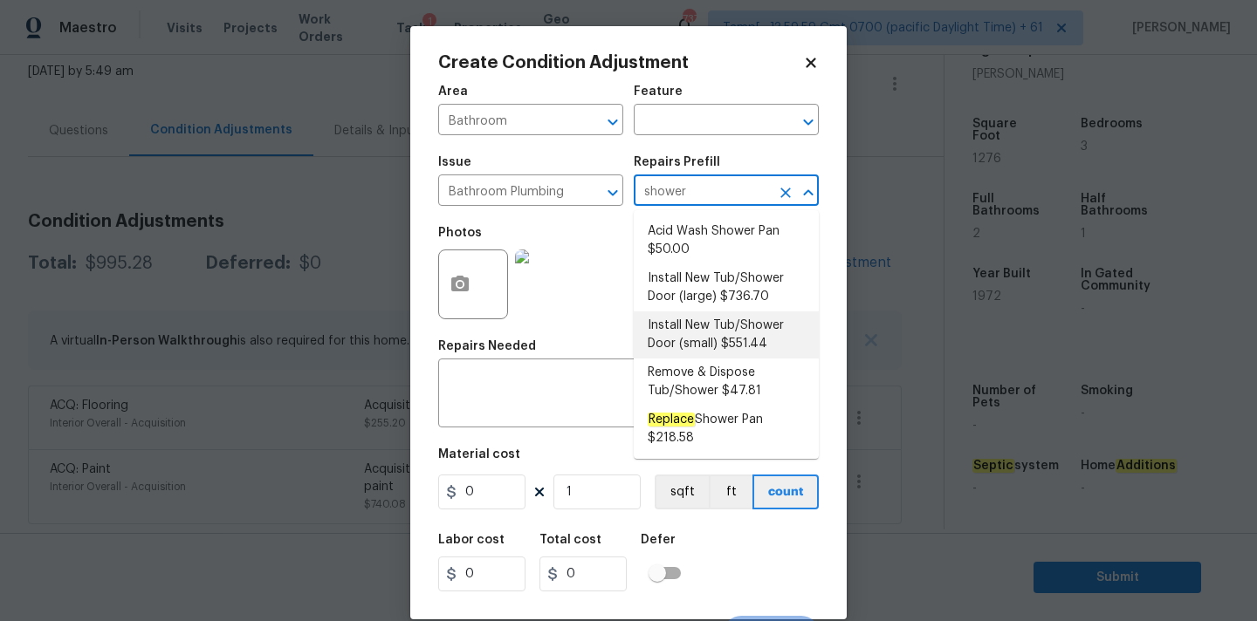
type input "551.44"
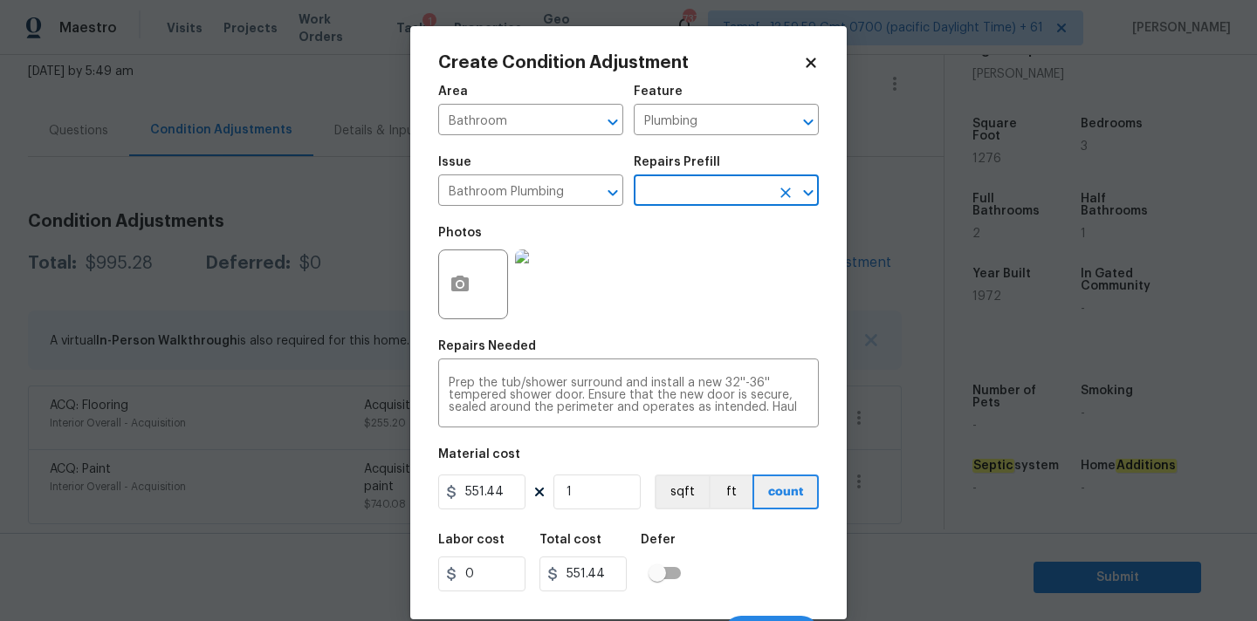
scroll to position [31, 0]
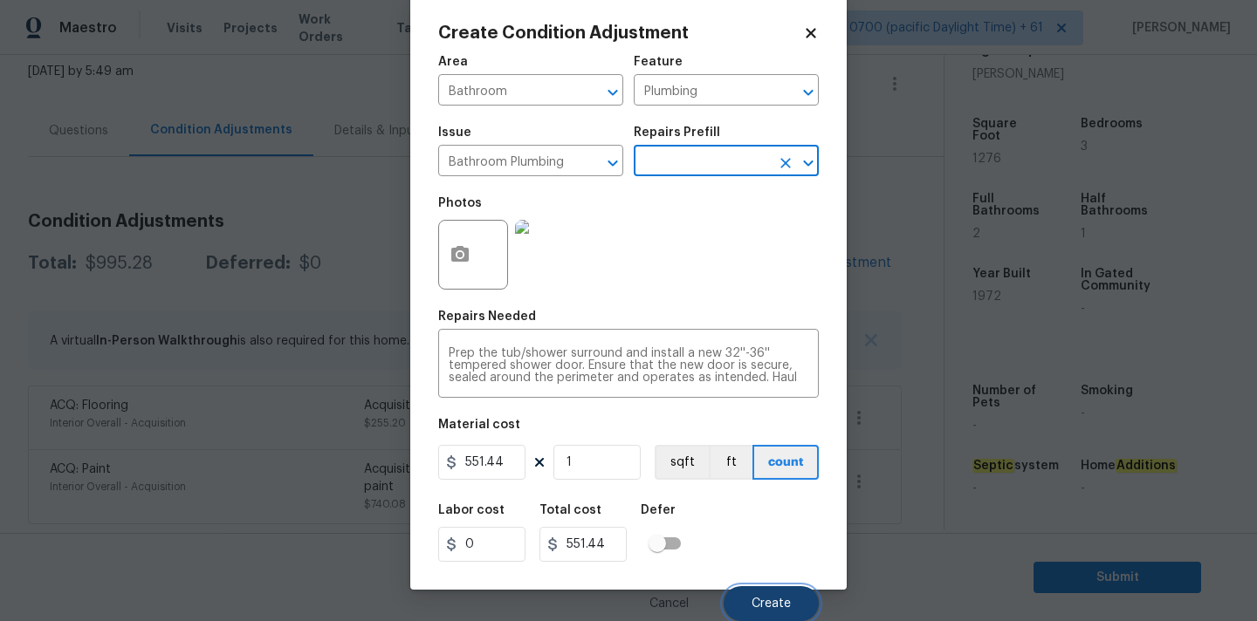
click at [777, 594] on button "Create" at bounding box center [770, 603] width 95 height 35
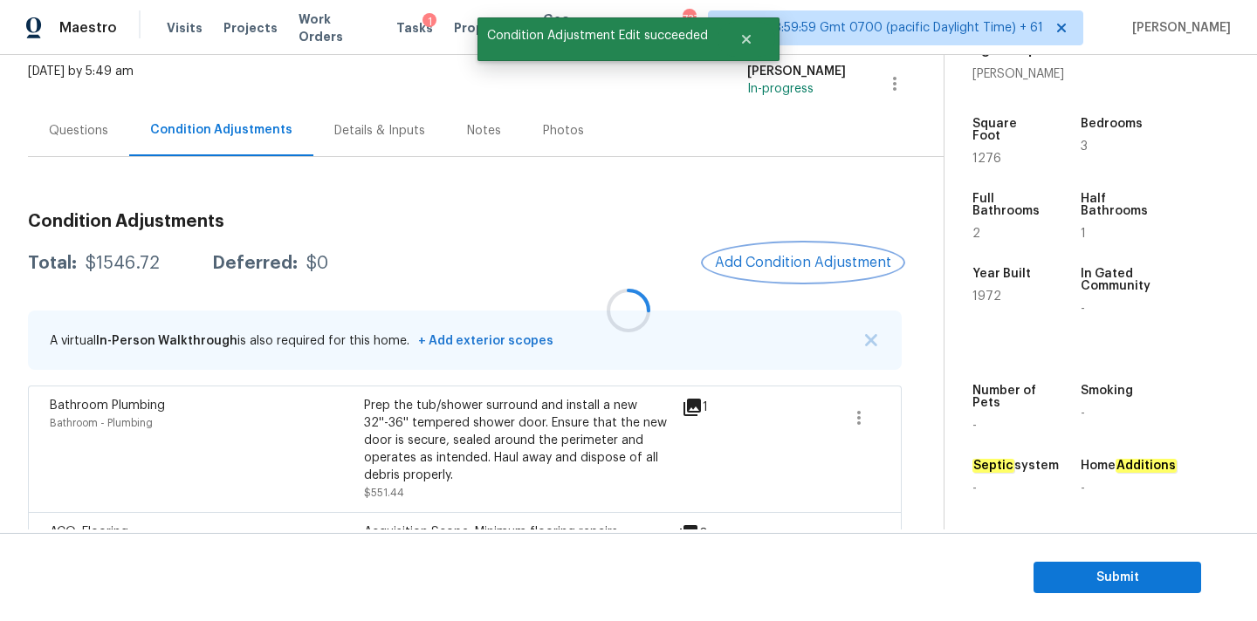
scroll to position [0, 0]
click at [693, 407] on icon at bounding box center [691, 407] width 17 height 17
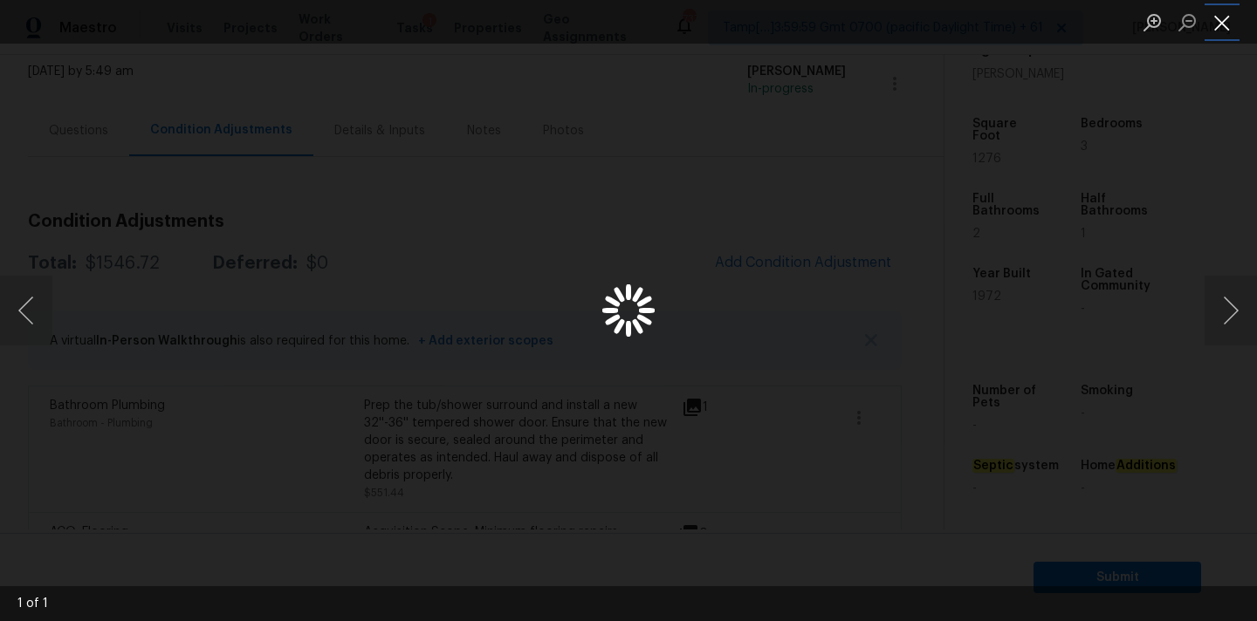
click at [1224, 21] on button "Close lightbox" at bounding box center [1221, 22] width 35 height 31
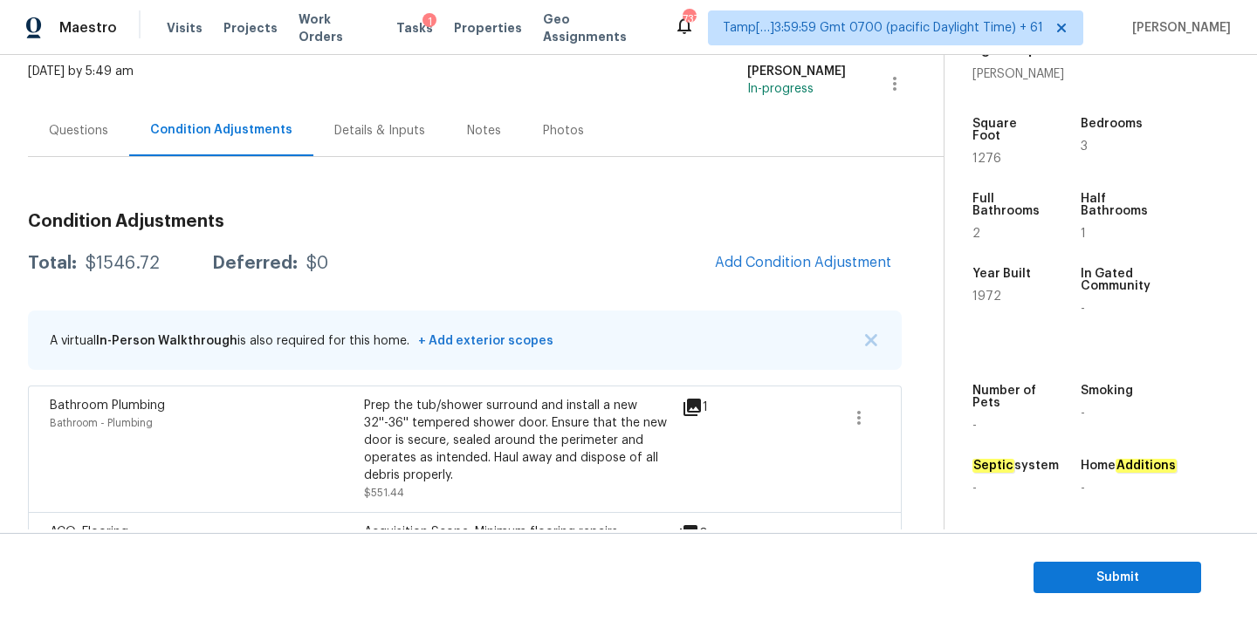
click at [687, 405] on icon at bounding box center [691, 407] width 17 height 17
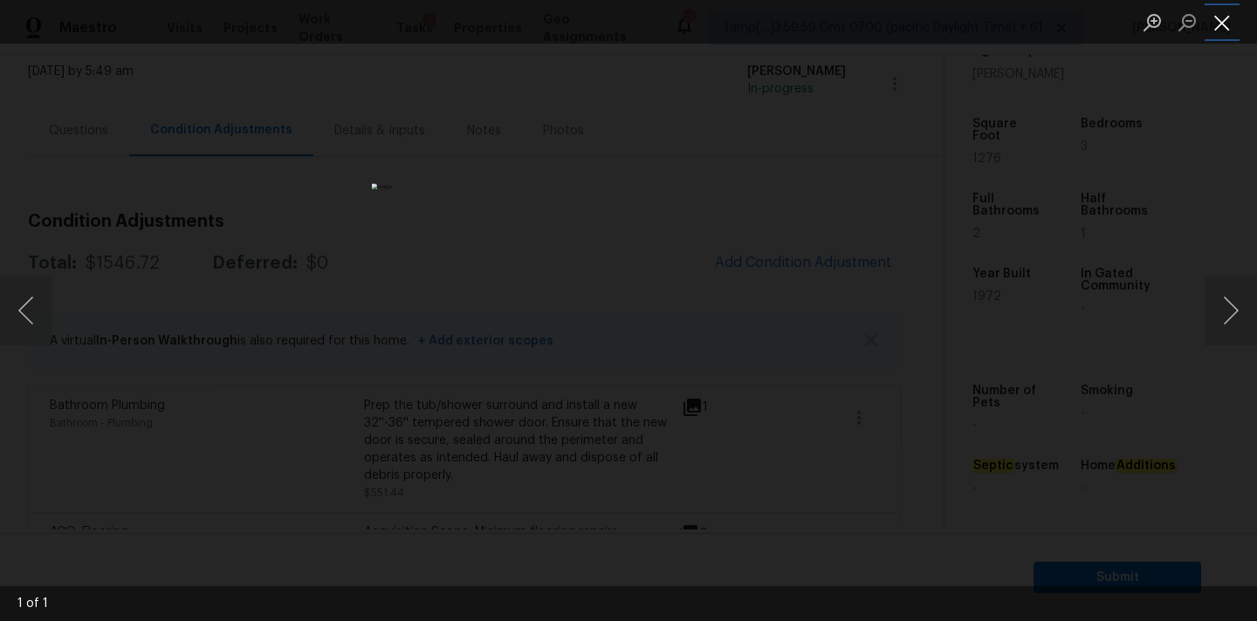
click at [1218, 21] on button "Close lightbox" at bounding box center [1221, 22] width 35 height 31
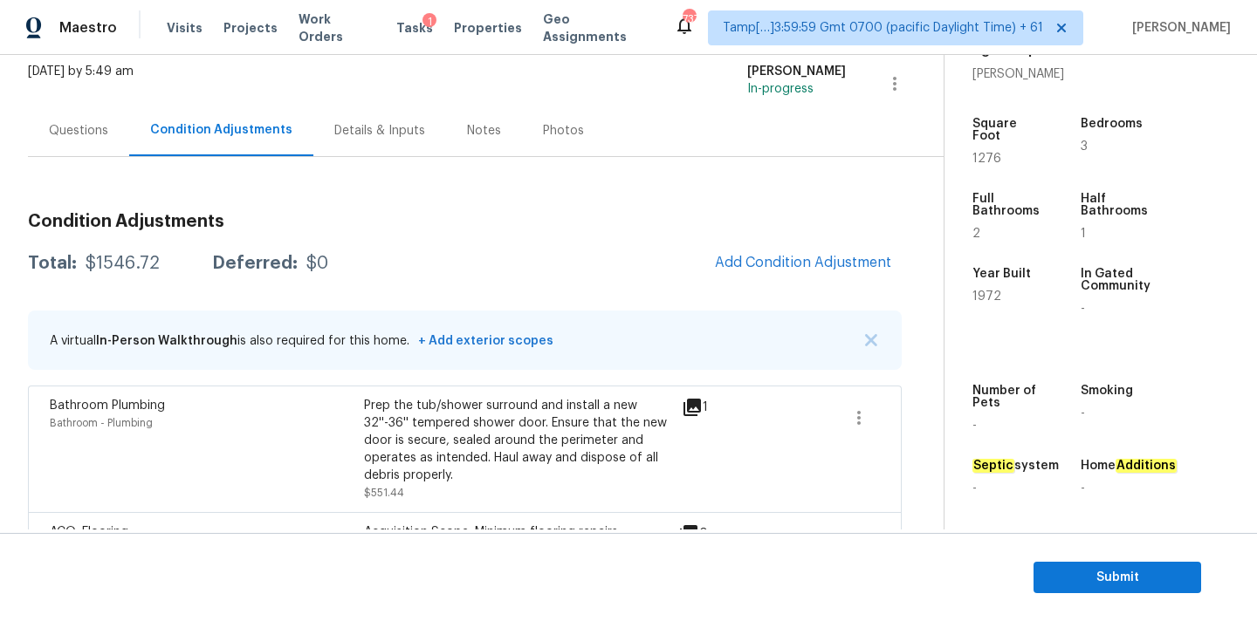
click at [699, 414] on icon at bounding box center [692, 407] width 21 height 21
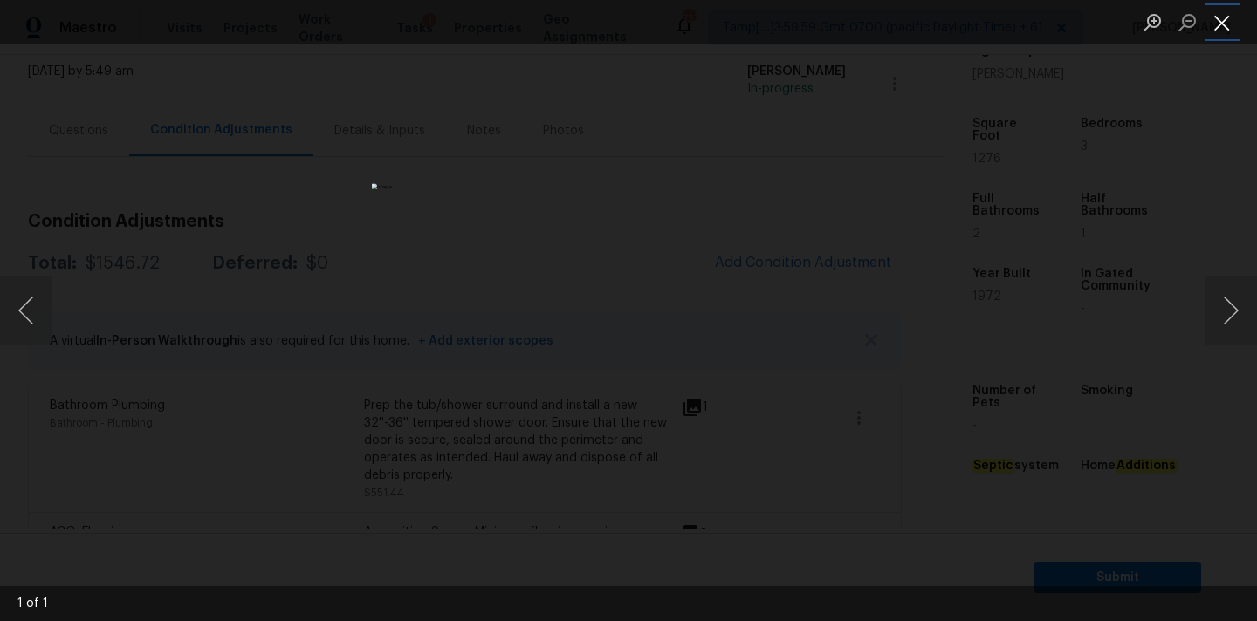
click at [1226, 20] on button "Close lightbox" at bounding box center [1221, 22] width 35 height 31
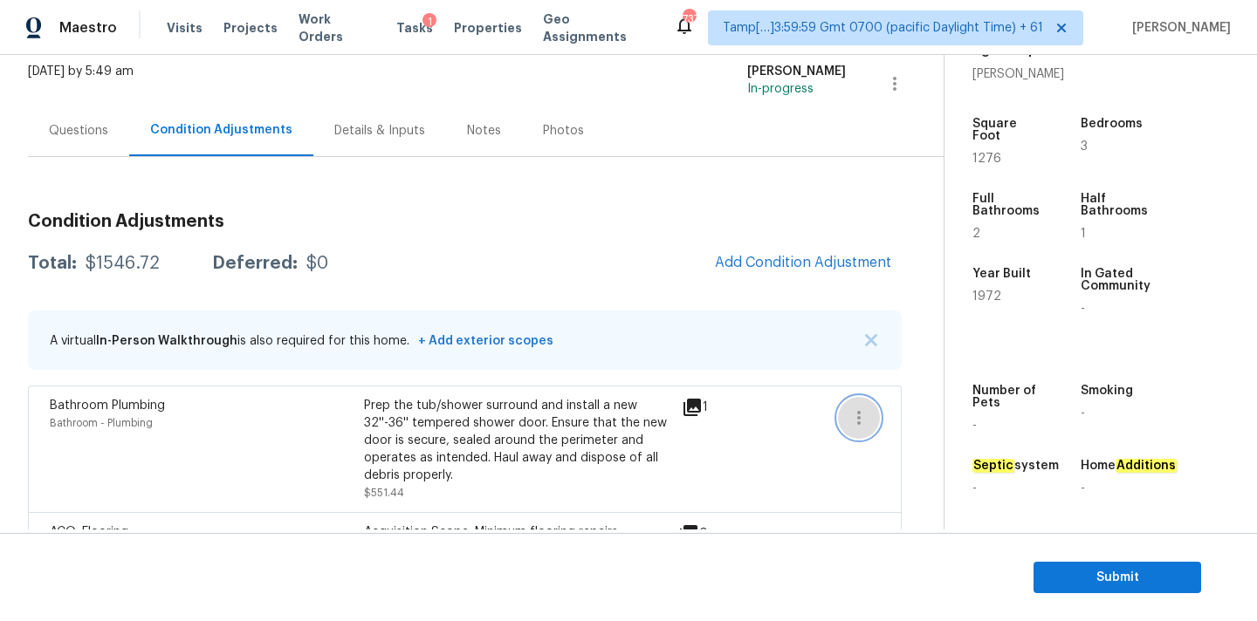
click at [859, 416] on icon "button" at bounding box center [858, 418] width 3 height 14
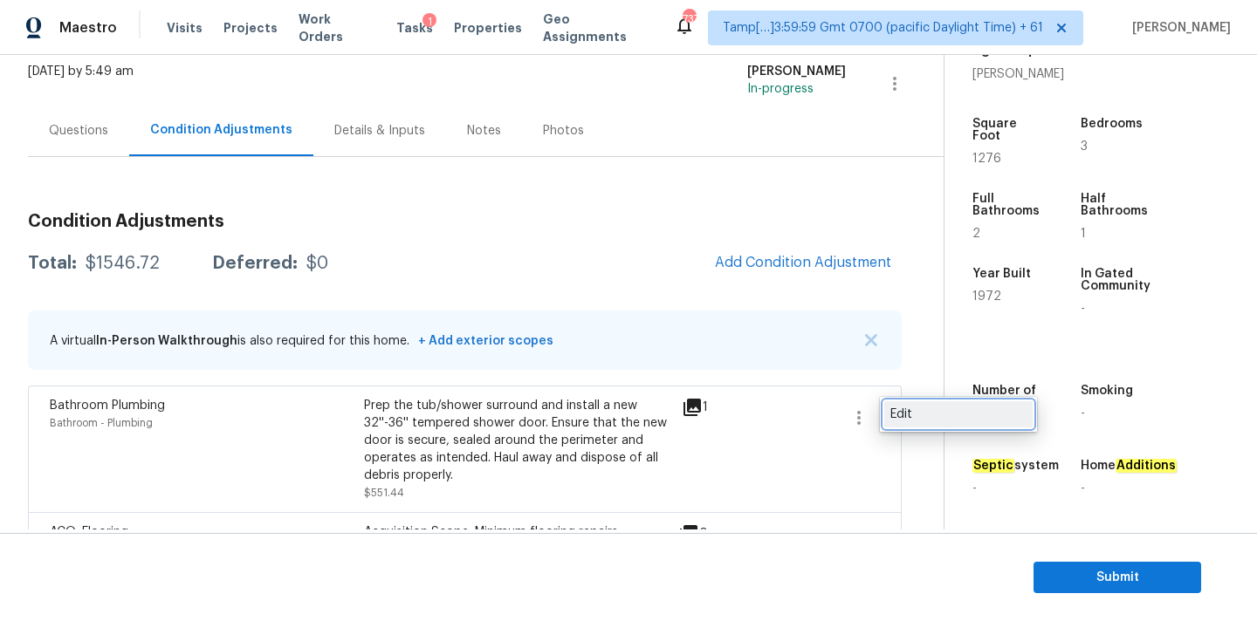
click at [885, 416] on link "Edit" at bounding box center [958, 414] width 148 height 26
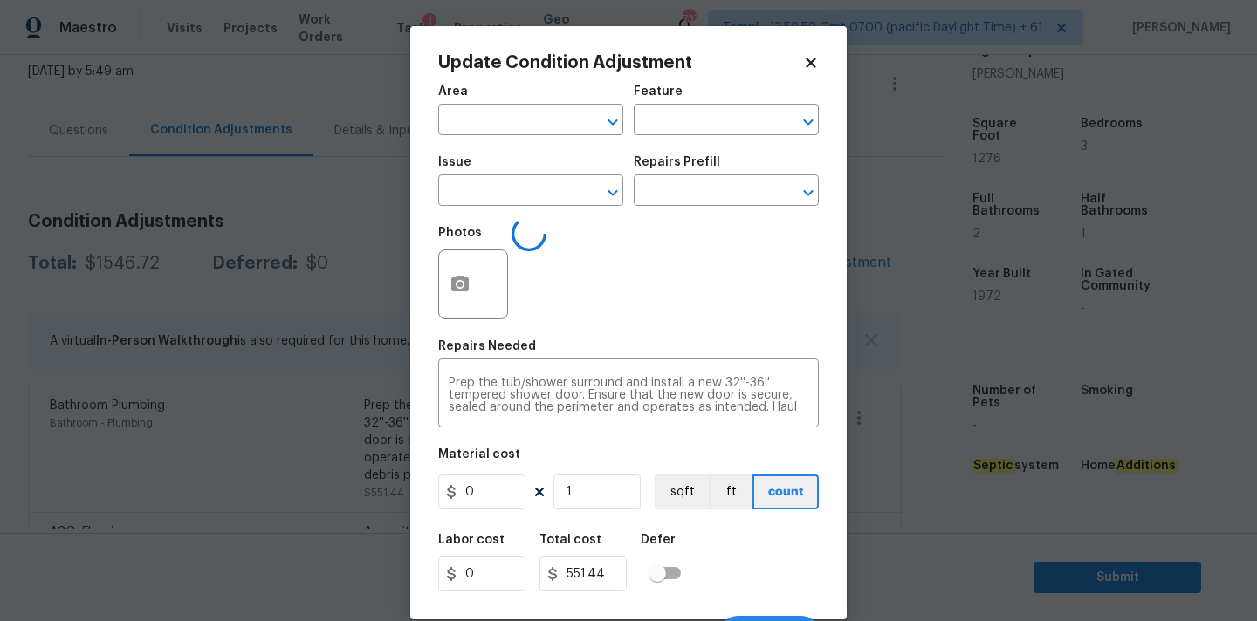
type input "Bathroom"
type input "Plumbing"
type input "Bathroom Plumbing"
type input "551.44"
click at [662, 205] on input "text" at bounding box center [702, 192] width 136 height 27
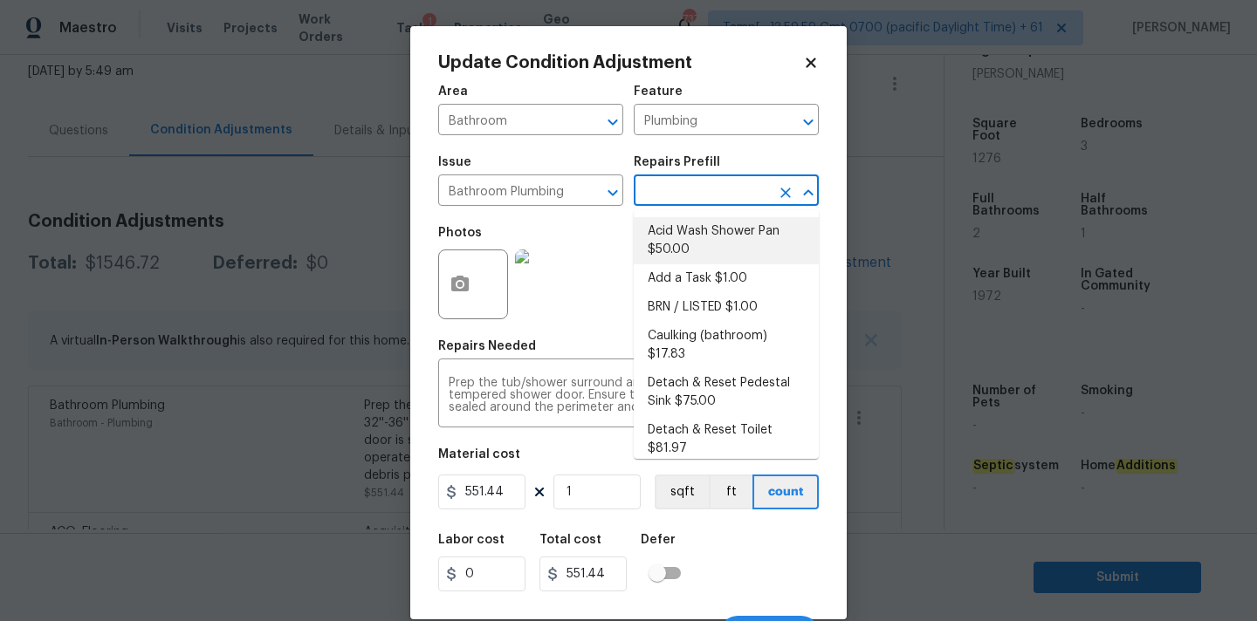
click at [687, 235] on li "Acid Wash Shower Pan $50.00" at bounding box center [726, 240] width 185 height 47
type textarea "Prep and acid wash/deep clean the shower pan."
type input "50"
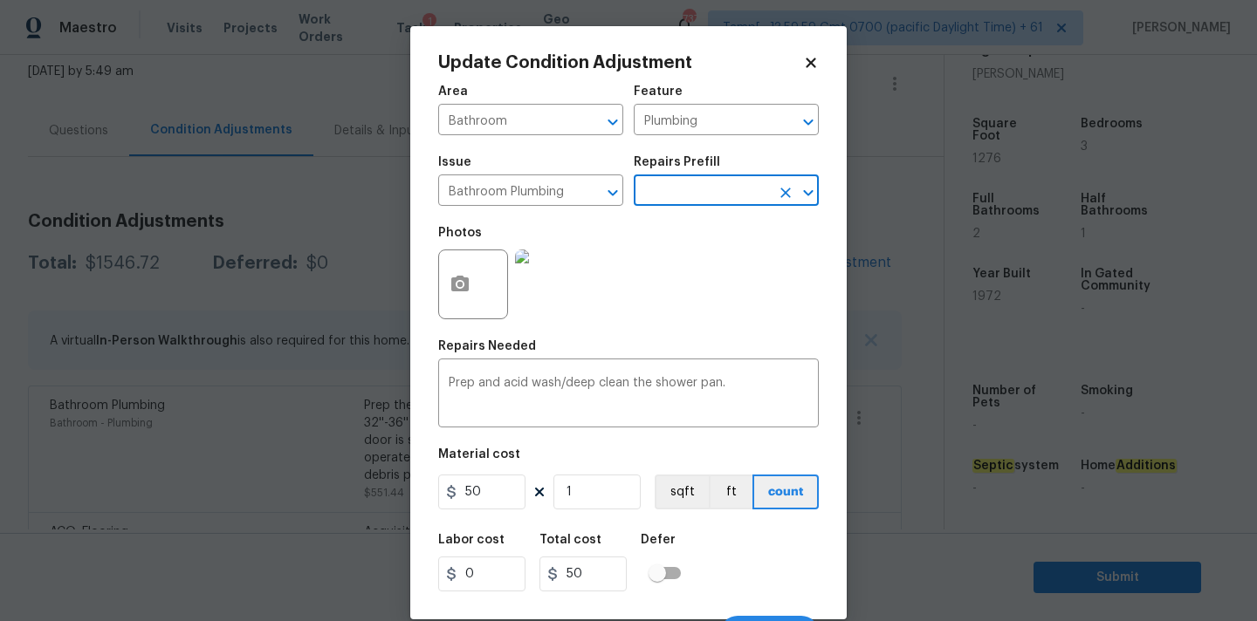
scroll to position [31, 0]
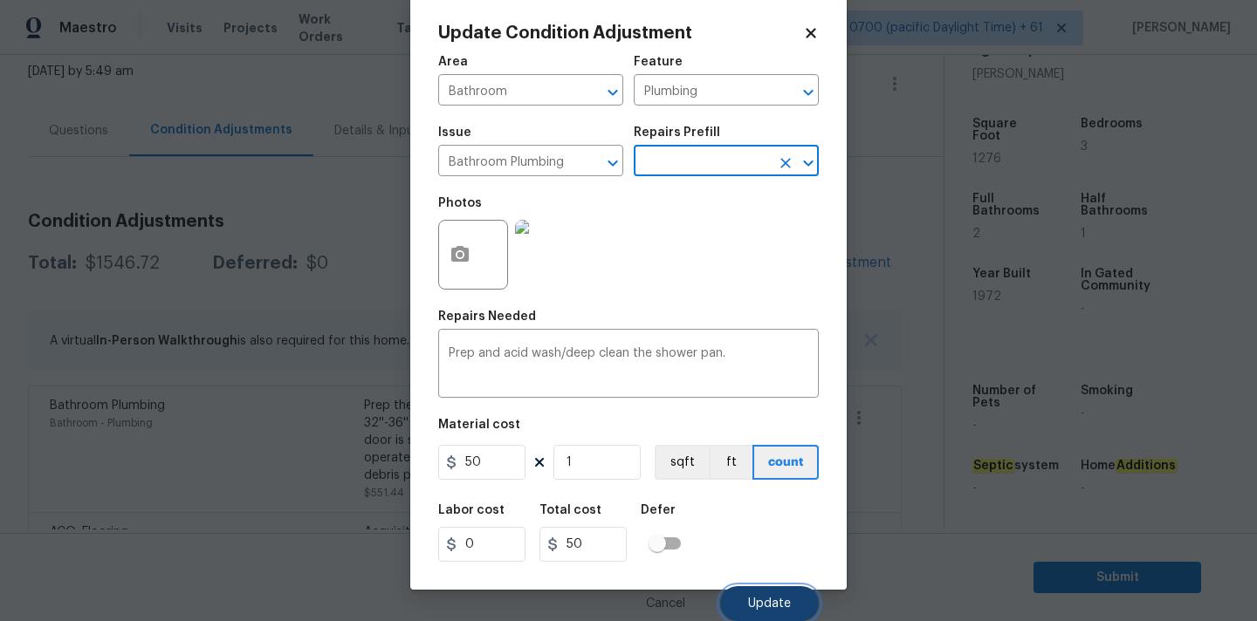
click at [758, 593] on button "Update" at bounding box center [769, 603] width 99 height 35
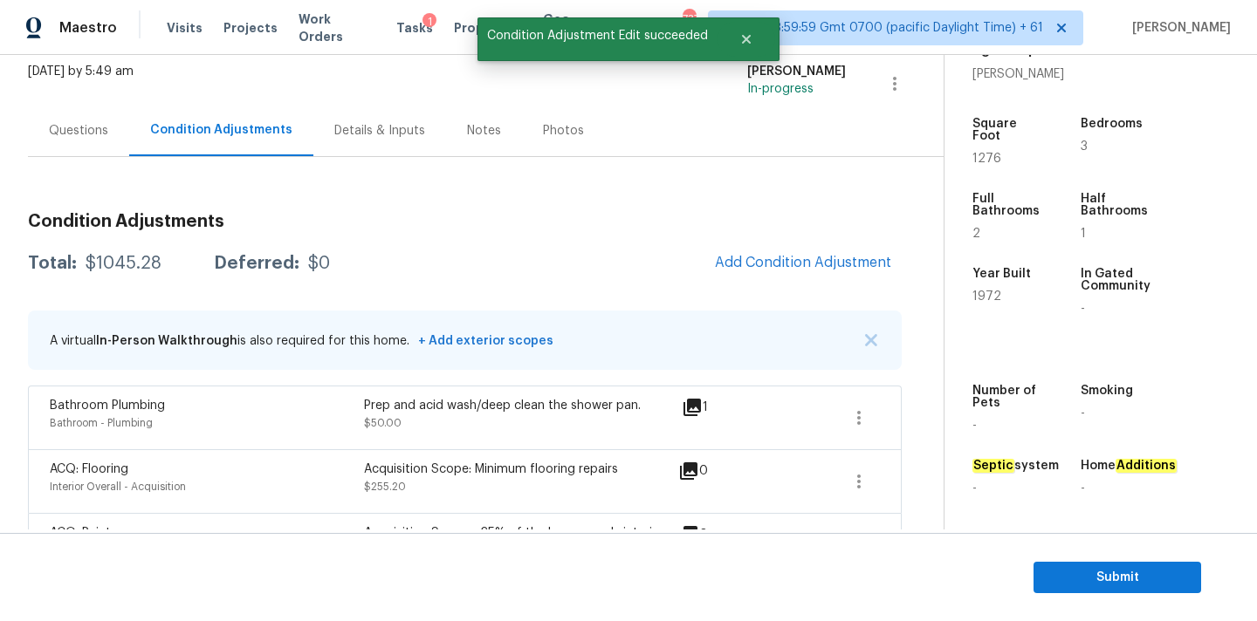
scroll to position [0, 0]
drag, startPoint x: 81, startPoint y: 264, endPoint x: 158, endPoint y: 264, distance: 76.8
click at [158, 264] on div "Total: $1045.28 Deferred: $0" at bounding box center [179, 263] width 302 height 17
copy div "$1045.28"
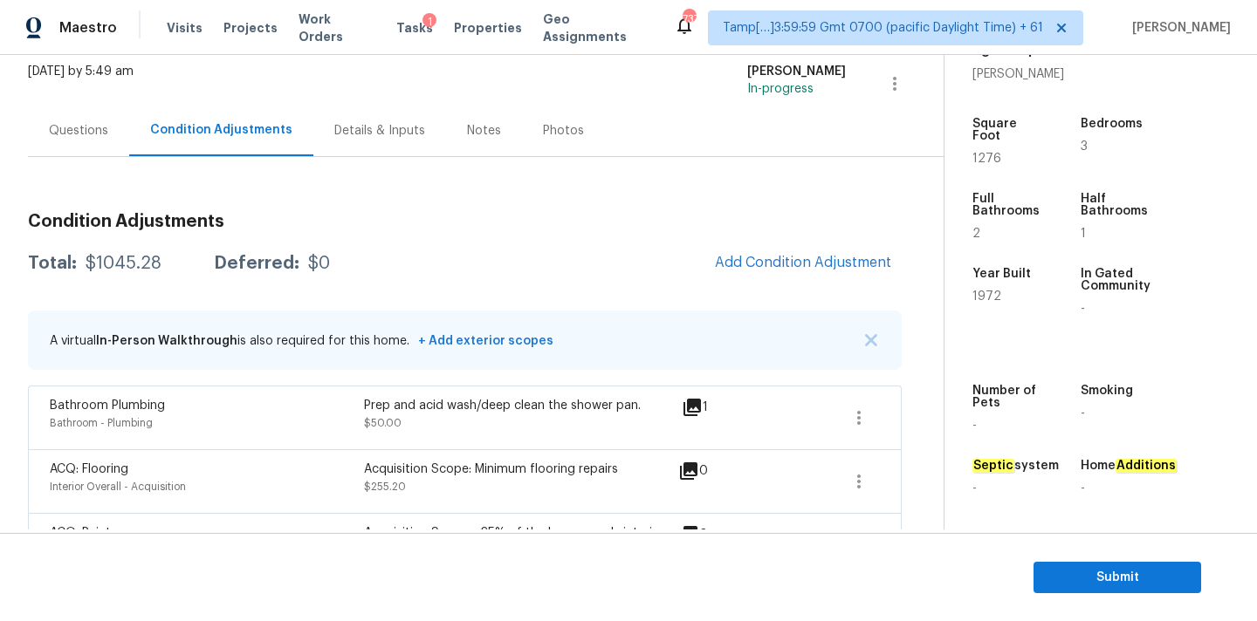
click at [125, 139] on div "Questions" at bounding box center [78, 130] width 101 height 51
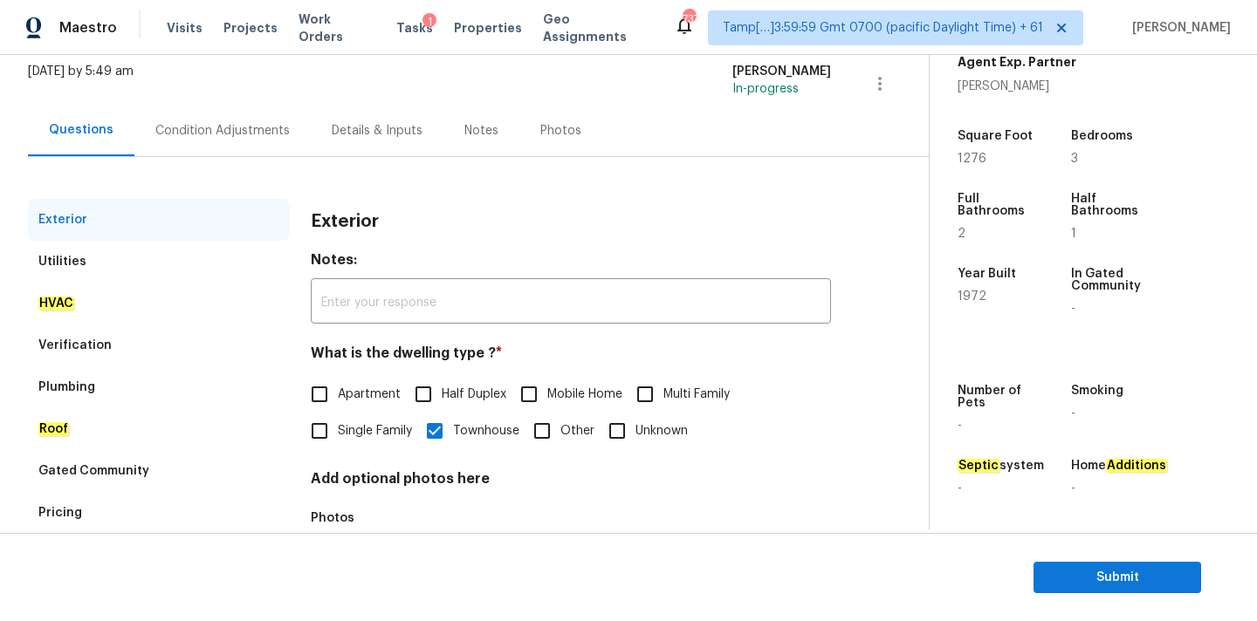
click at [130, 350] on div "Verification" at bounding box center [159, 346] width 262 height 42
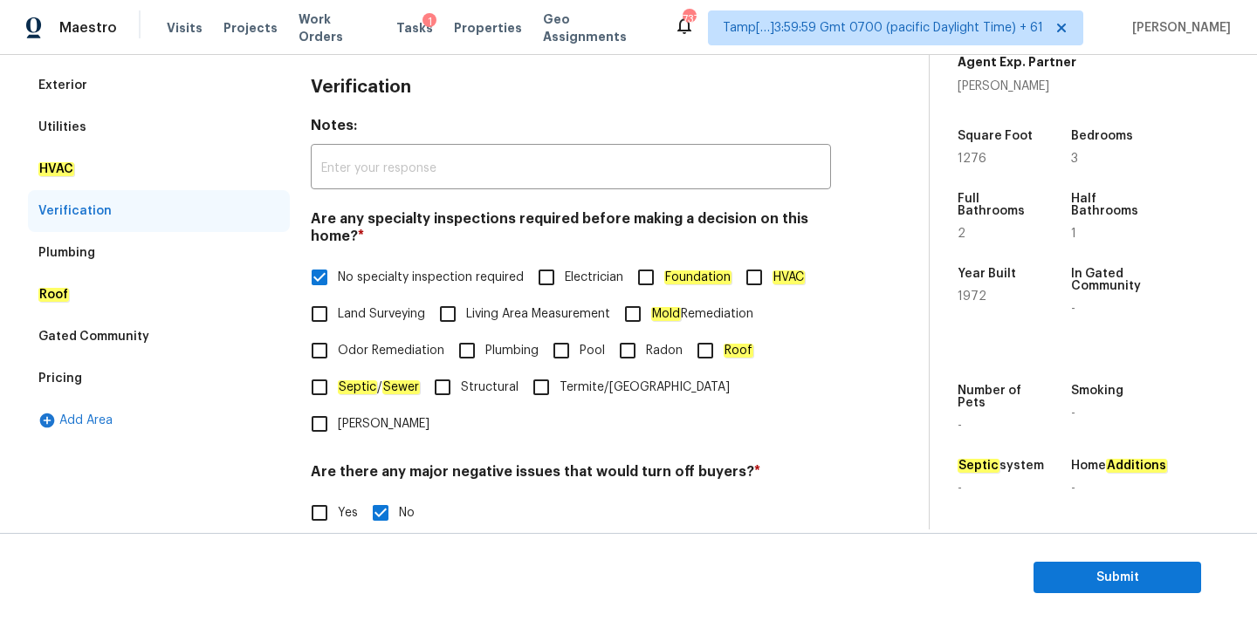
scroll to position [429, 0]
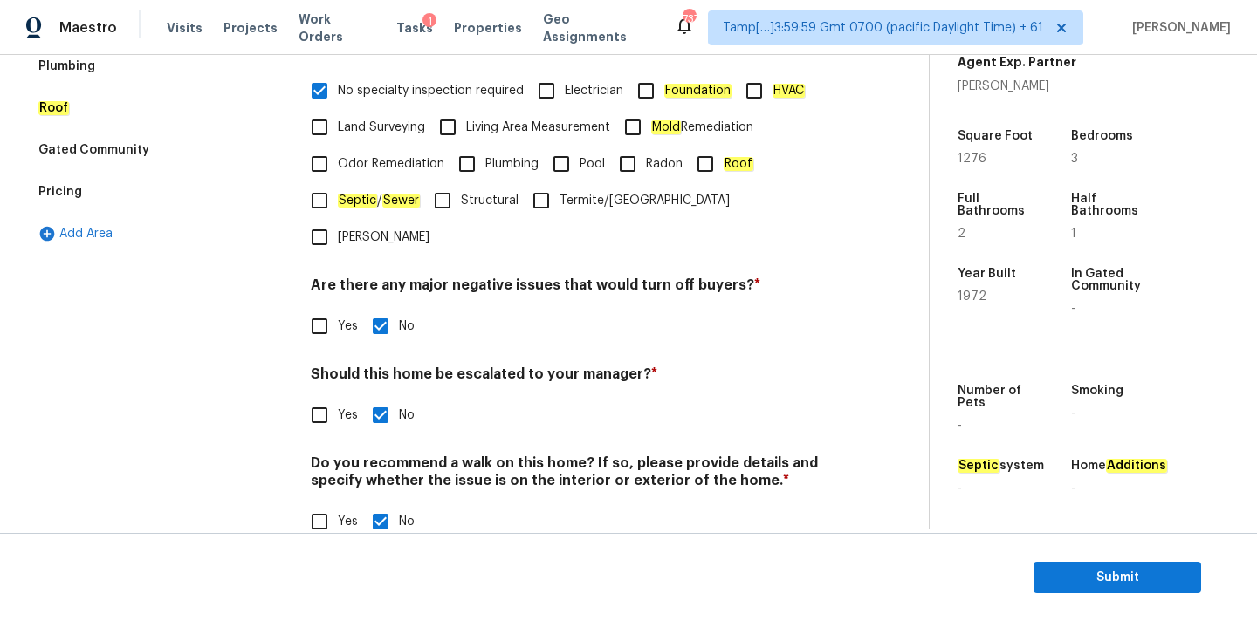
click at [318, 397] on input "Yes" at bounding box center [319, 415] width 37 height 37
checkbox input "true"
checkbox input "false"
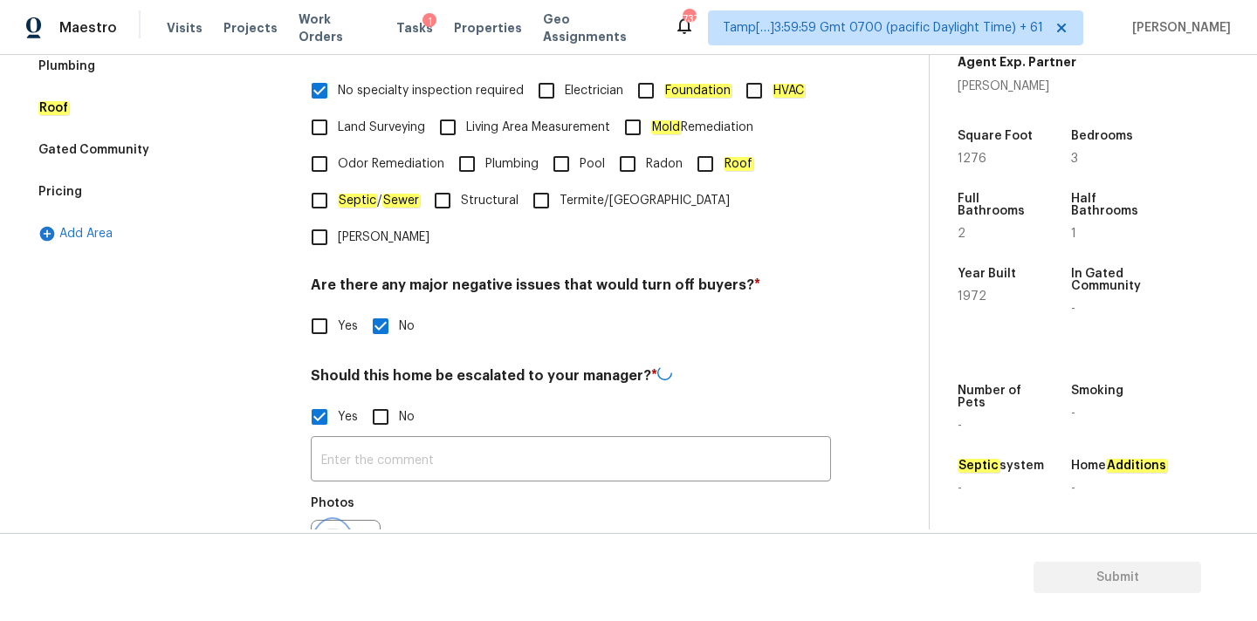
click at [332, 521] on button "button" at bounding box center [333, 555] width 42 height 68
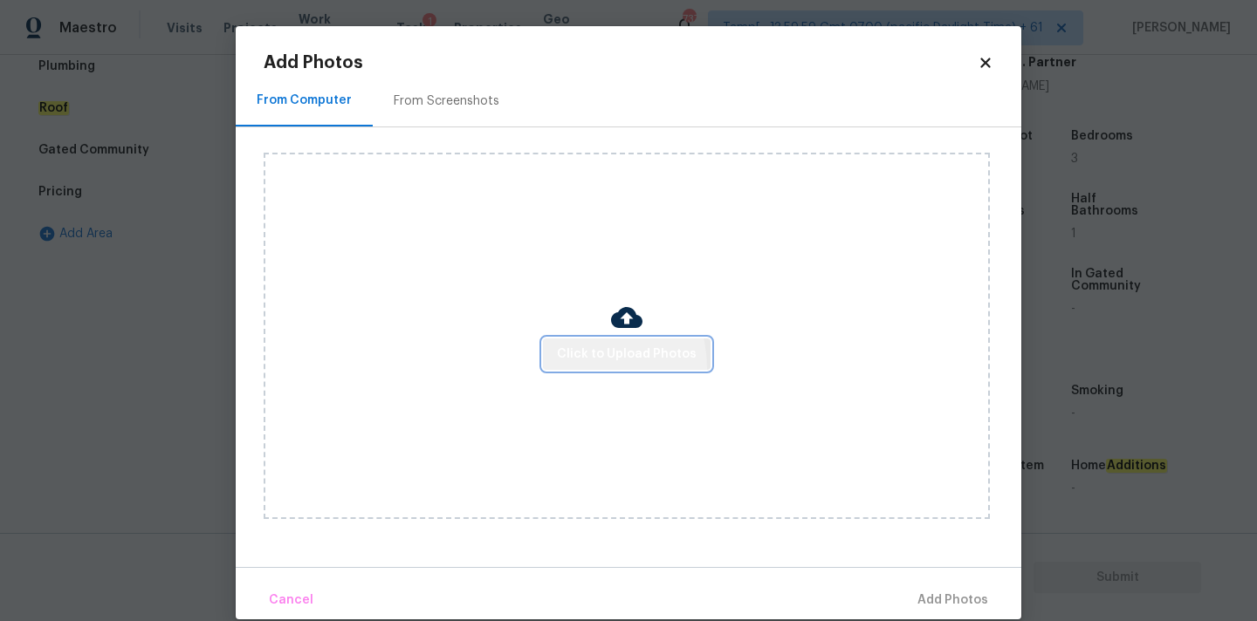
click at [586, 367] on button "Click to Upload Photos" at bounding box center [627, 355] width 168 height 32
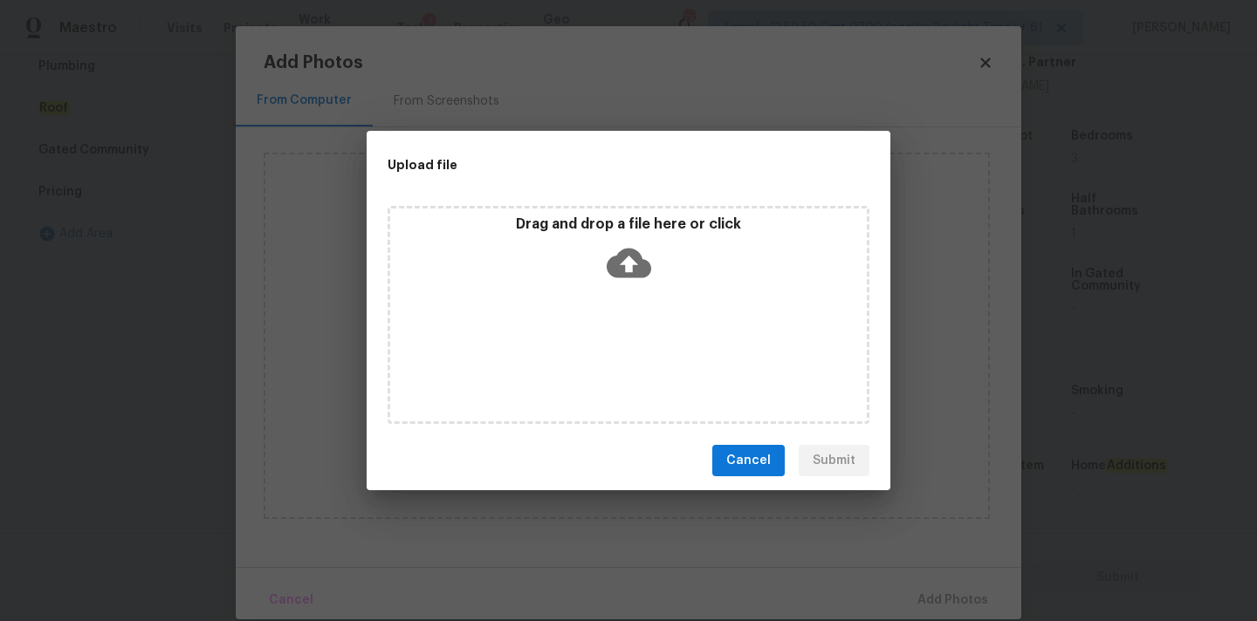
click at [612, 279] on icon at bounding box center [629, 263] width 45 height 45
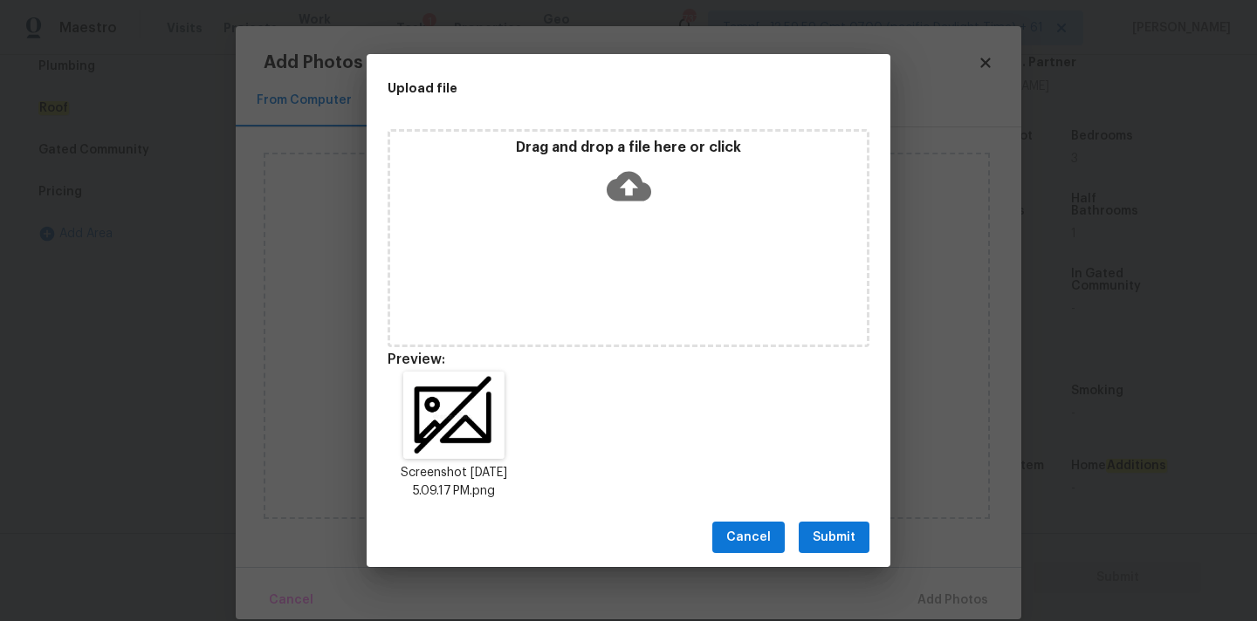
click at [839, 551] on button "Submit" at bounding box center [834, 538] width 71 height 32
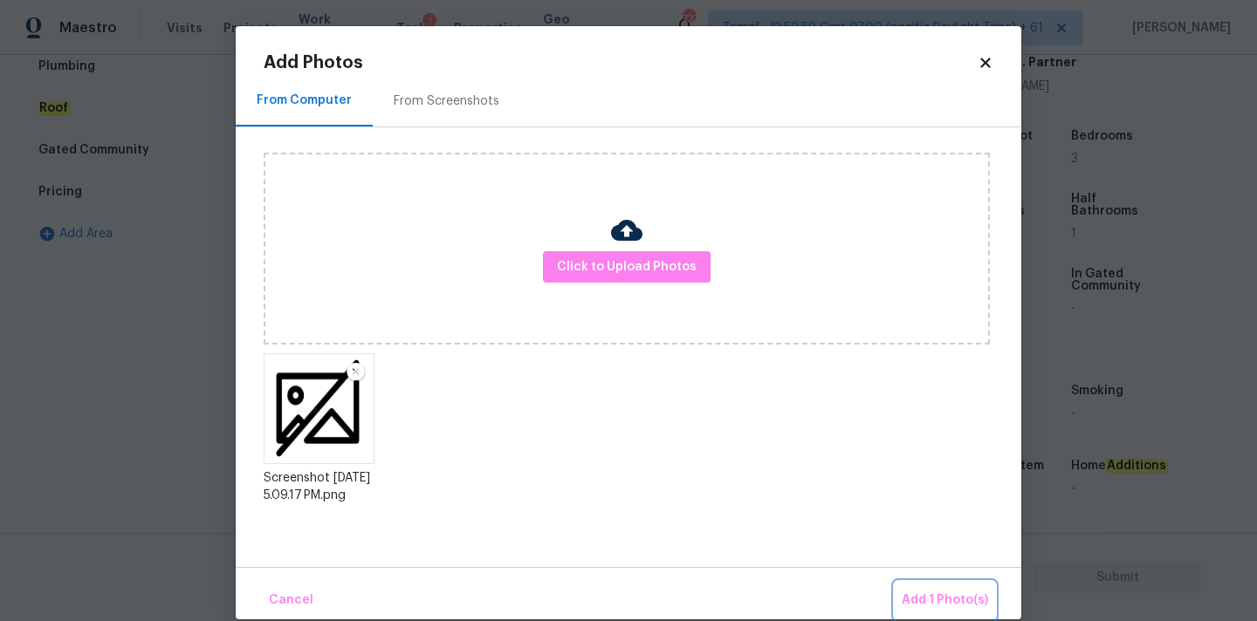
click at [923, 606] on span "Add 1 Photo(s)" at bounding box center [945, 601] width 86 height 22
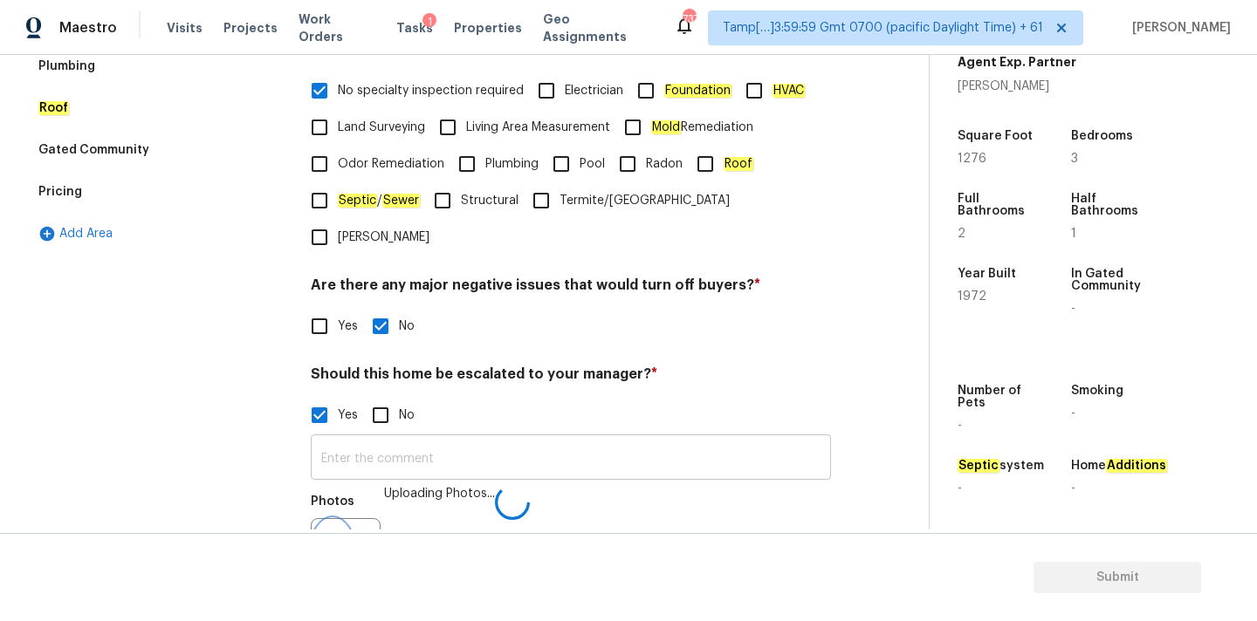
scroll to position [450, 0]
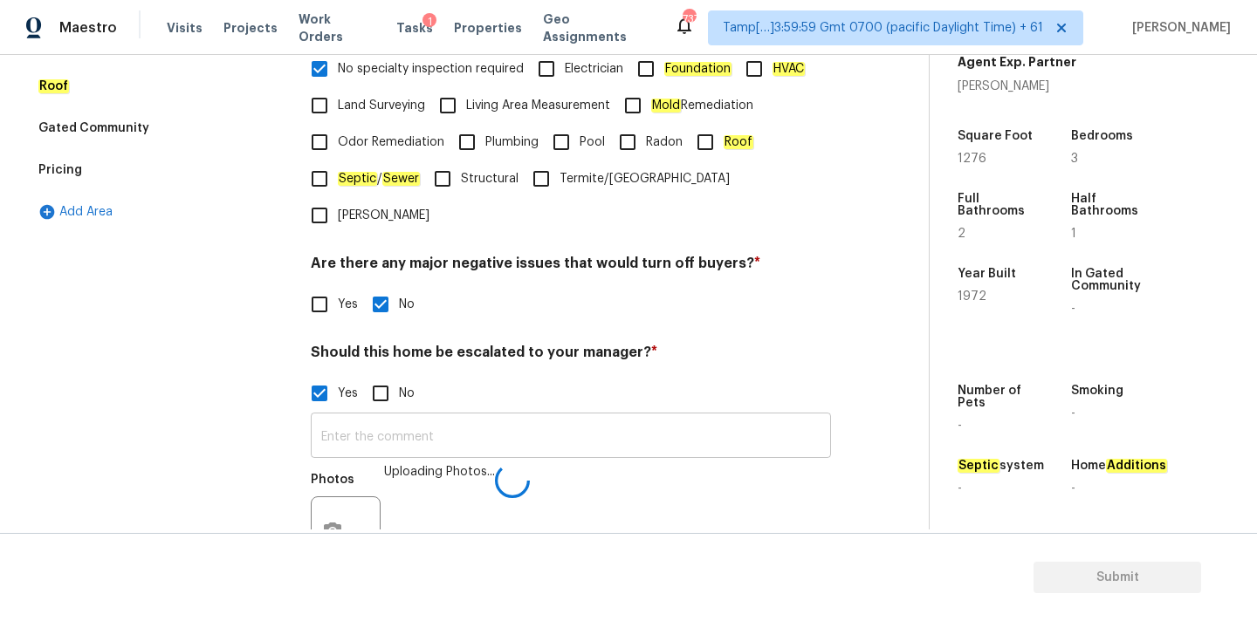
click at [669, 417] on input "text" at bounding box center [571, 437] width 520 height 41
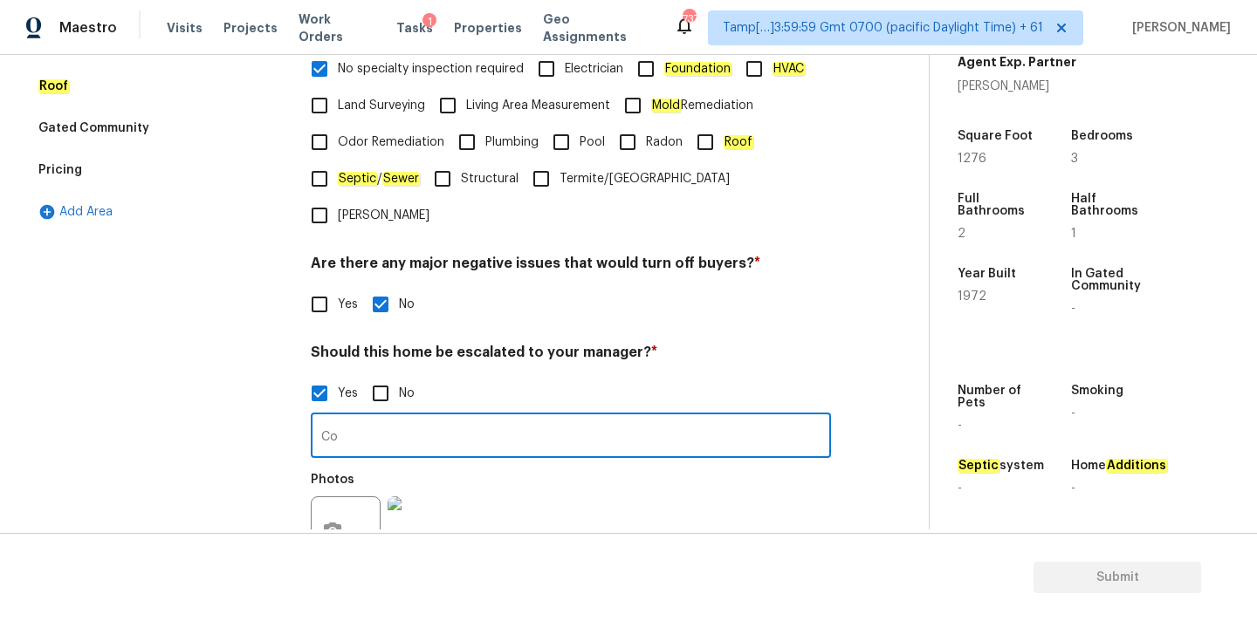
type input "C"
drag, startPoint x: 492, startPoint y: 402, endPoint x: 556, endPoint y: 446, distance: 77.2
click at [556, 446] on div "Flooring looks in great shape. However, admin inputs say fair ​ Photos" at bounding box center [571, 494] width 520 height 165
click at [555, 417] on input "Flooring looks in great shape. However, admin inputs say fair" at bounding box center [571, 437] width 520 height 41
drag, startPoint x: 550, startPoint y: 403, endPoint x: 574, endPoint y: 421, distance: 30.0
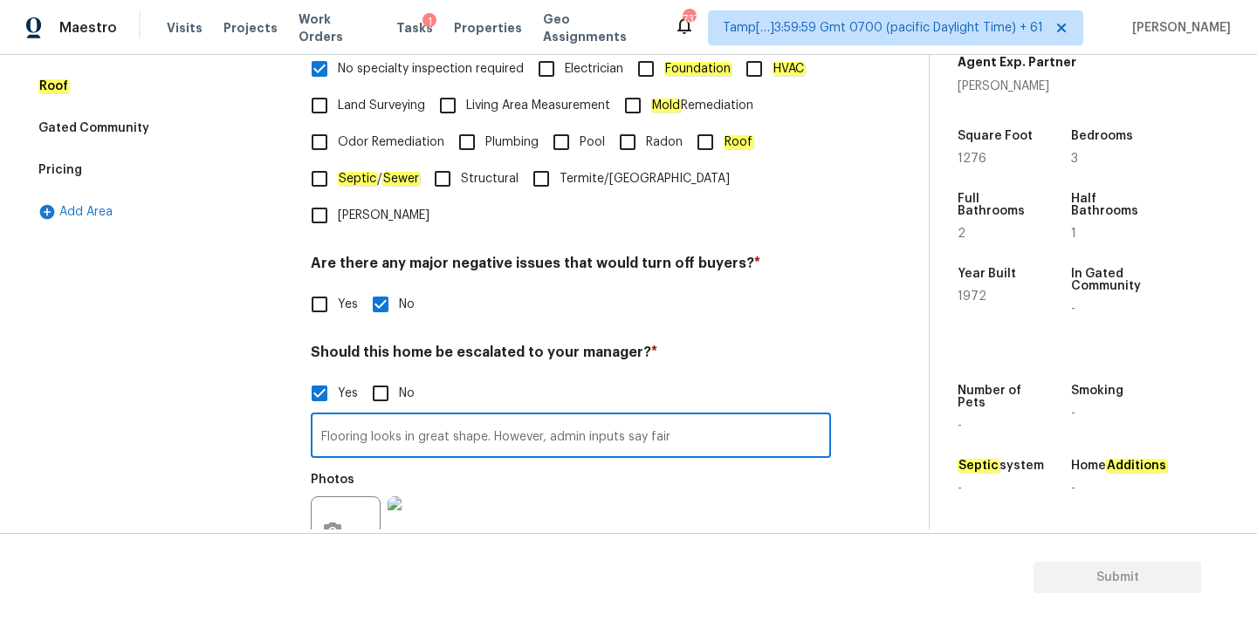
click at [574, 421] on input "Flooring looks in great shape. However, admin inputs say fair" at bounding box center [571, 437] width 520 height 41
type input "Flooring looks in great shape. However, condition of the flooring is fair as pe…"
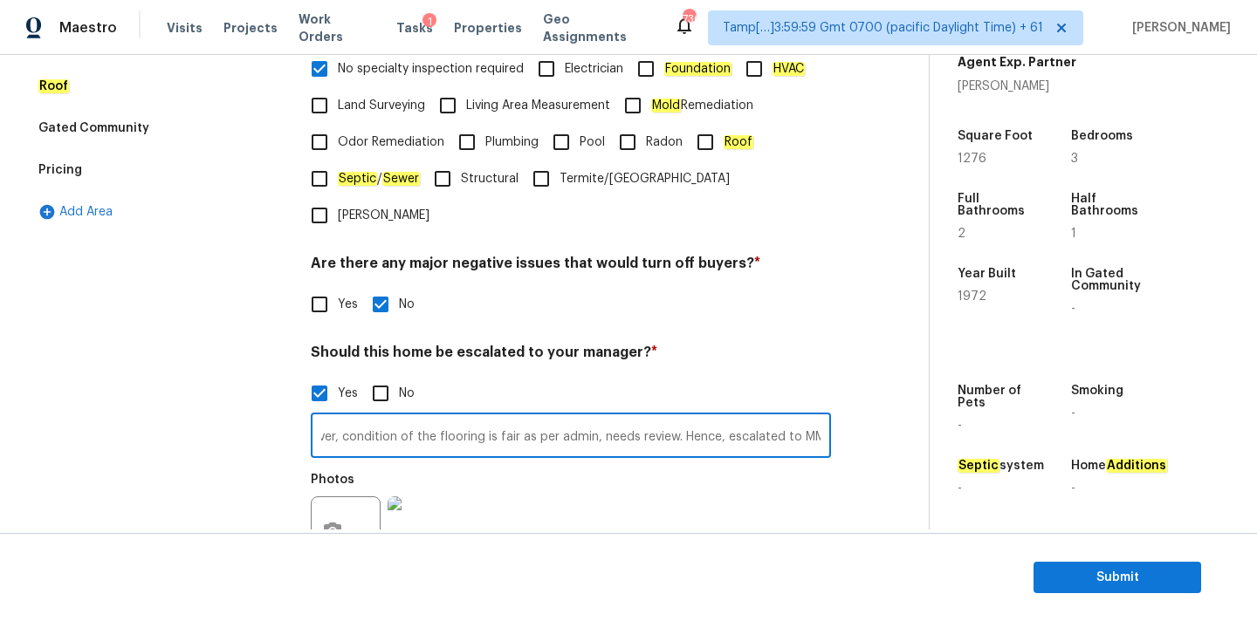
scroll to position [0, 0]
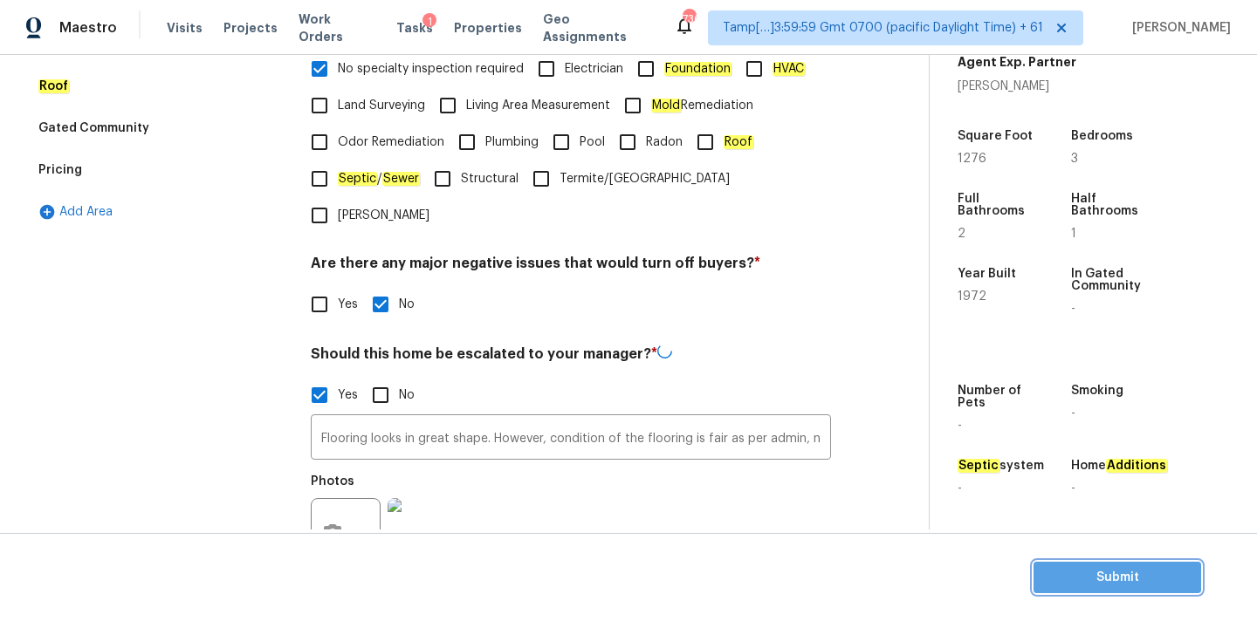
click at [1079, 585] on span "Submit" at bounding box center [1117, 578] width 140 height 22
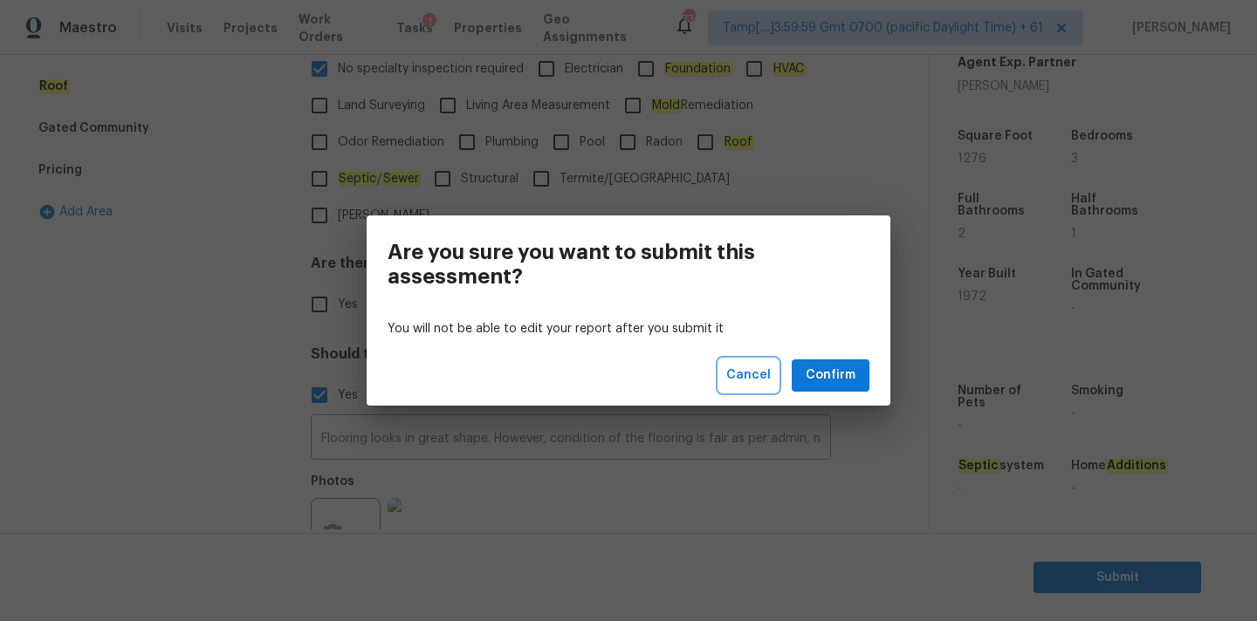
click at [751, 362] on button "Cancel" at bounding box center [748, 376] width 58 height 32
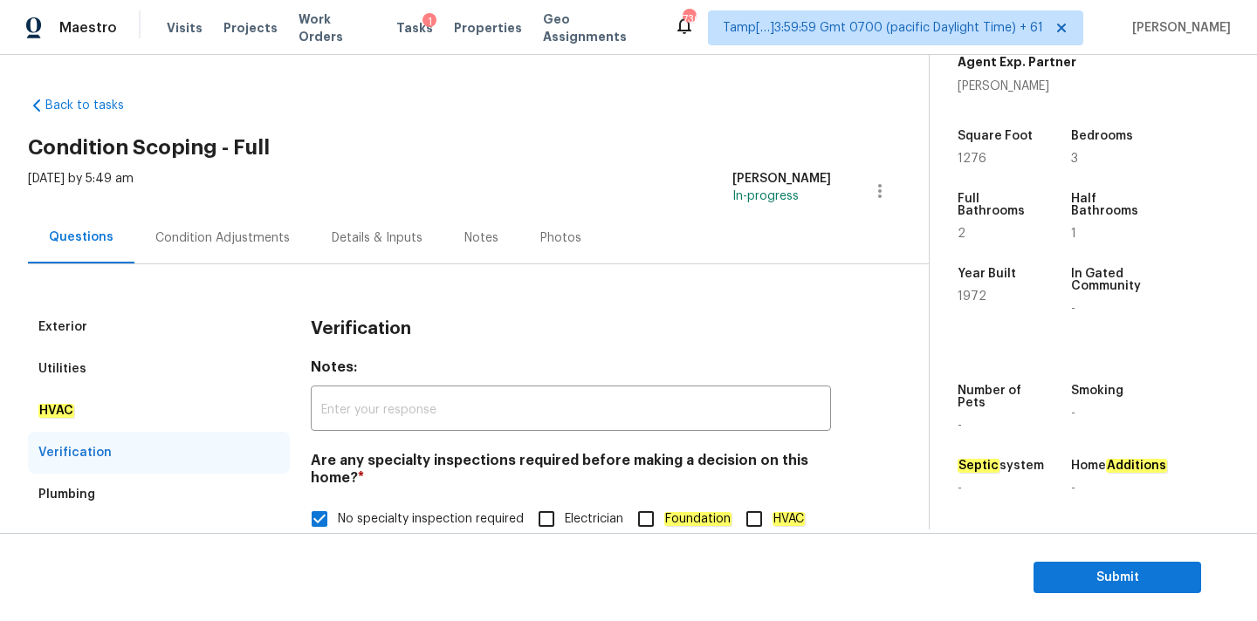
click at [216, 236] on div "Condition Adjustments" at bounding box center [222, 238] width 134 height 17
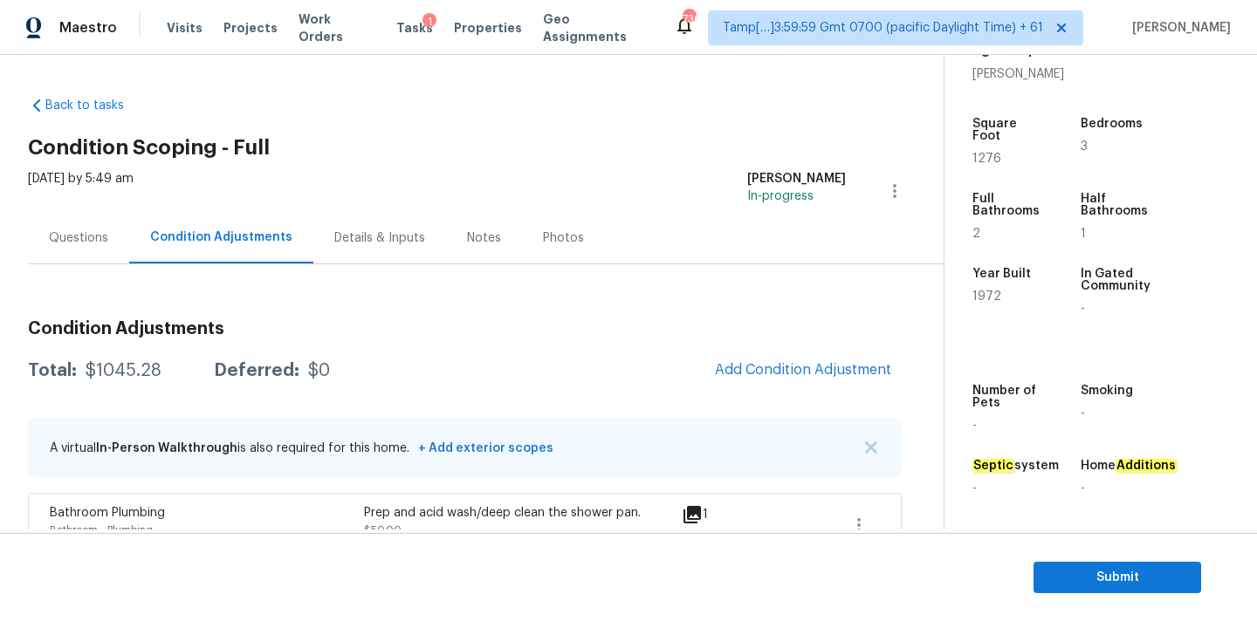
scroll to position [171, 0]
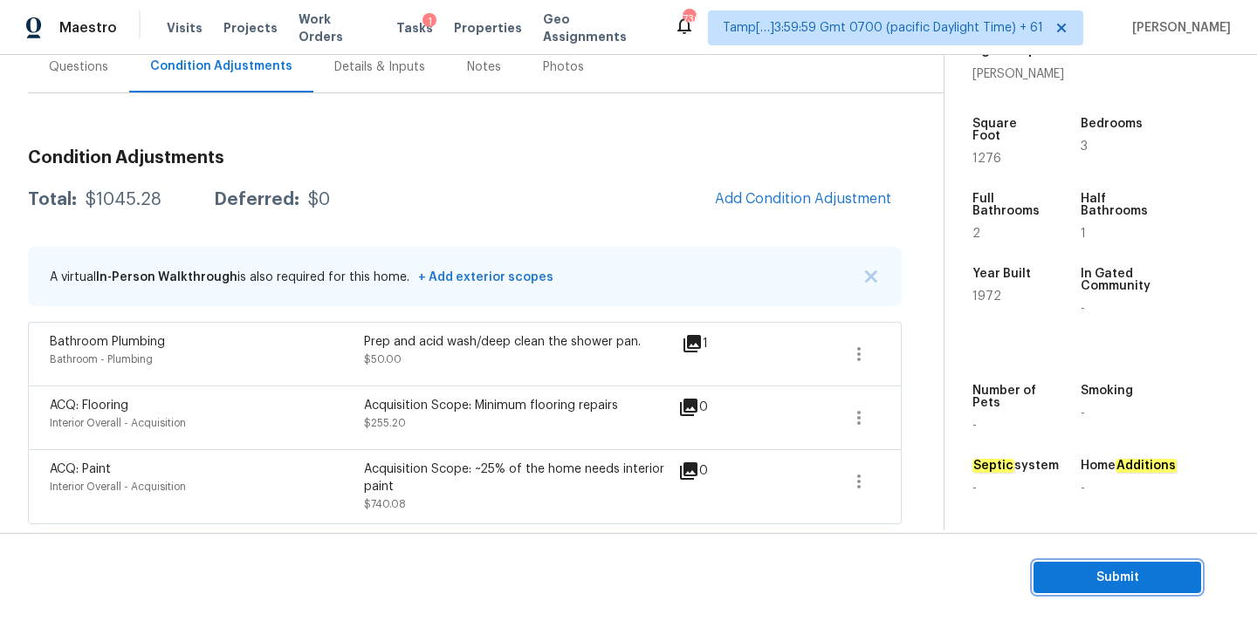
click at [1089, 579] on span "Submit" at bounding box center [1117, 578] width 140 height 22
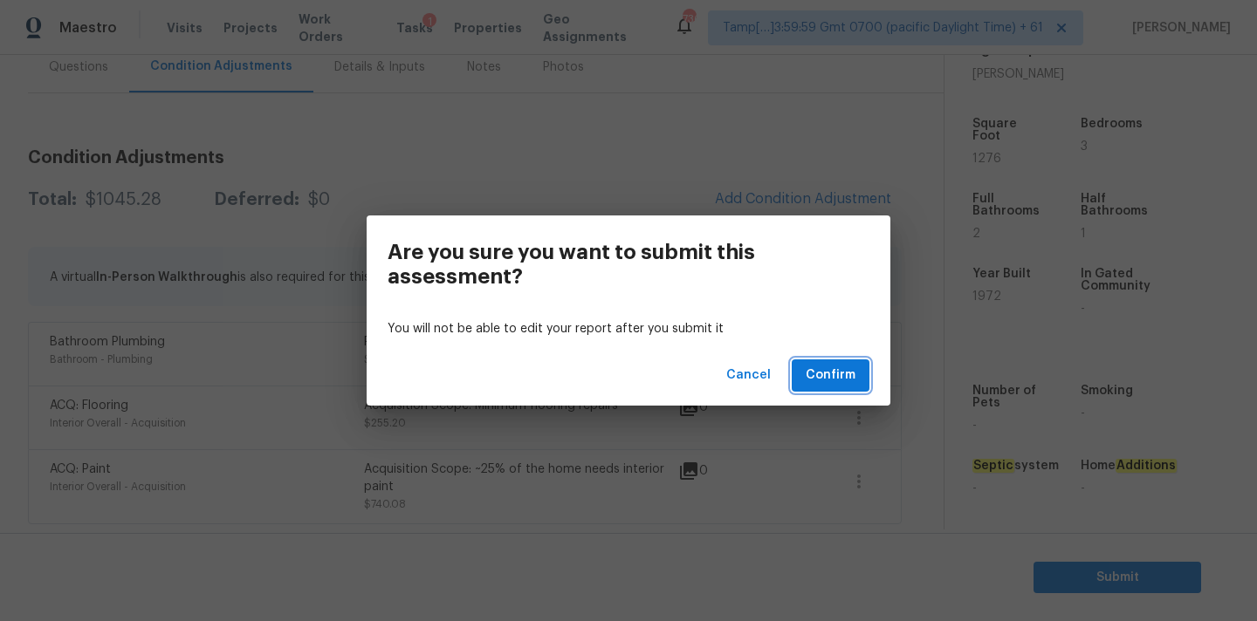
click at [824, 381] on span "Confirm" at bounding box center [831, 376] width 50 height 22
